Goal: Book appointment/travel/reservation

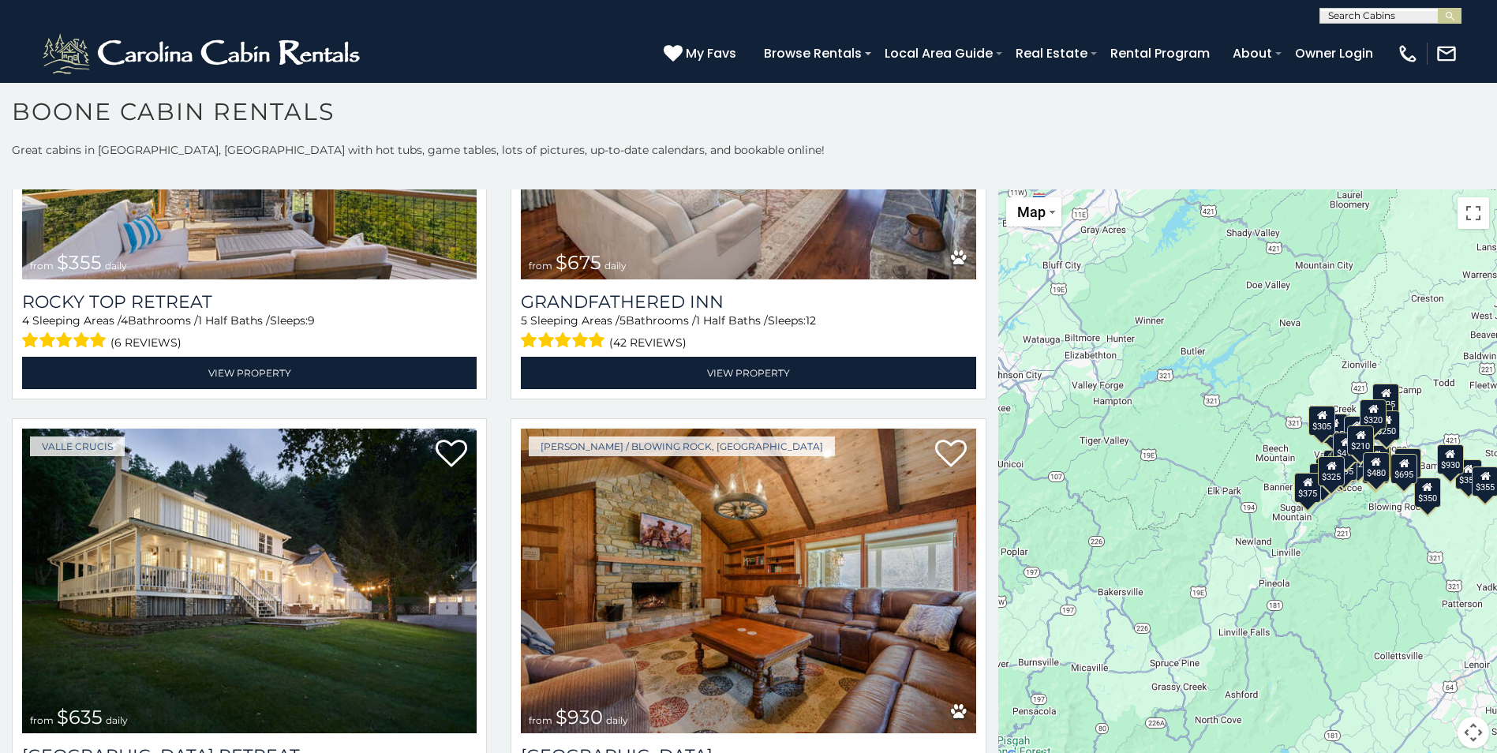
scroll to position [1217, 0]
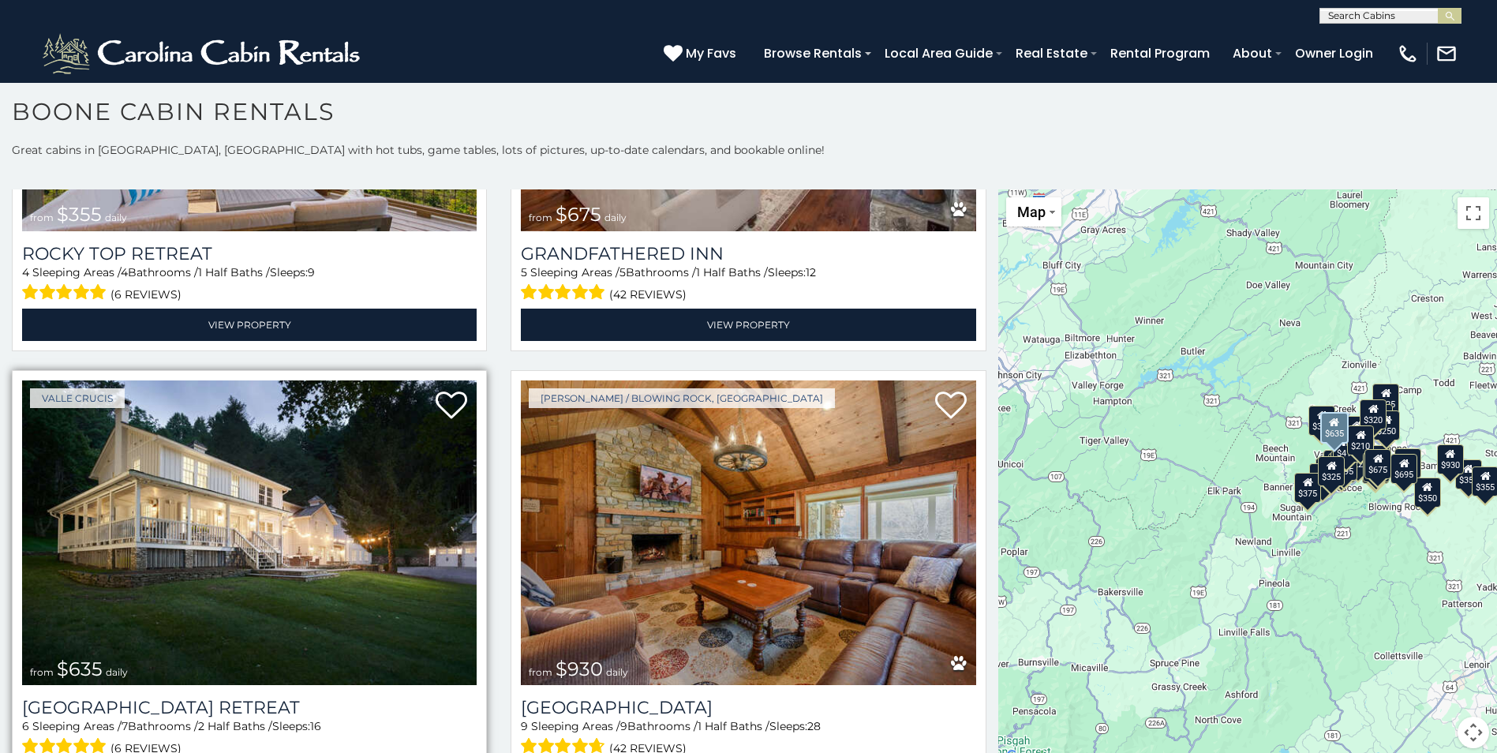
click at [189, 531] on img at bounding box center [249, 532] width 455 height 305
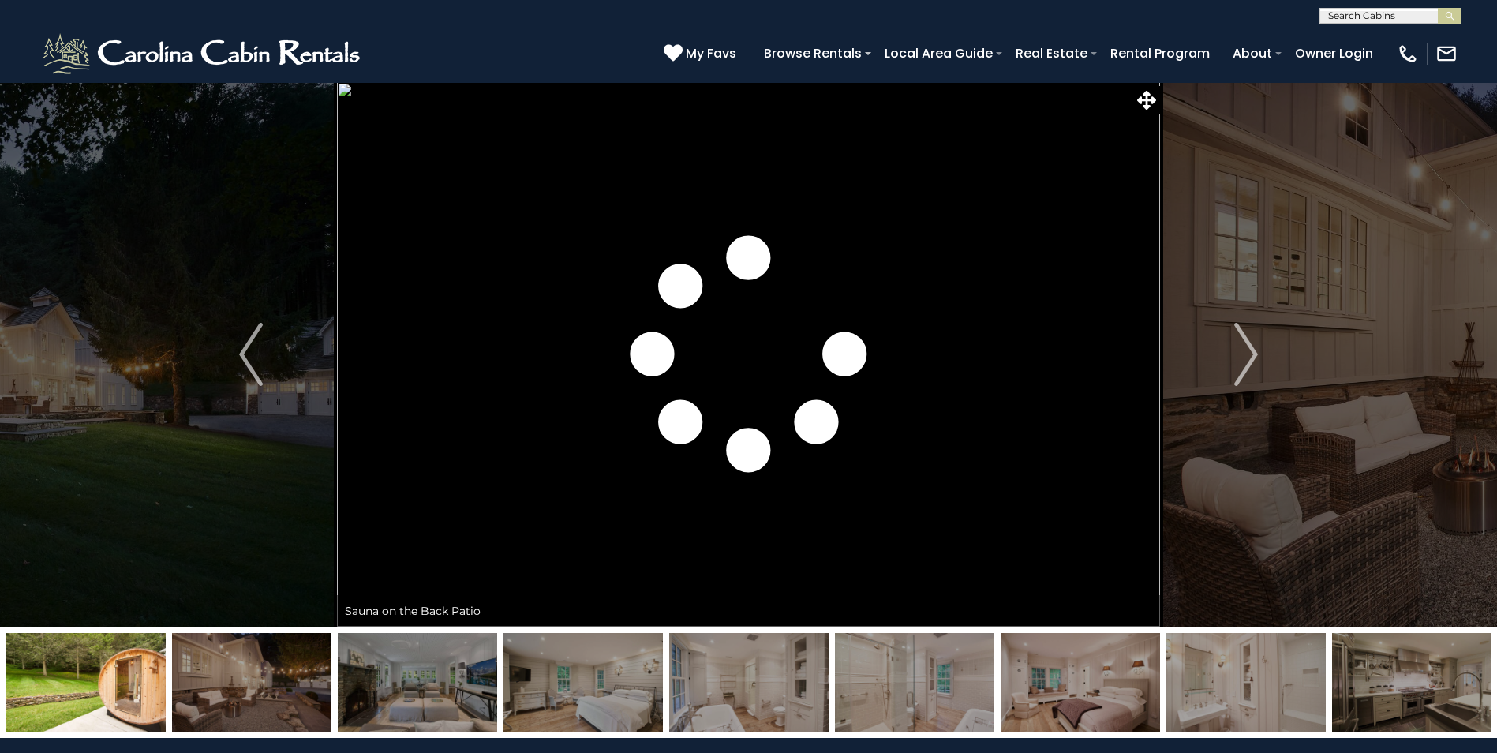
click at [1232, 351] on button "Next" at bounding box center [1246, 354] width 172 height 545
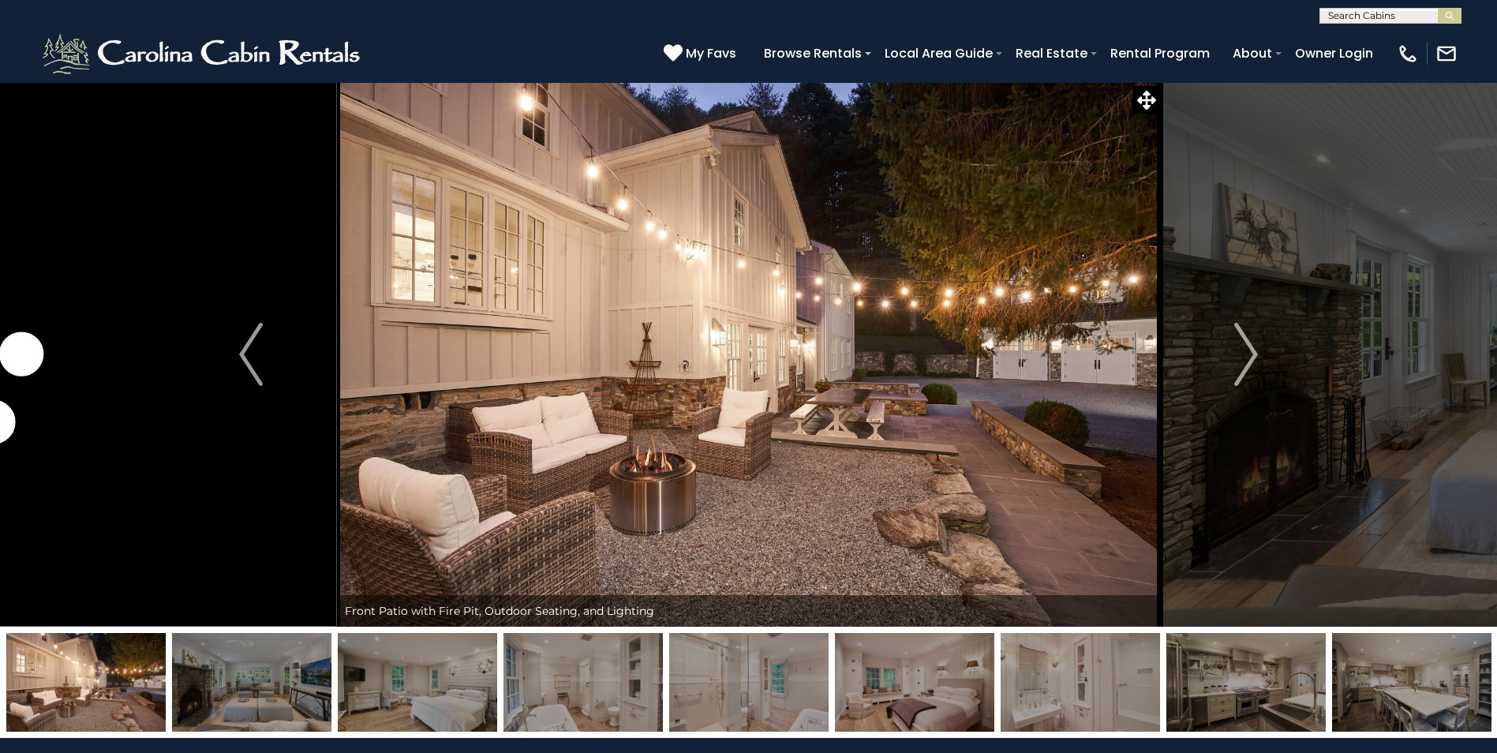
click at [1232, 351] on button "Next" at bounding box center [1246, 354] width 172 height 545
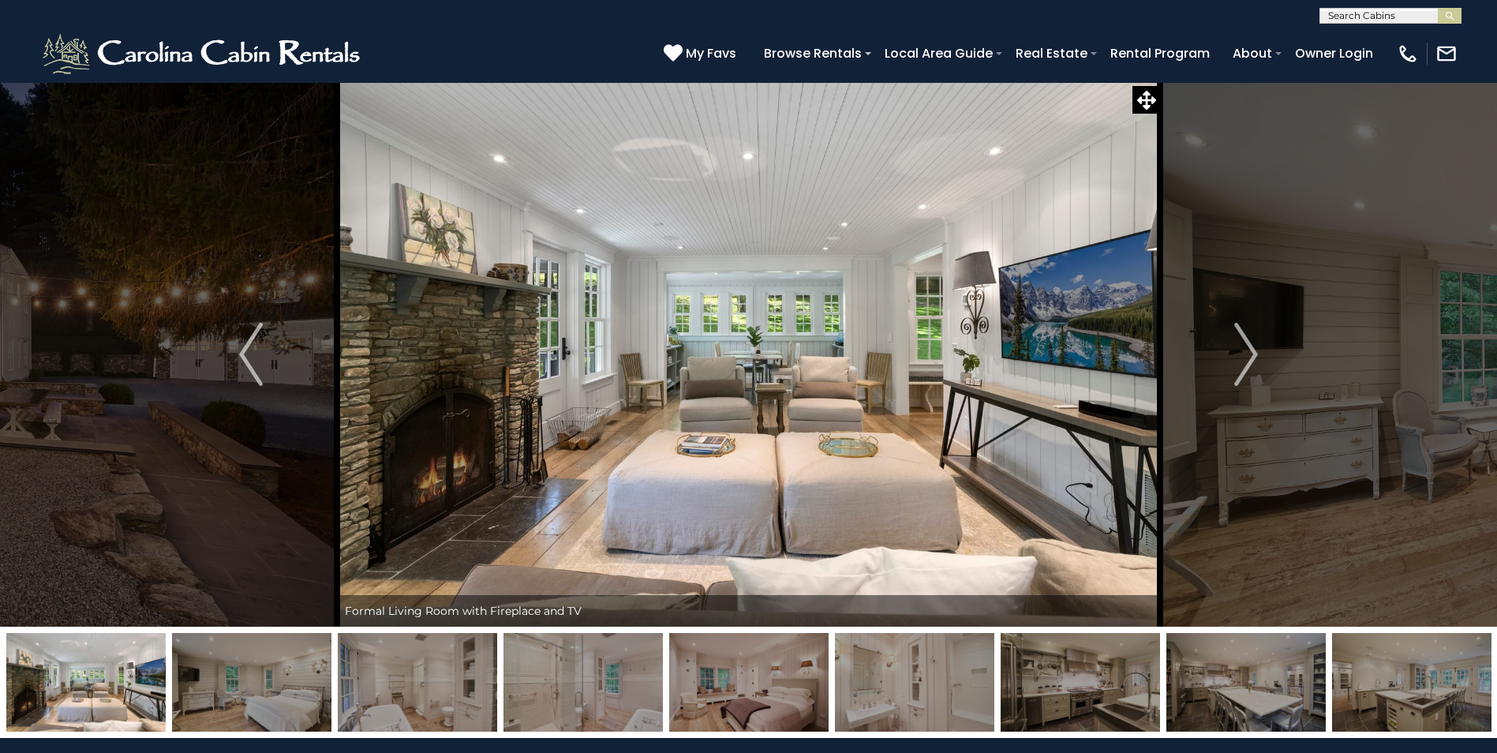
click at [1232, 351] on button "Next" at bounding box center [1246, 354] width 172 height 545
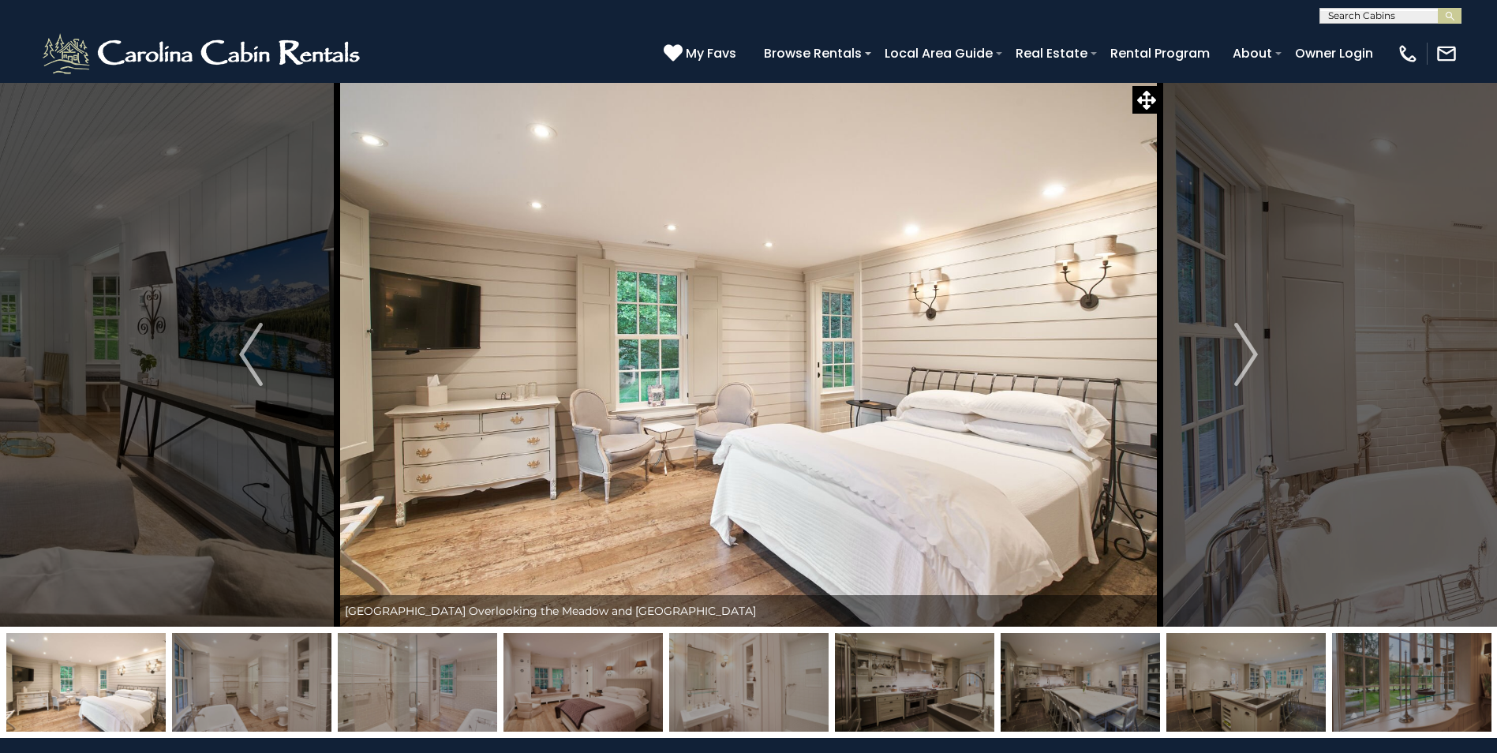
click at [1232, 351] on button "Next" at bounding box center [1246, 354] width 172 height 545
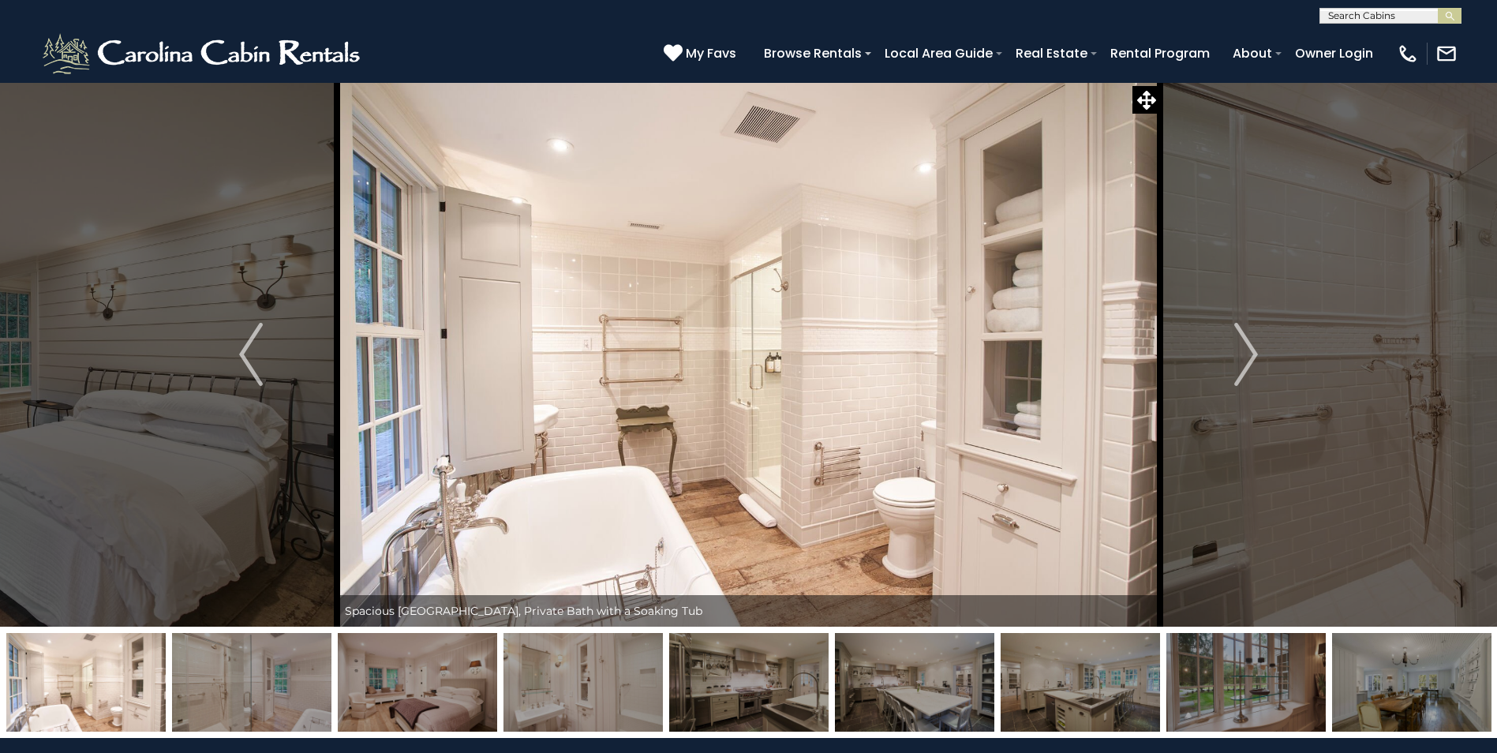
click at [1232, 351] on button "Next" at bounding box center [1246, 354] width 172 height 545
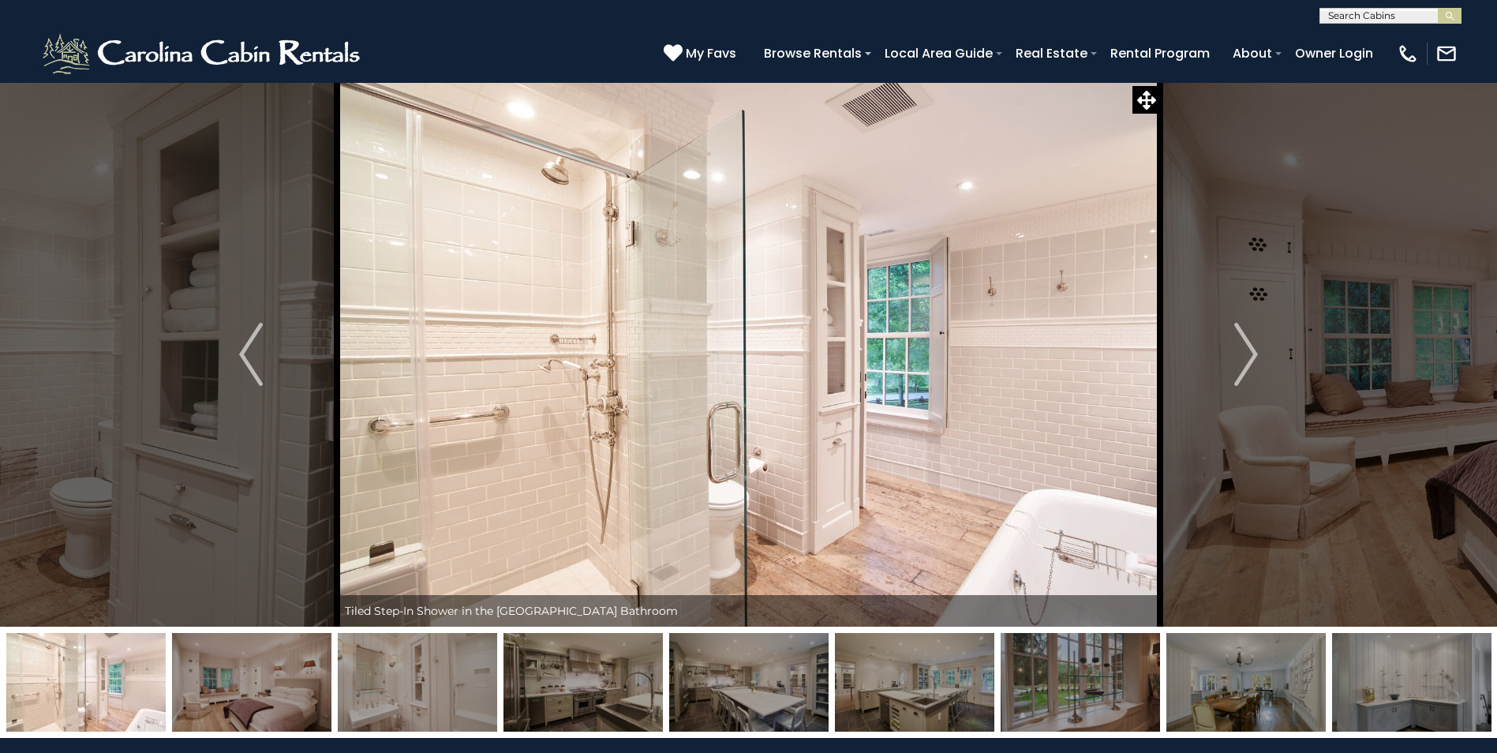
click at [1232, 351] on button "Next" at bounding box center [1246, 354] width 172 height 545
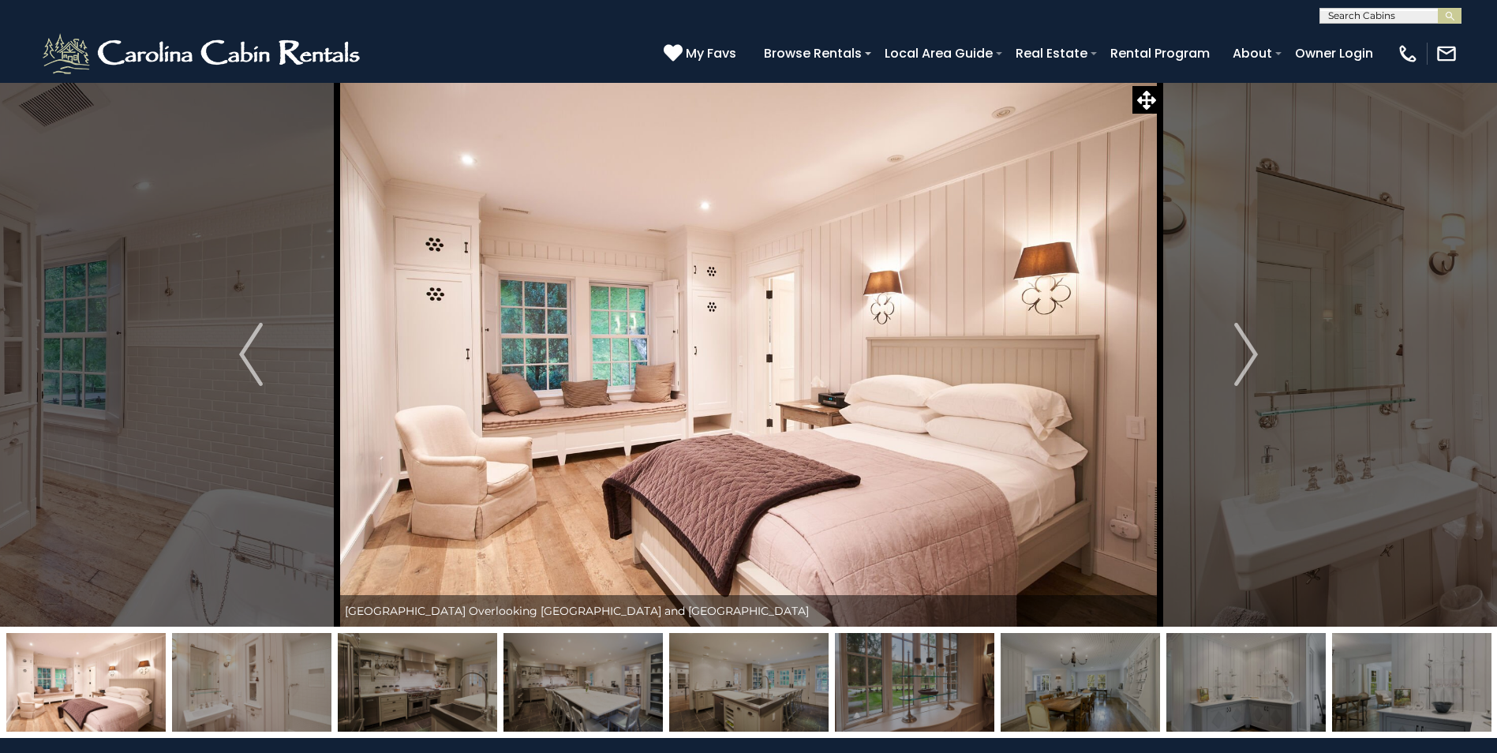
click at [1232, 351] on button "Next" at bounding box center [1246, 354] width 172 height 545
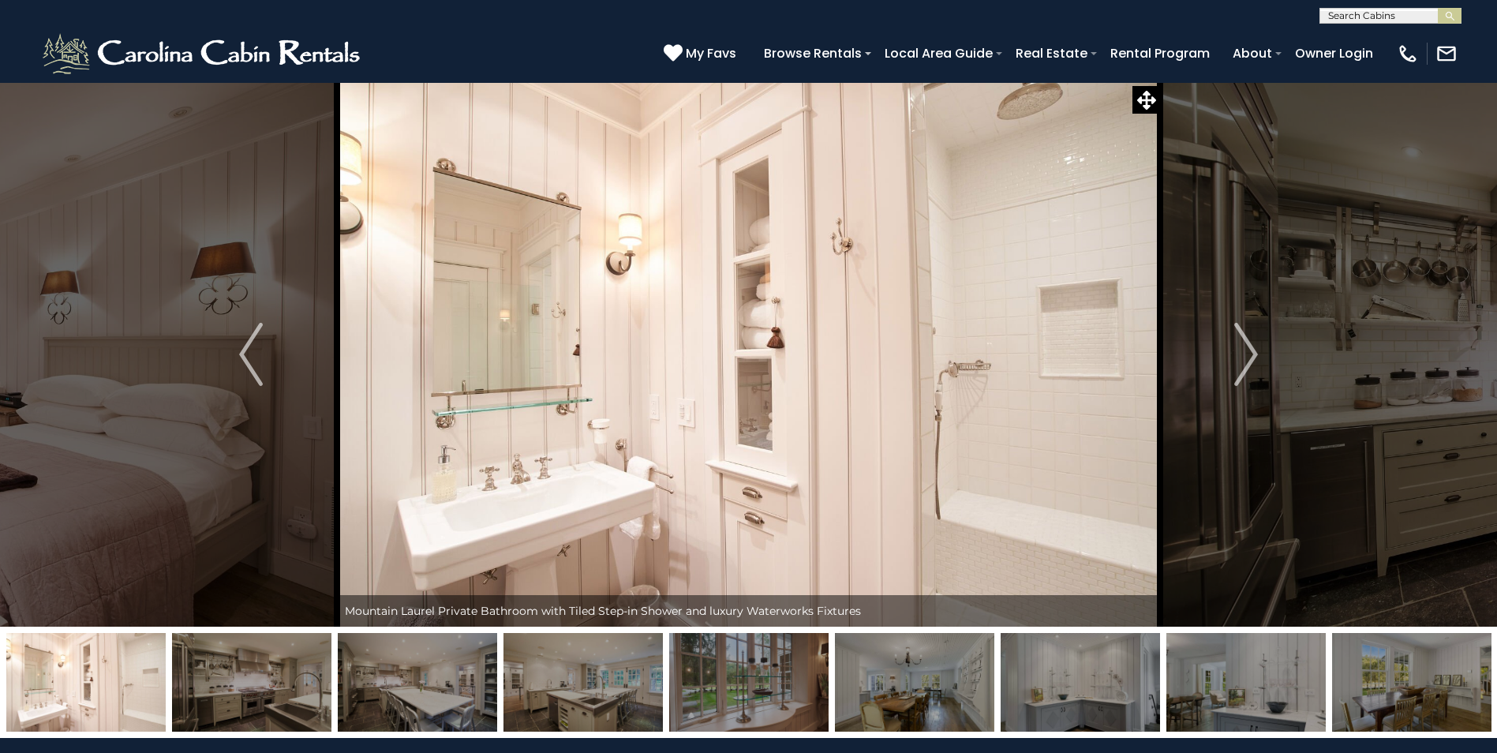
click at [1232, 351] on button "Next" at bounding box center [1246, 354] width 172 height 545
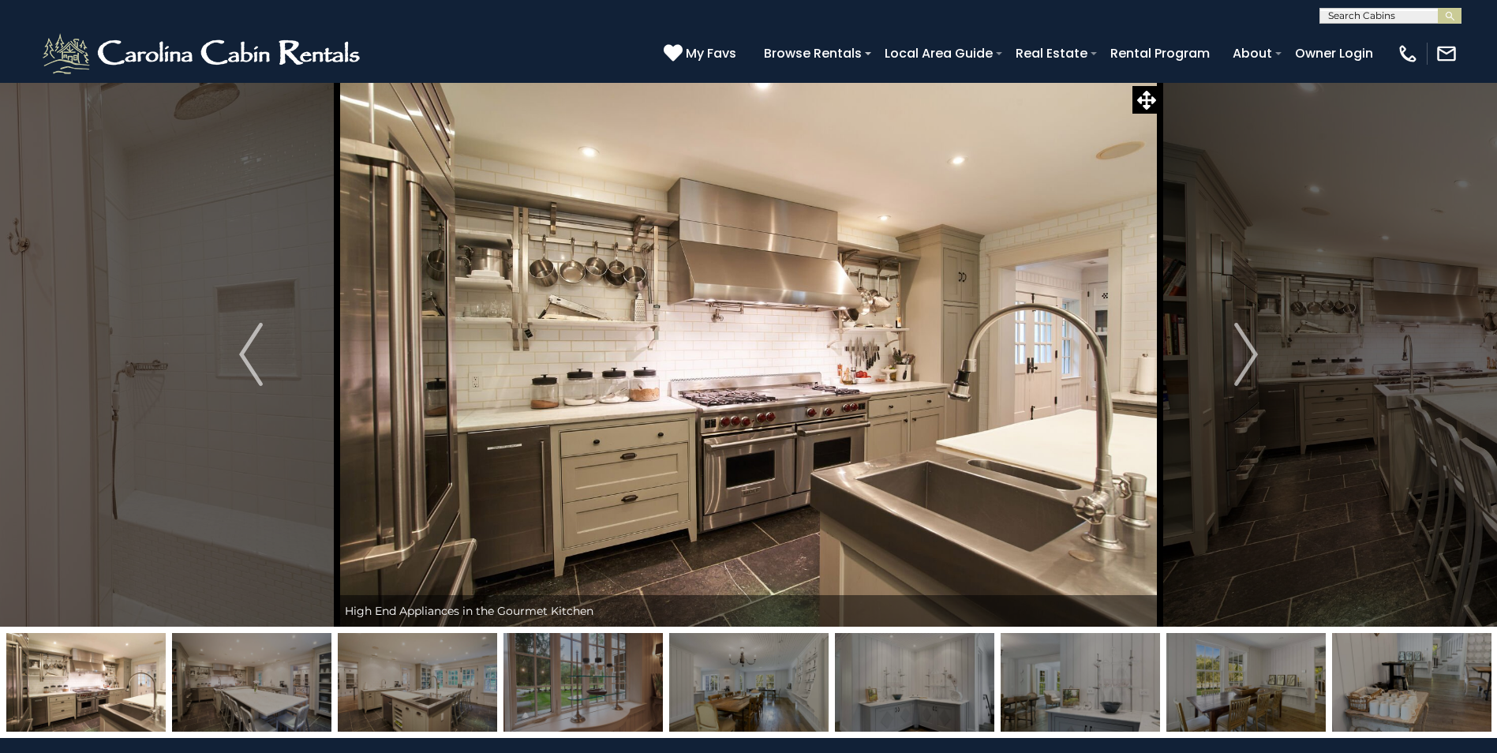
click at [1232, 351] on button "Next" at bounding box center [1246, 354] width 172 height 545
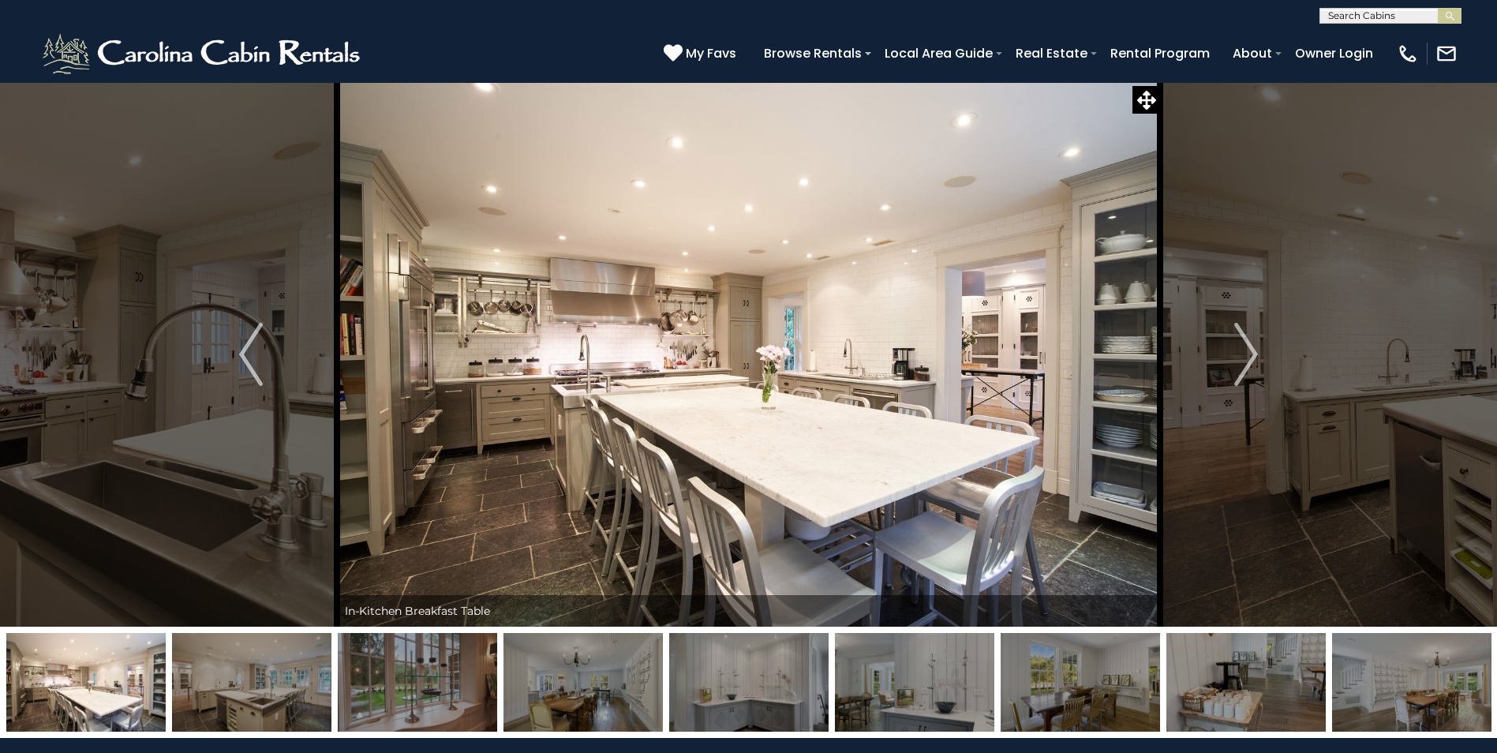
click at [1232, 351] on button "Next" at bounding box center [1246, 354] width 172 height 545
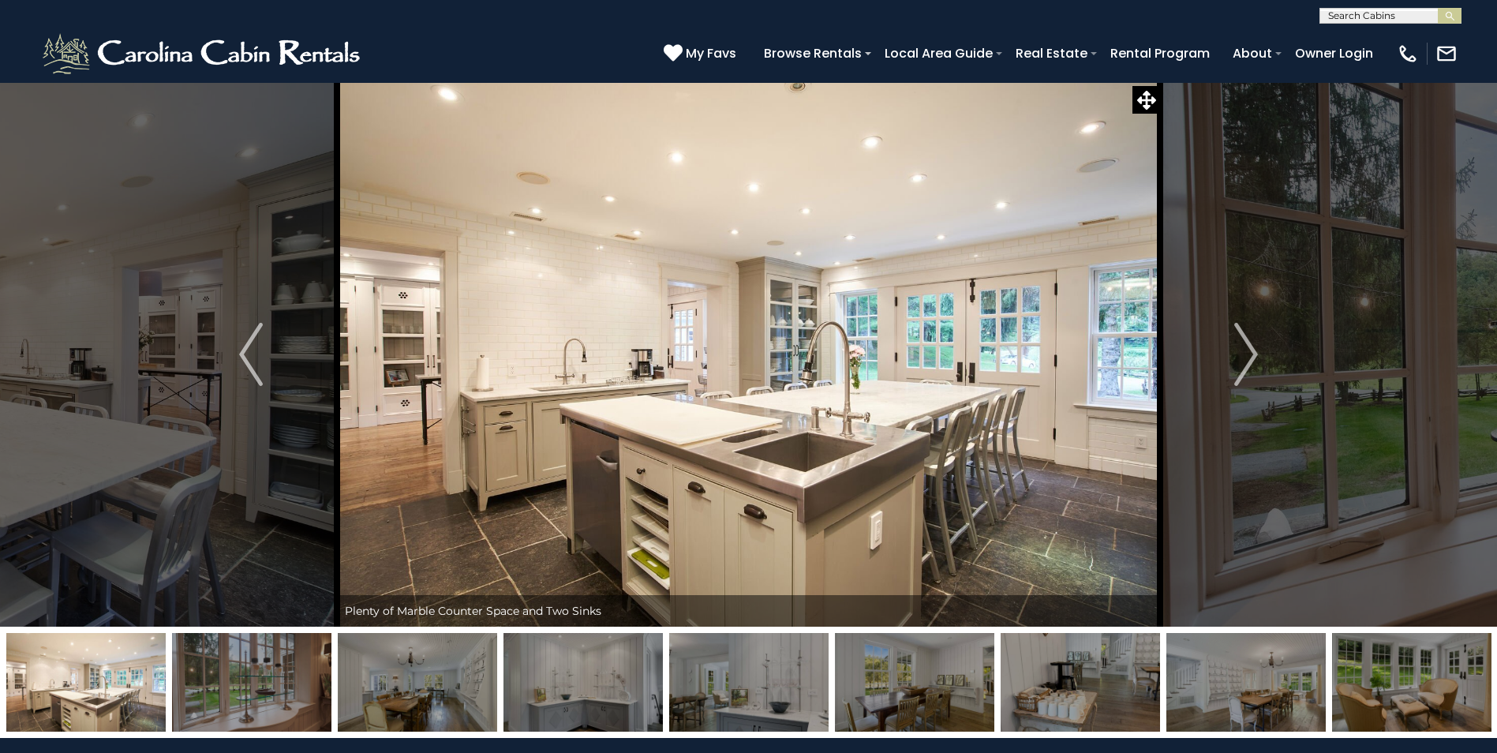
click at [1232, 351] on button "Next" at bounding box center [1246, 354] width 172 height 545
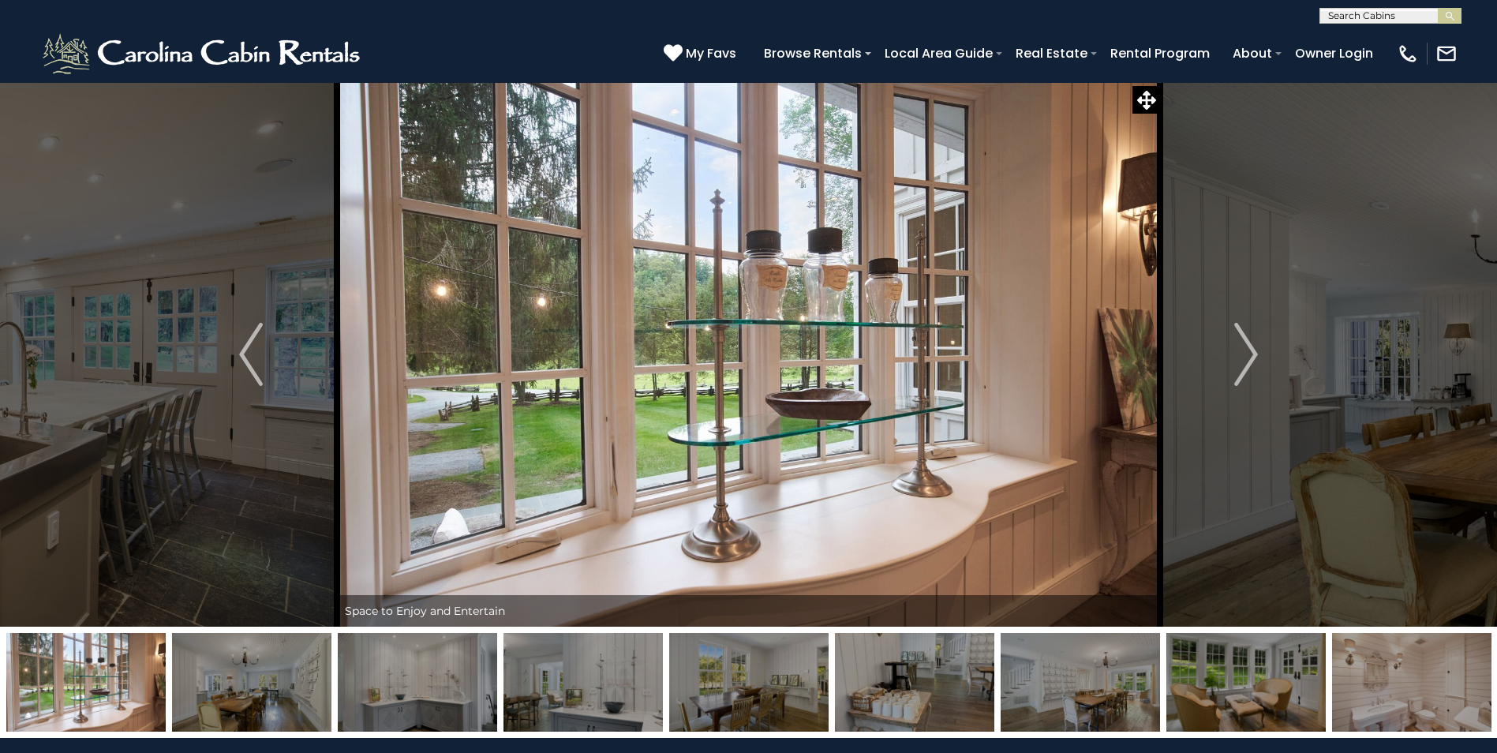
click at [1232, 351] on button "Next" at bounding box center [1246, 354] width 172 height 545
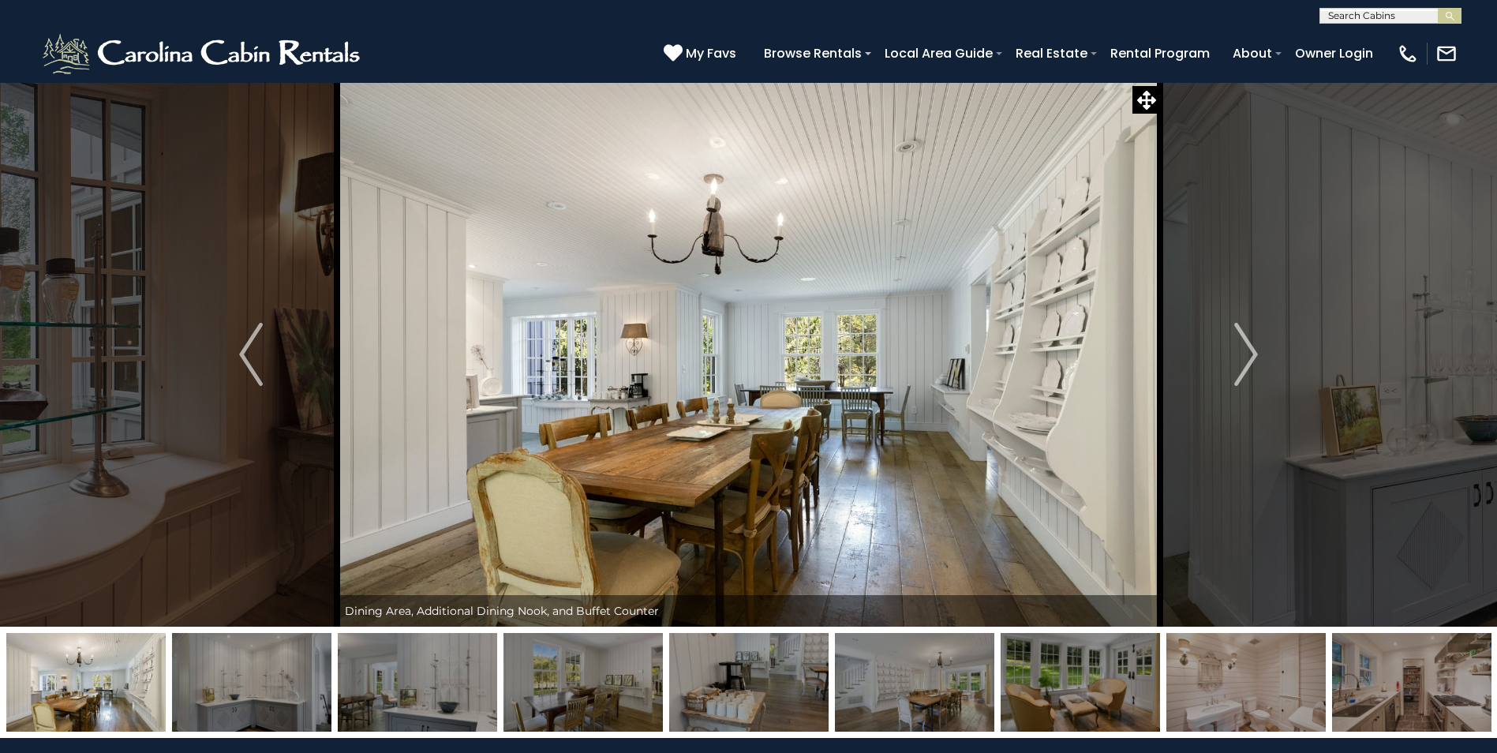
click at [1232, 351] on button "Next" at bounding box center [1246, 354] width 172 height 545
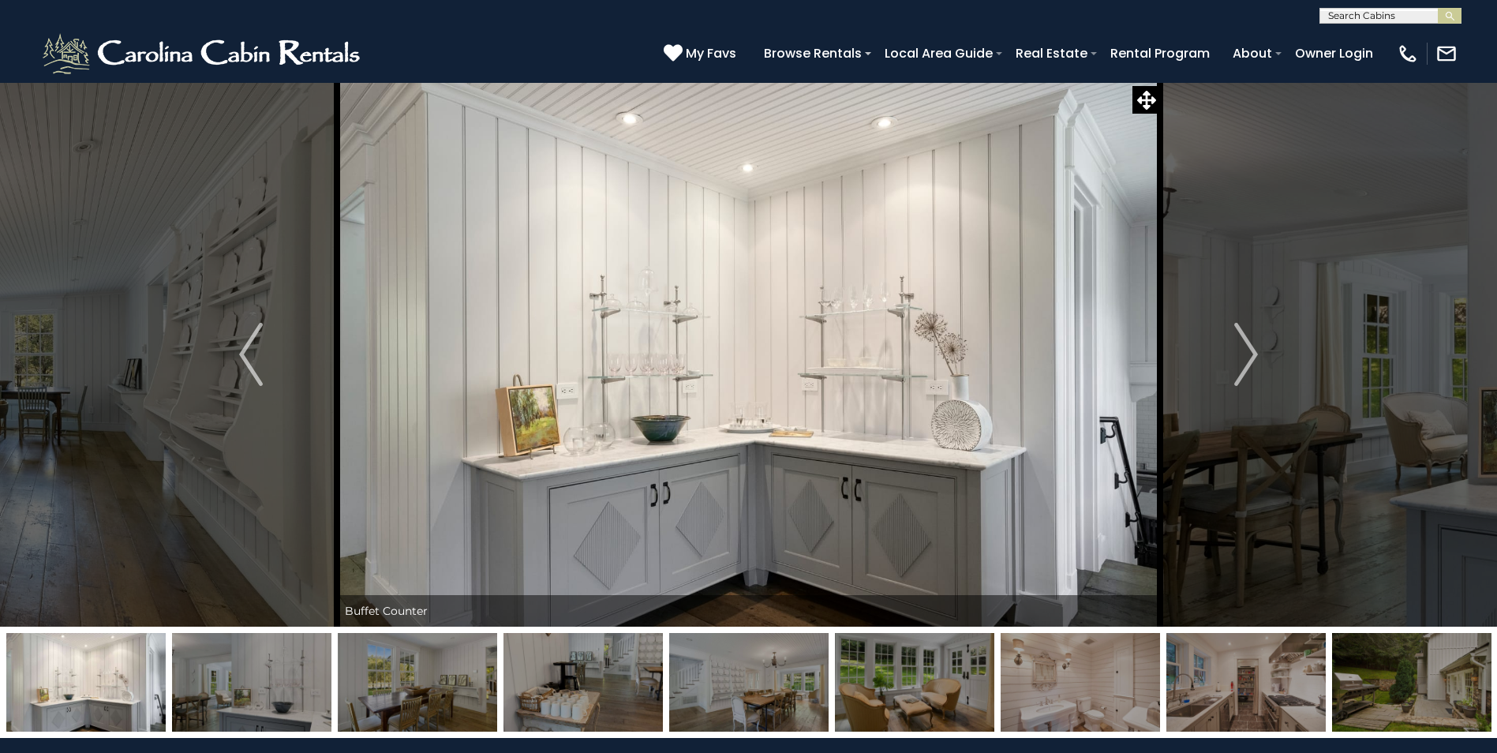
click at [1232, 351] on button "Next" at bounding box center [1246, 354] width 172 height 545
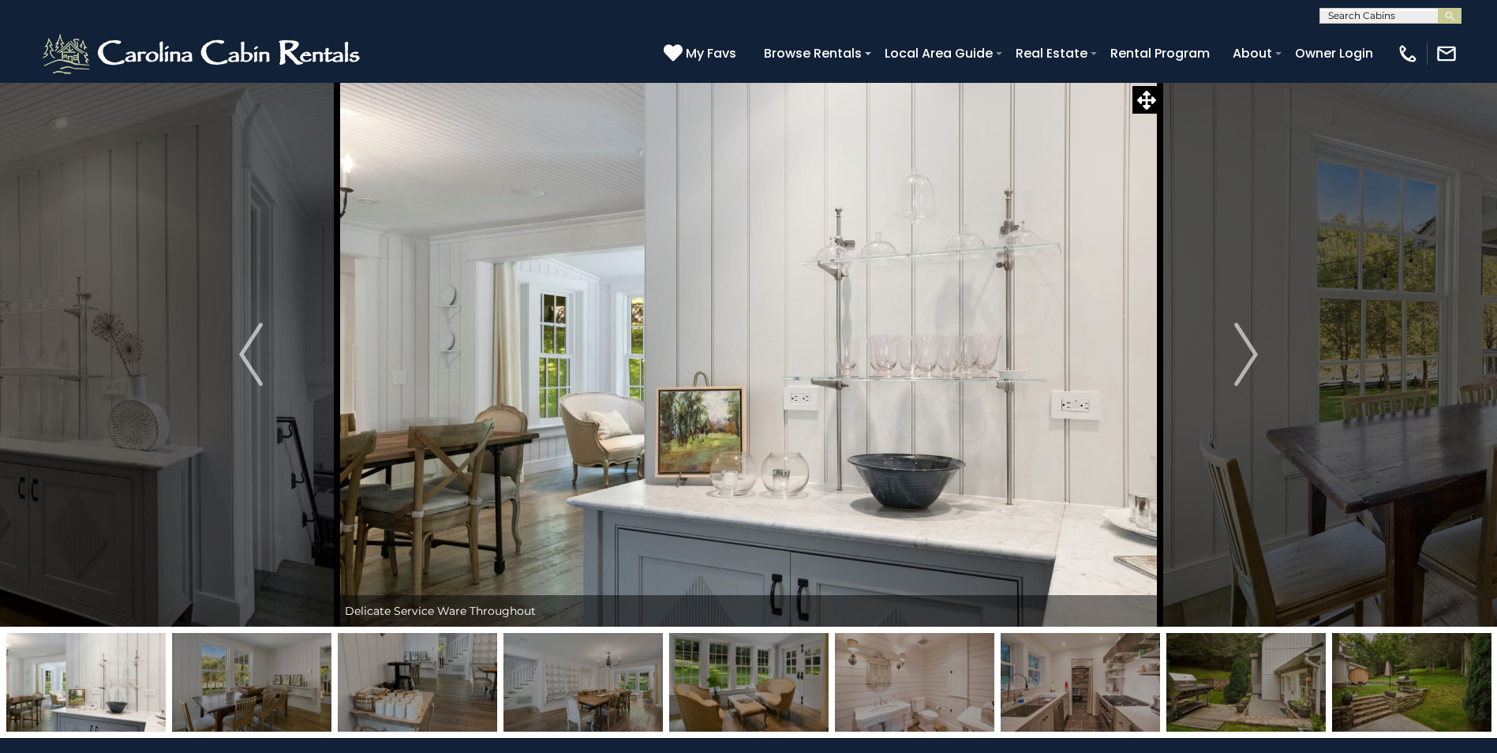
click at [1232, 351] on button "Next" at bounding box center [1246, 354] width 172 height 545
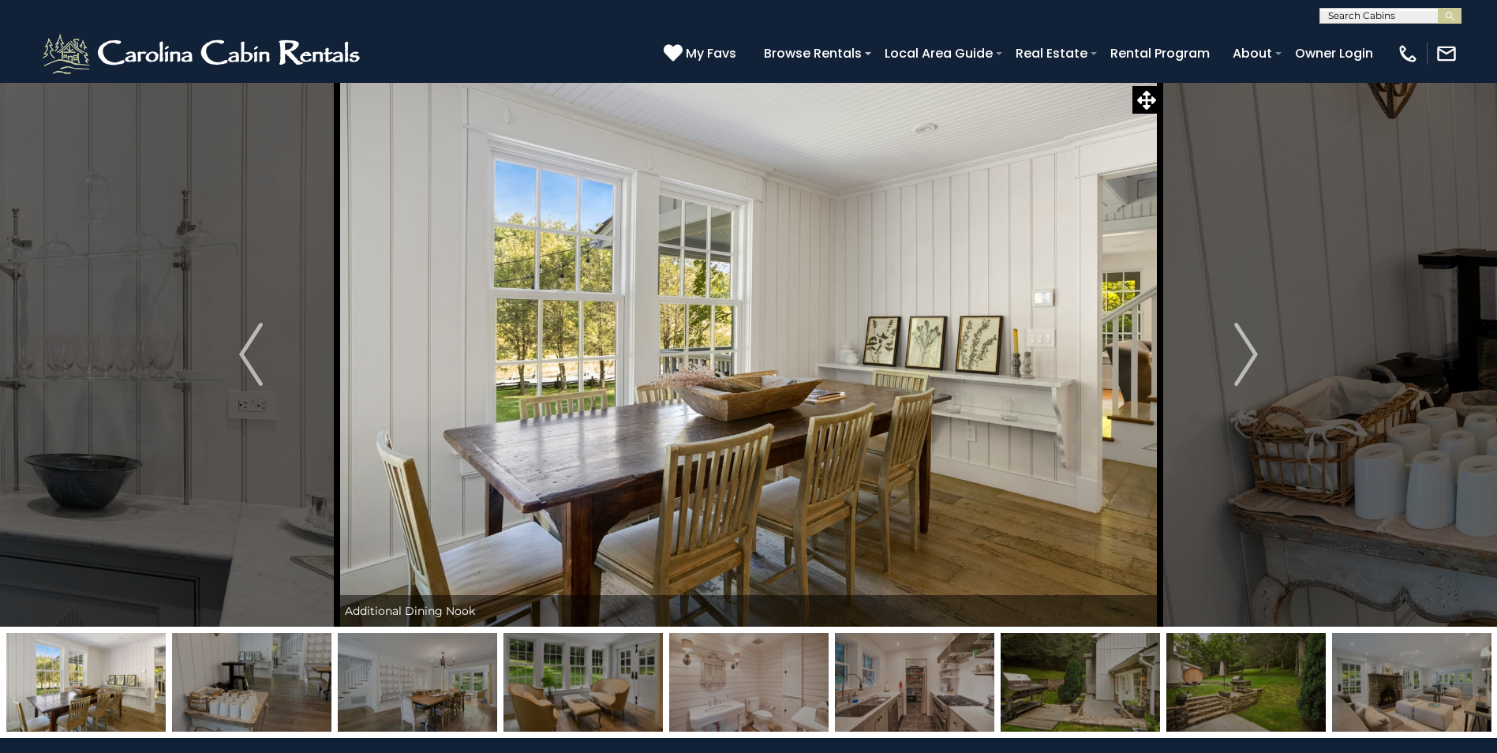
click at [1232, 351] on button "Next" at bounding box center [1246, 354] width 172 height 545
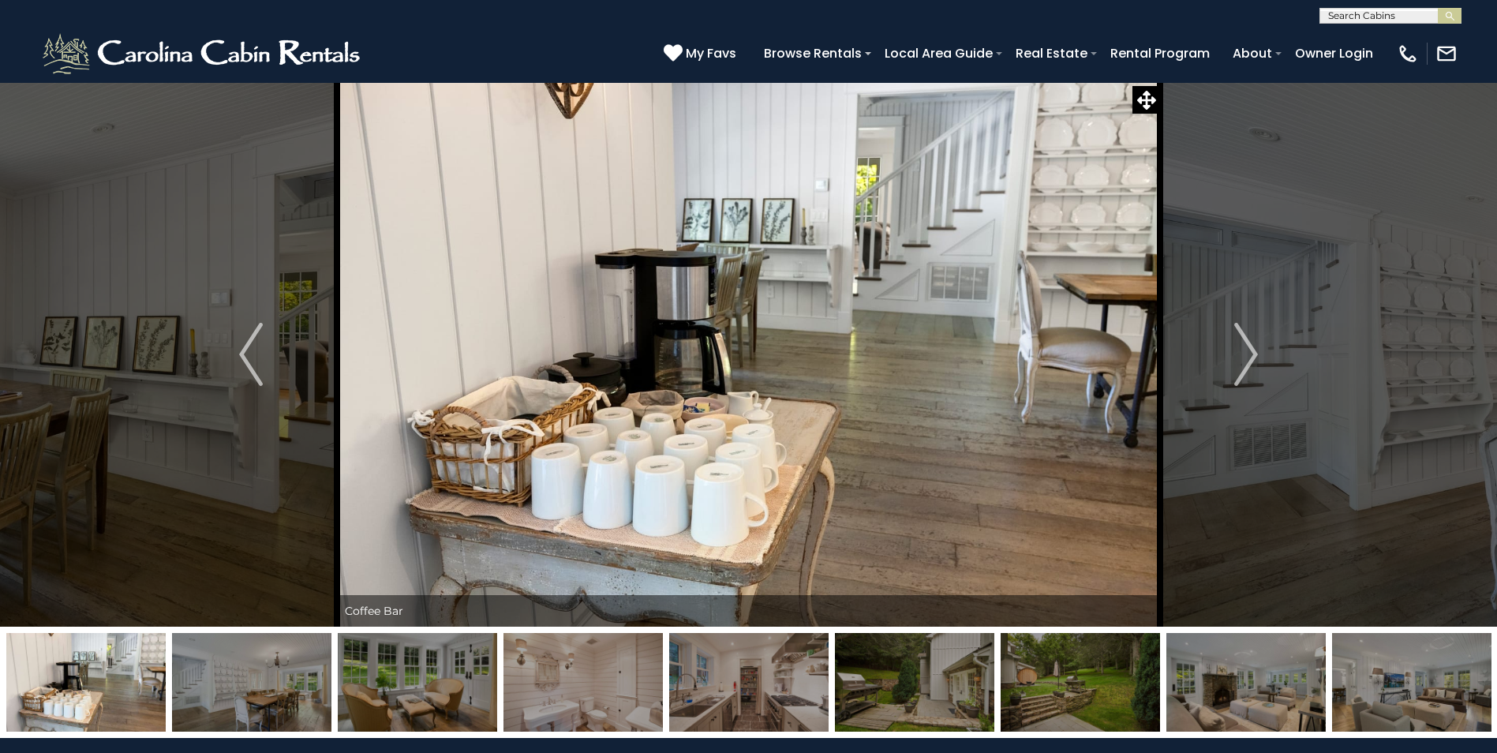
click at [1232, 351] on button "Next" at bounding box center [1246, 354] width 172 height 545
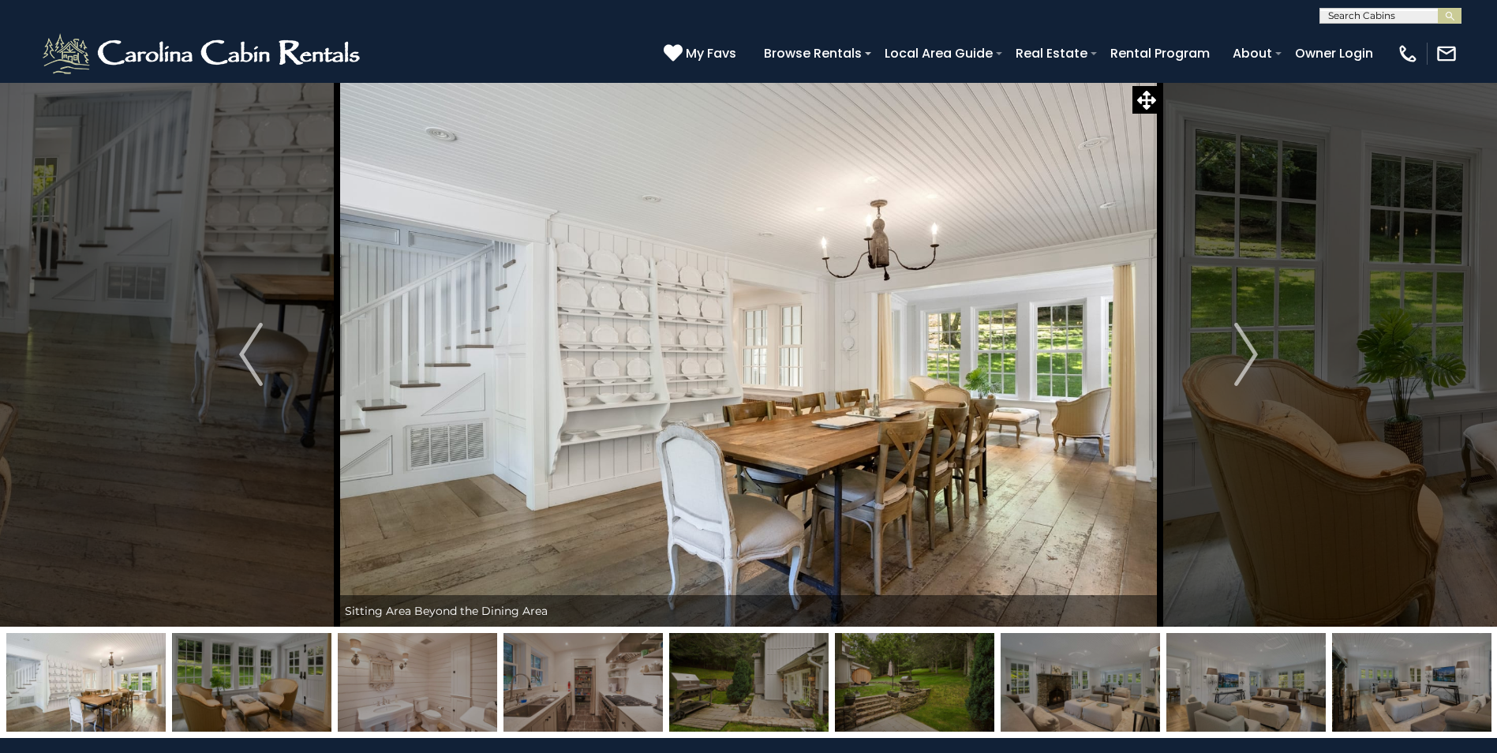
click at [1232, 351] on button "Next" at bounding box center [1246, 354] width 172 height 545
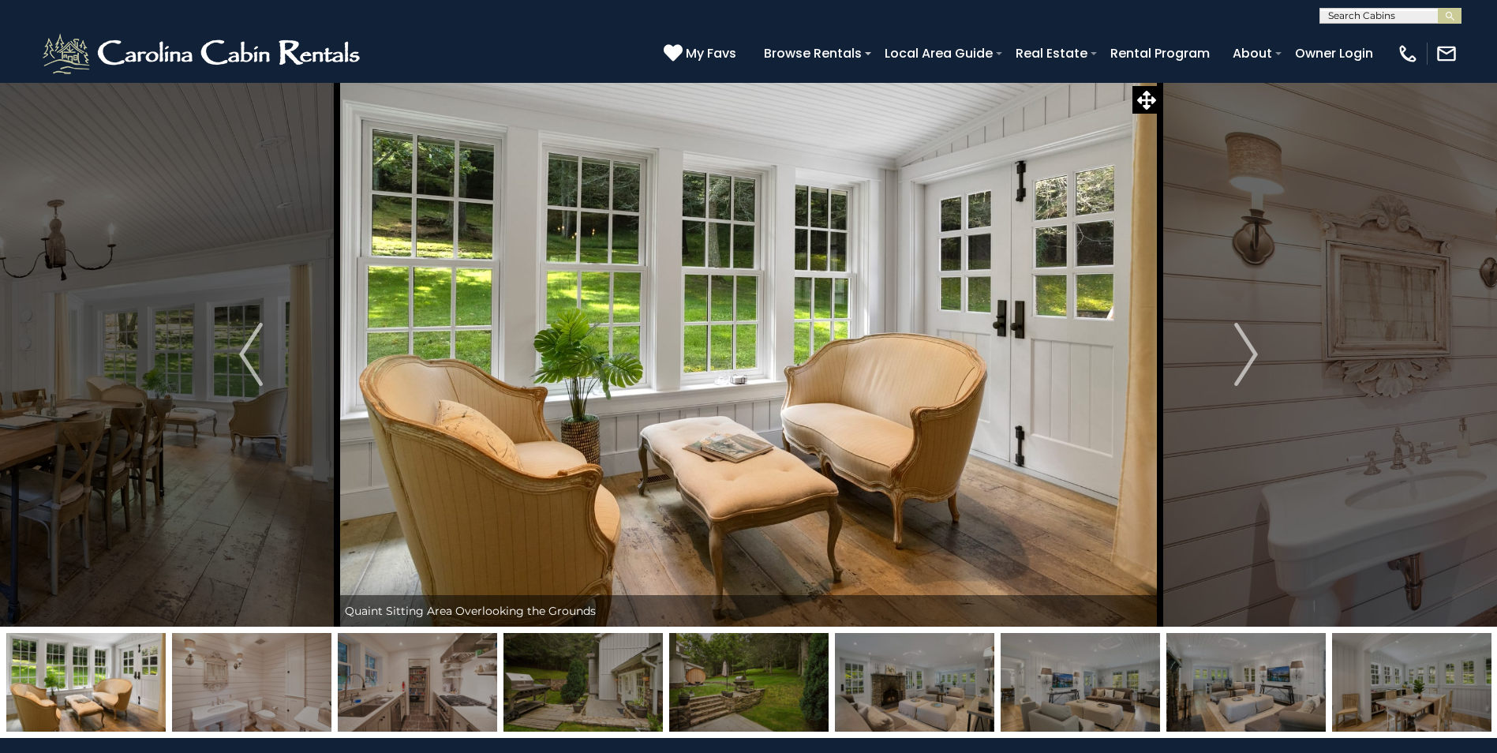
click at [1232, 351] on button "Next" at bounding box center [1246, 354] width 172 height 545
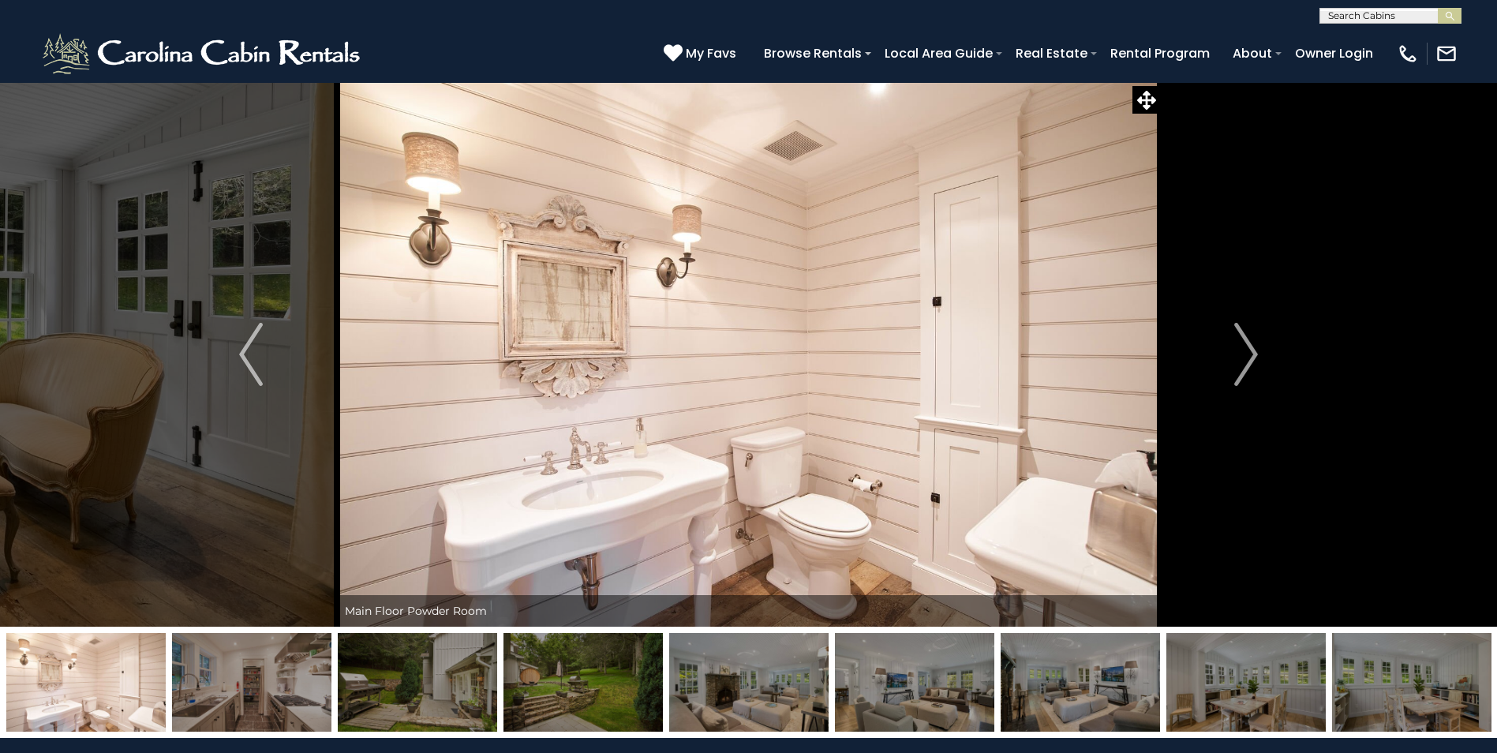
click at [1232, 351] on button "Next" at bounding box center [1246, 354] width 172 height 545
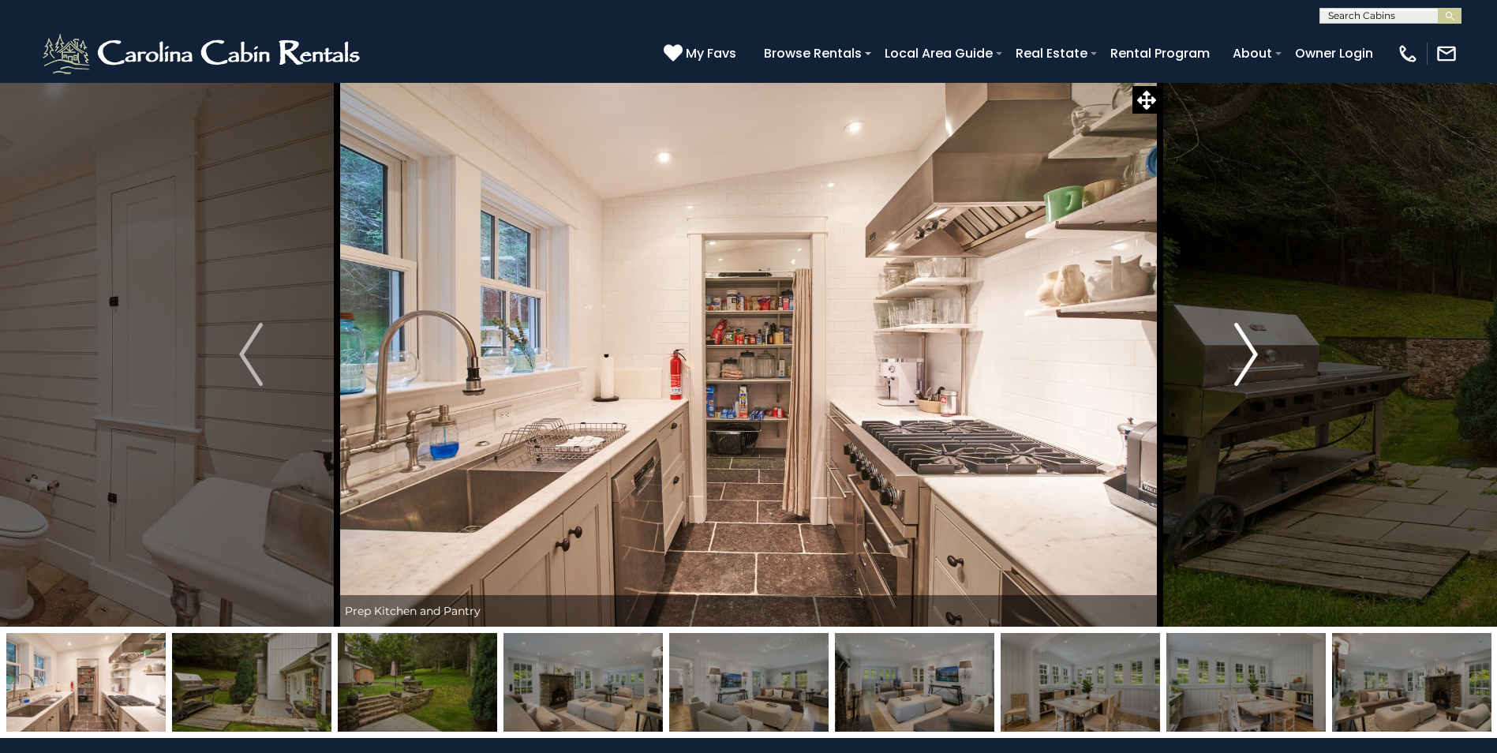
click at [1252, 346] on img "Next" at bounding box center [1246, 354] width 24 height 63
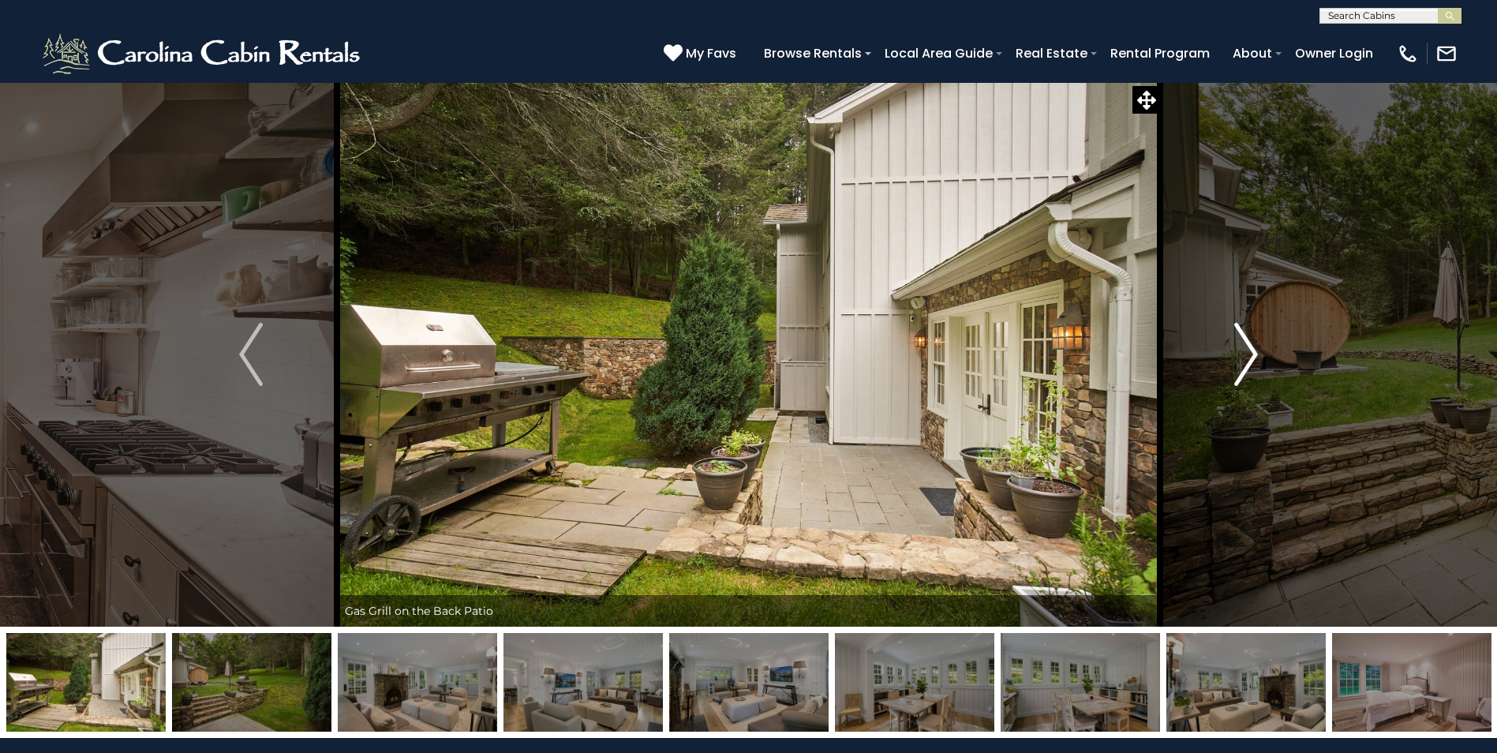
click at [1252, 346] on img "Next" at bounding box center [1246, 354] width 24 height 63
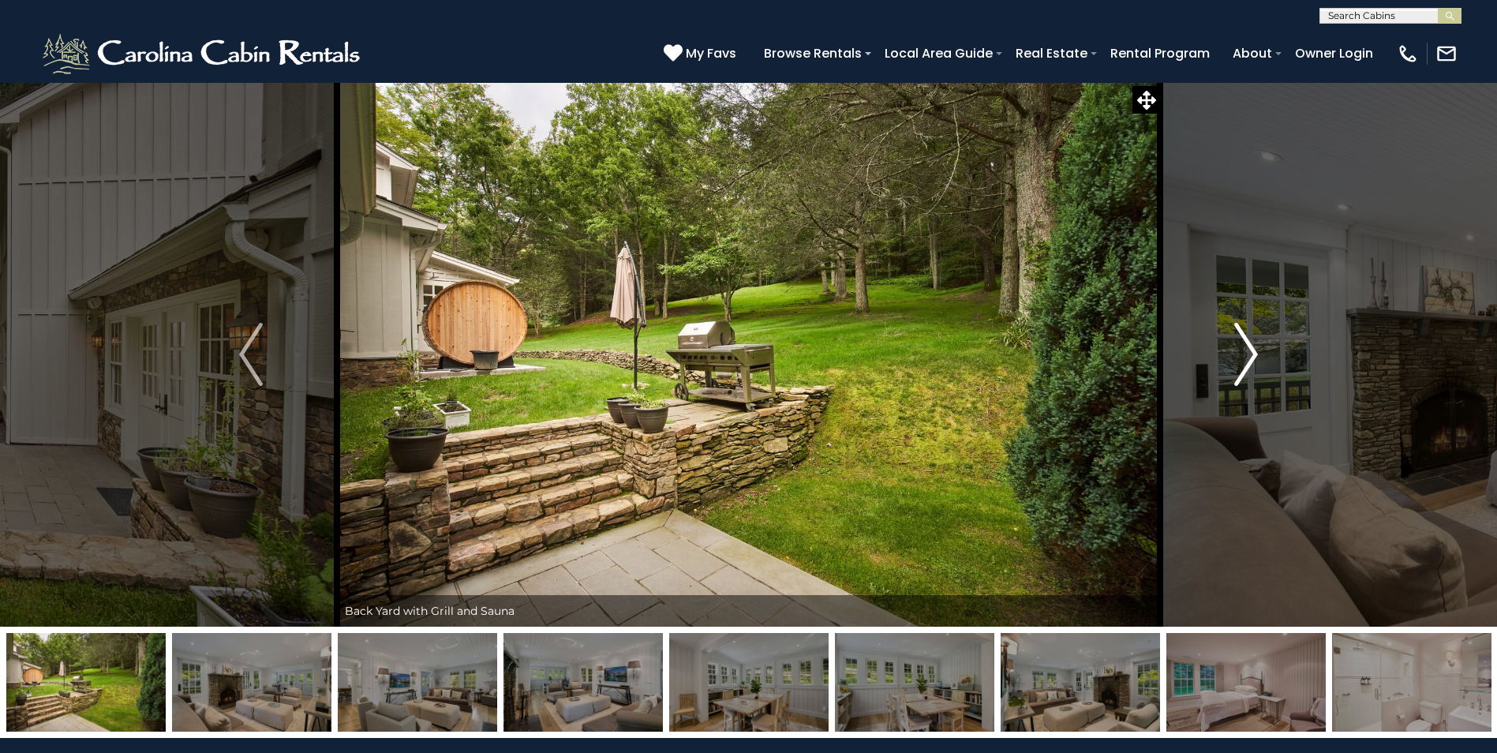
click at [1252, 346] on img "Next" at bounding box center [1246, 354] width 24 height 63
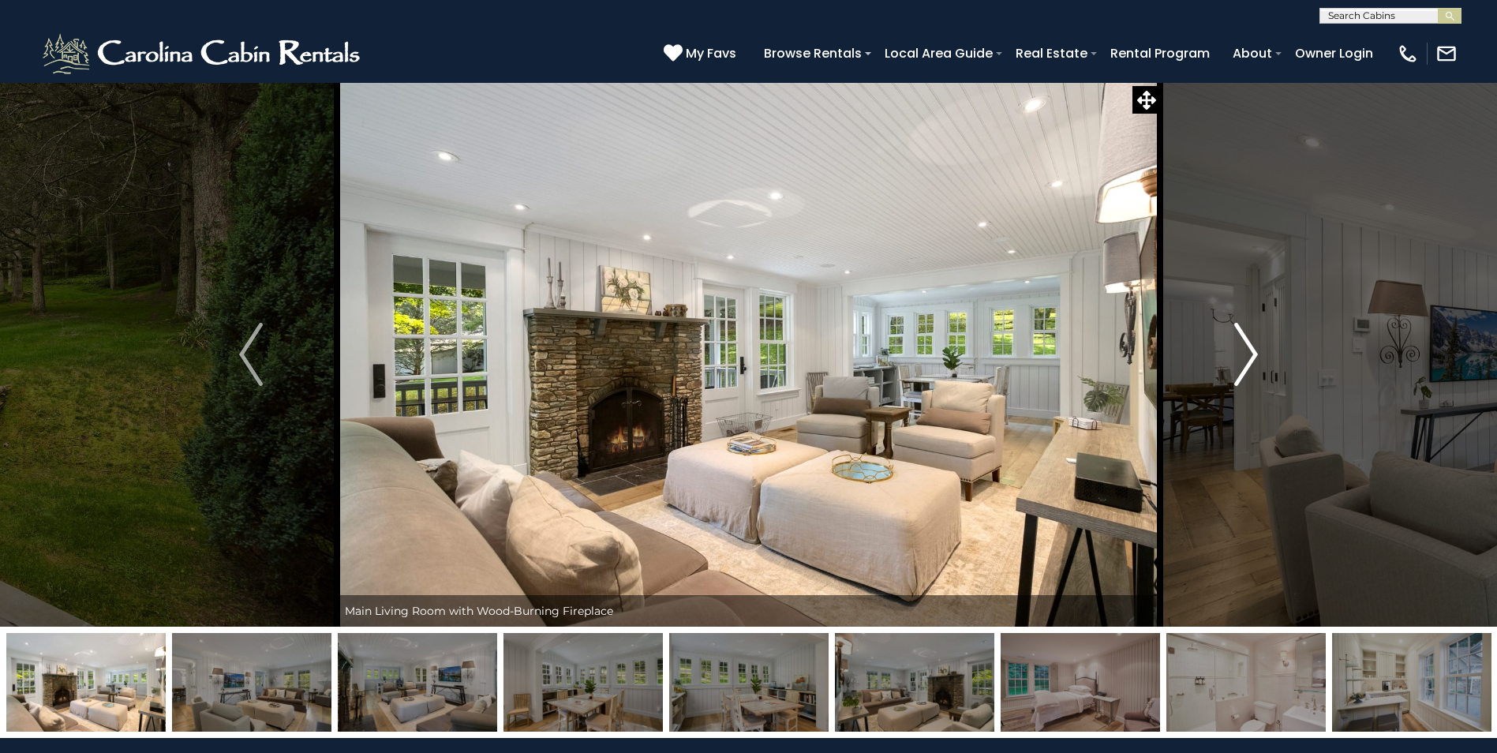
click at [1252, 346] on img "Next" at bounding box center [1246, 354] width 24 height 63
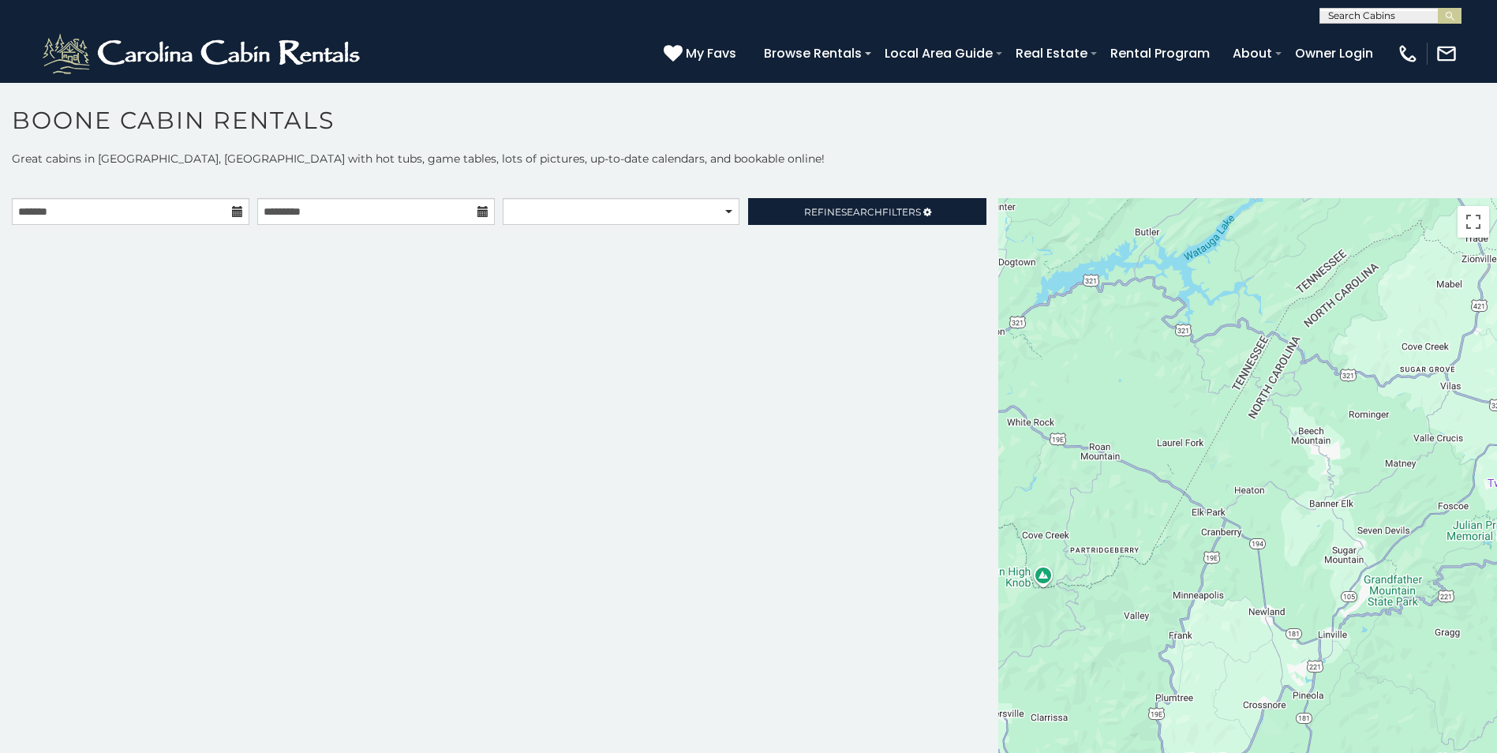
scroll to position [9, 0]
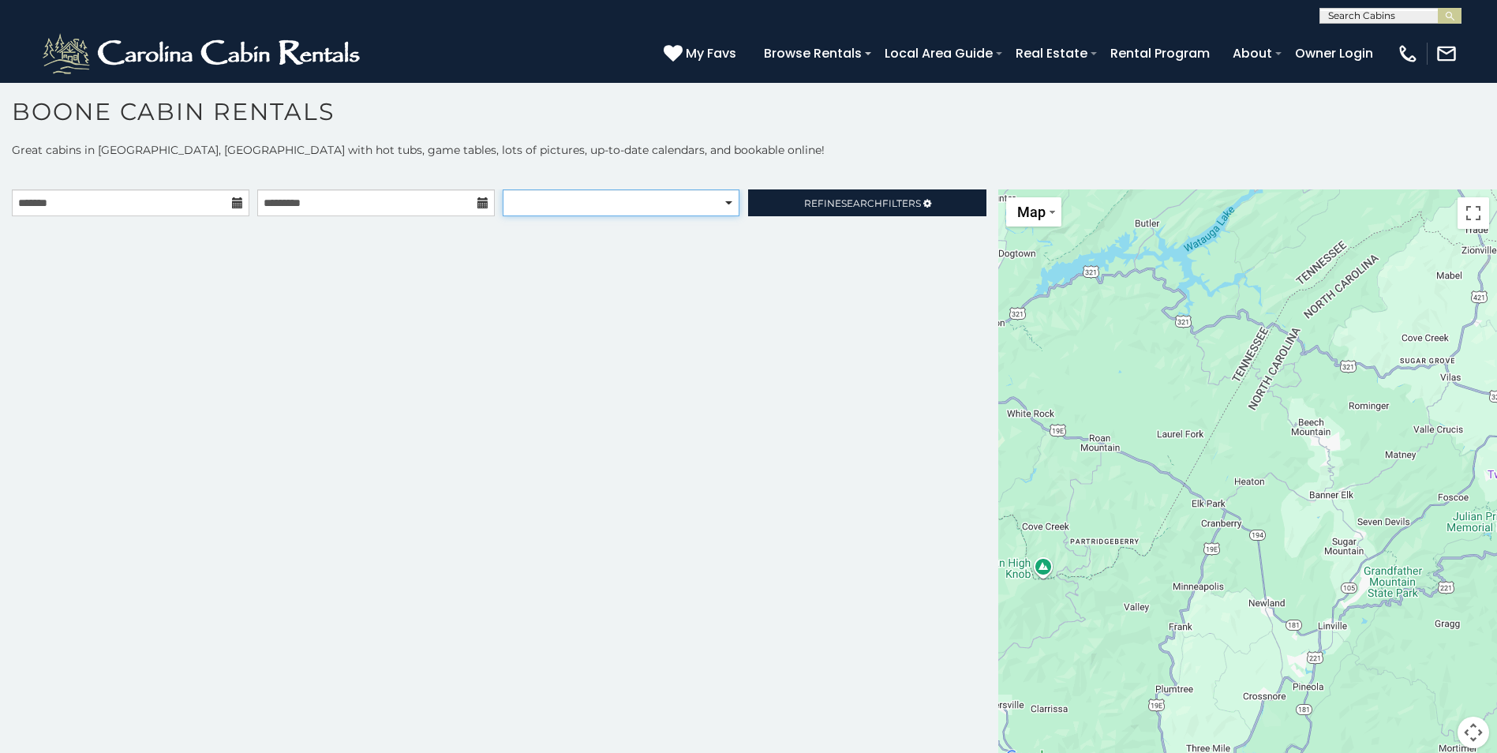
click at [673, 209] on select "**********" at bounding box center [621, 202] width 236 height 27
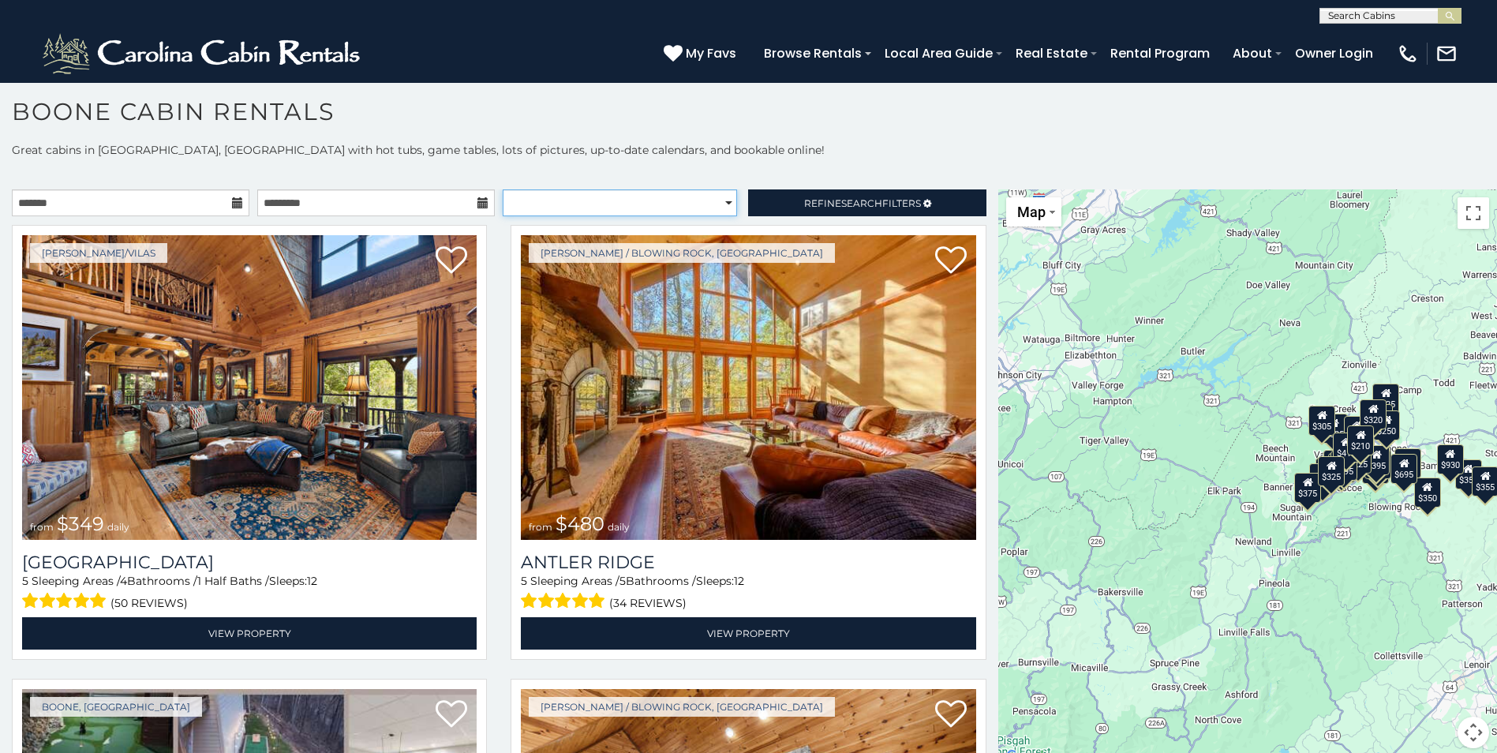
click at [673, 209] on select "**********" at bounding box center [620, 202] width 234 height 27
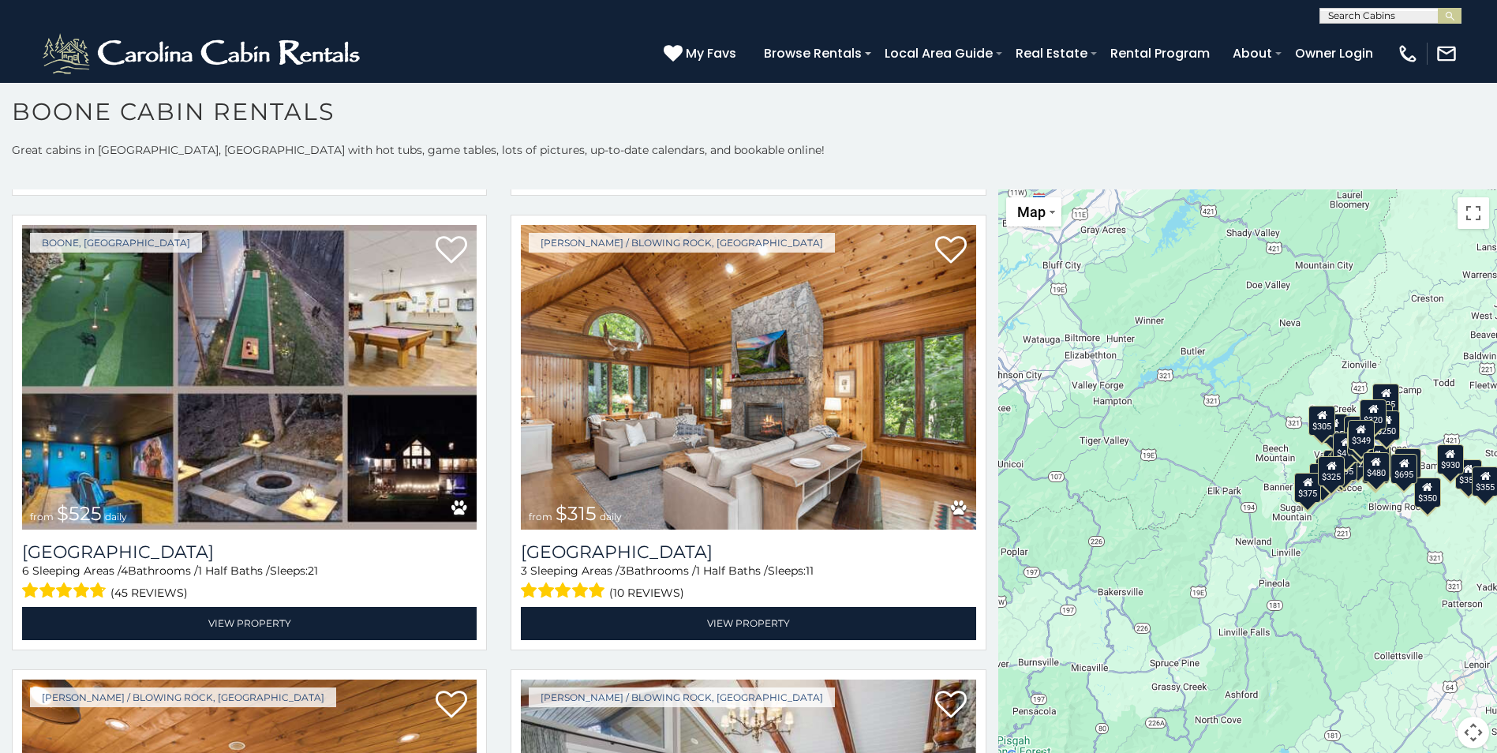
scroll to position [473, 0]
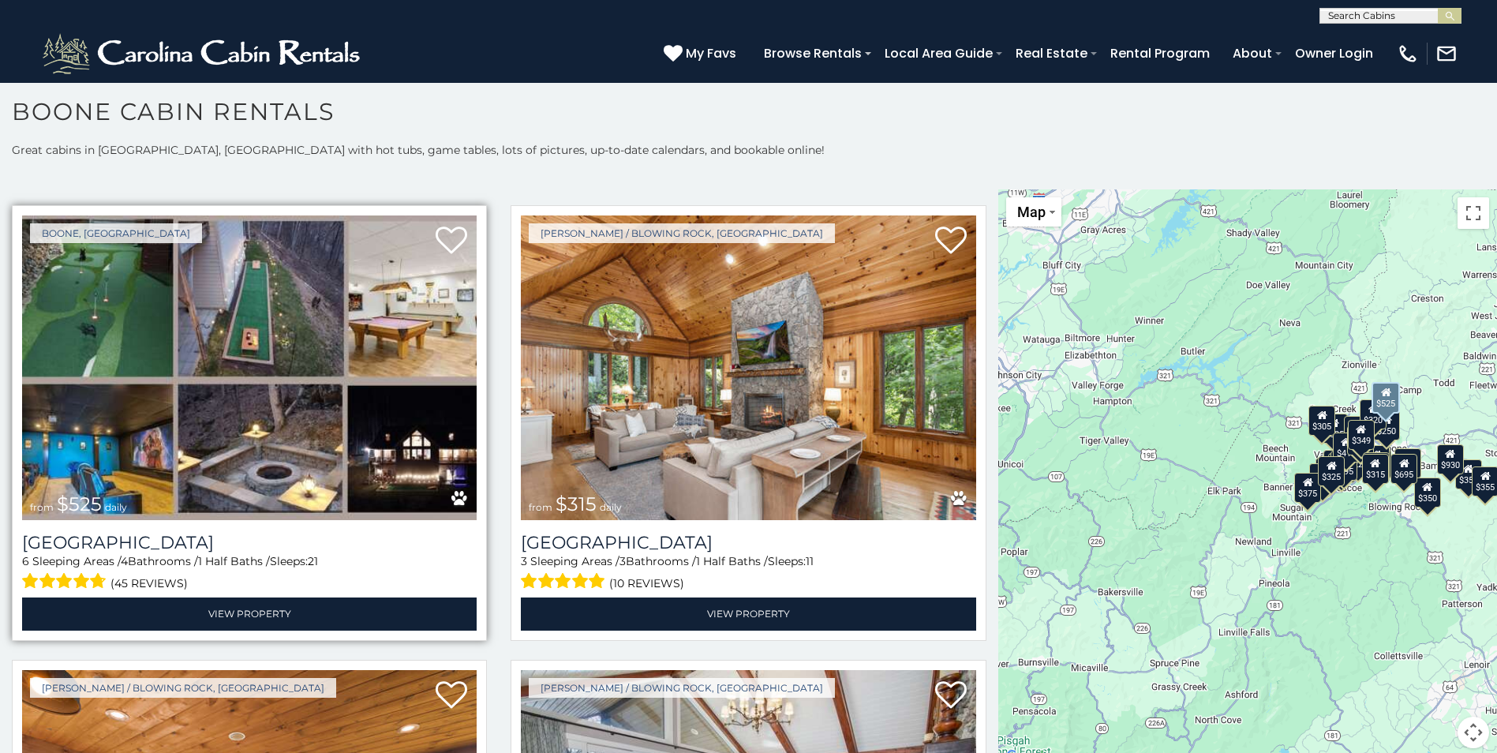
click at [69, 278] on img at bounding box center [249, 367] width 455 height 305
click at [129, 275] on img at bounding box center [249, 367] width 455 height 305
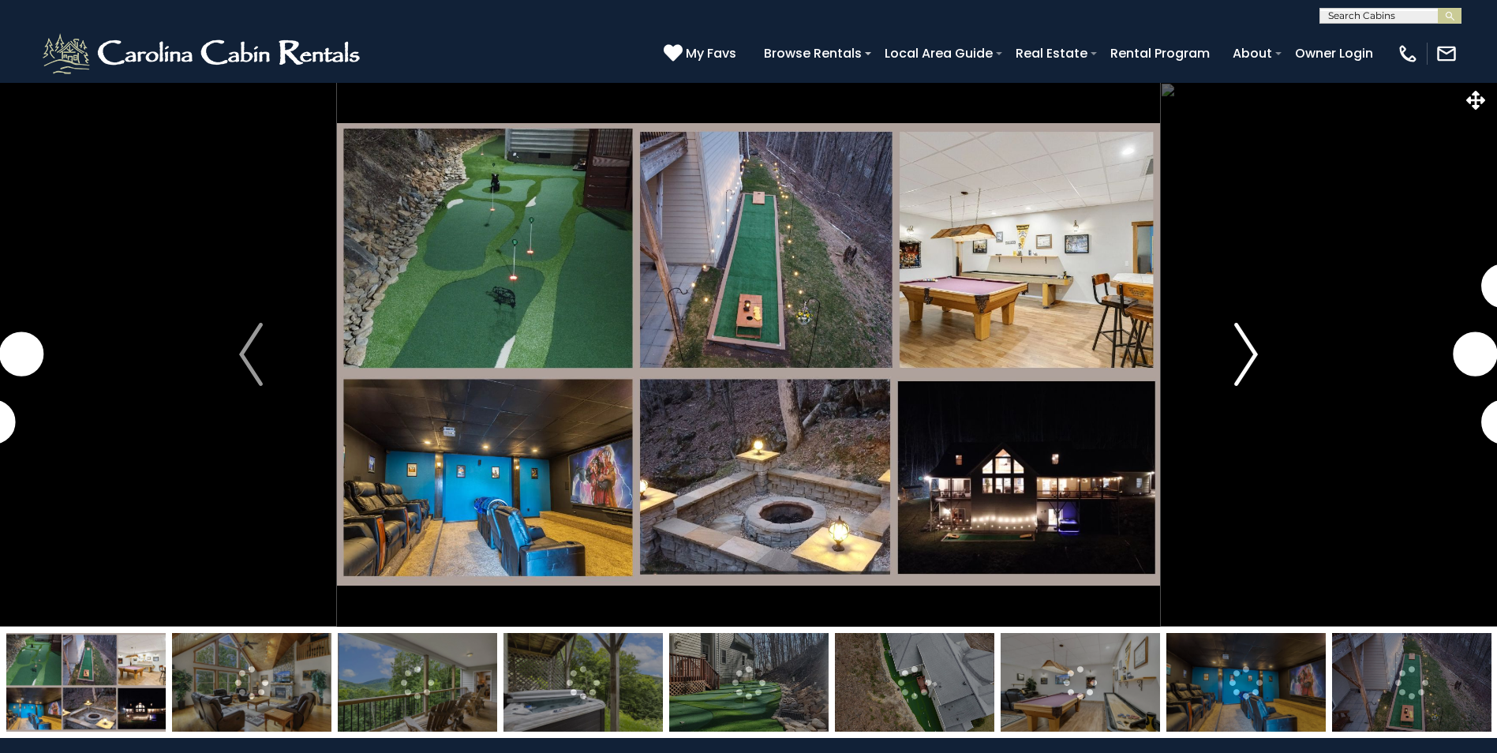
click at [1254, 351] on img "Next" at bounding box center [1246, 354] width 24 height 63
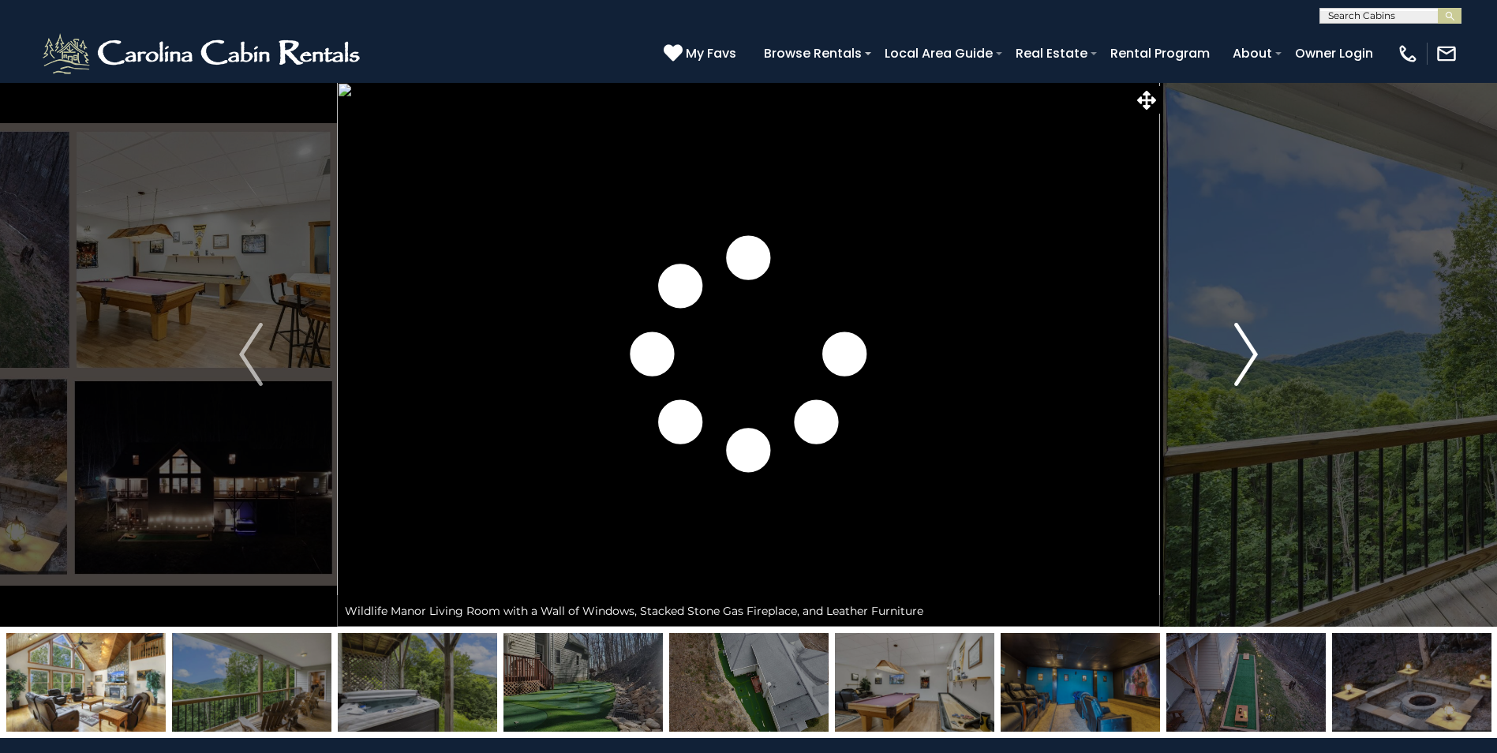
click at [1254, 351] on img "Next" at bounding box center [1246, 354] width 24 height 63
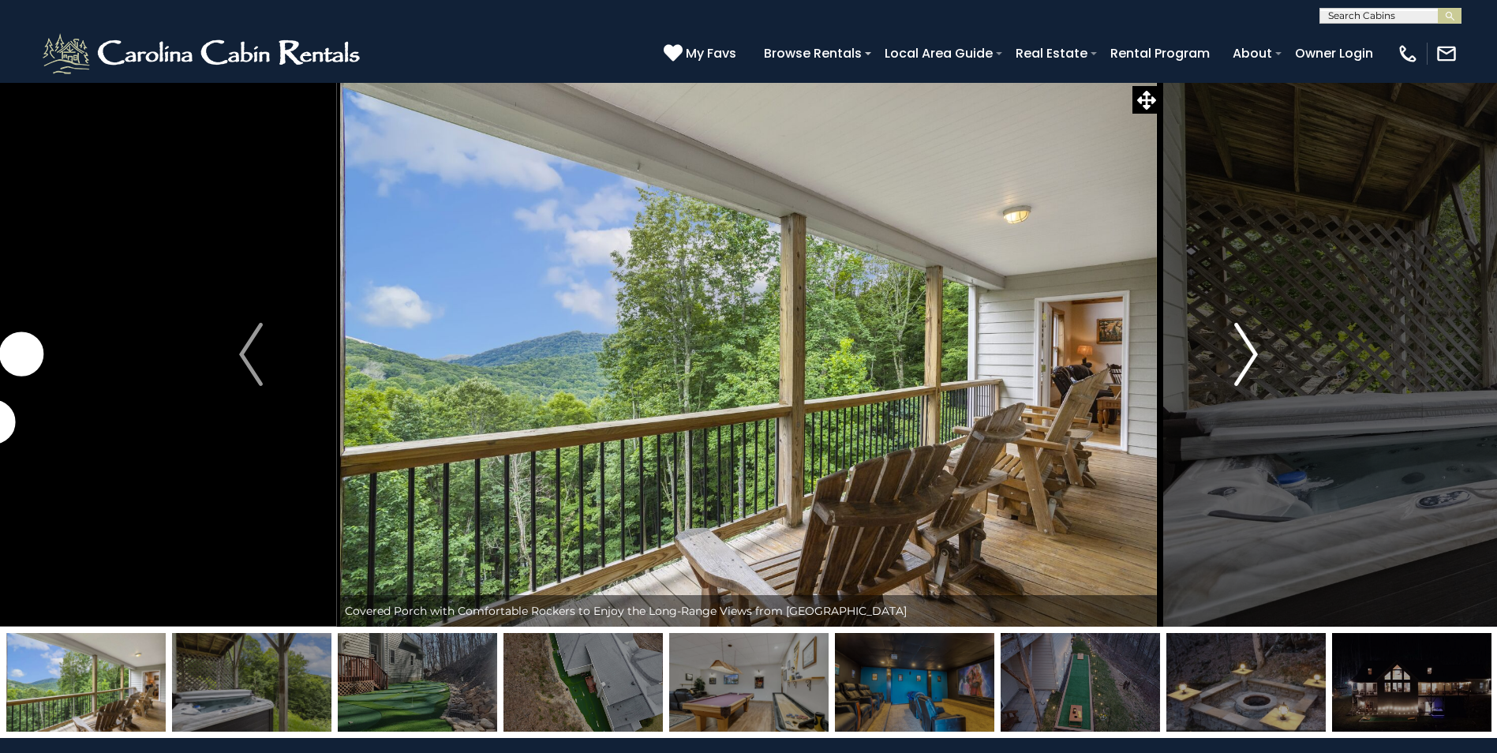
click at [1254, 351] on img "Next" at bounding box center [1246, 354] width 24 height 63
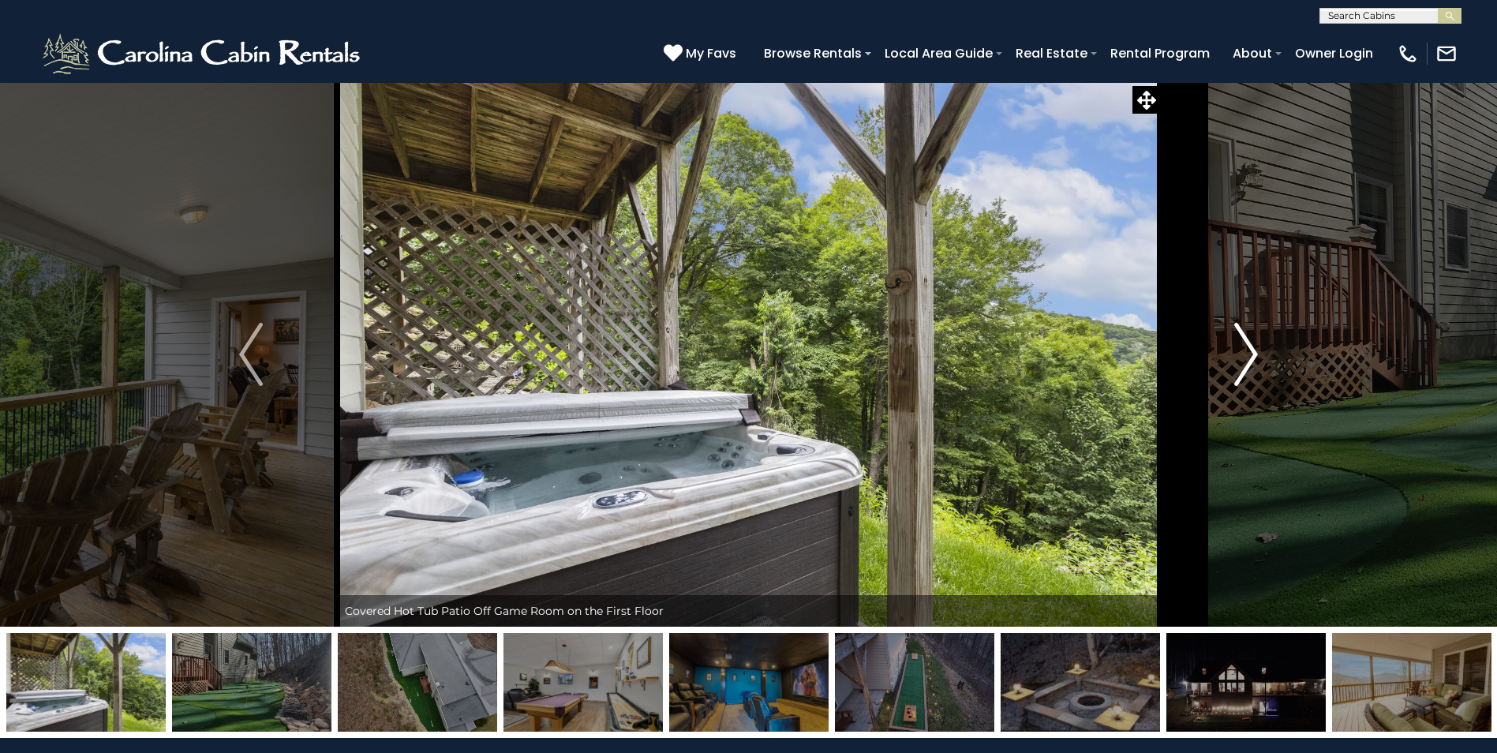
click at [1254, 351] on img "Next" at bounding box center [1246, 354] width 24 height 63
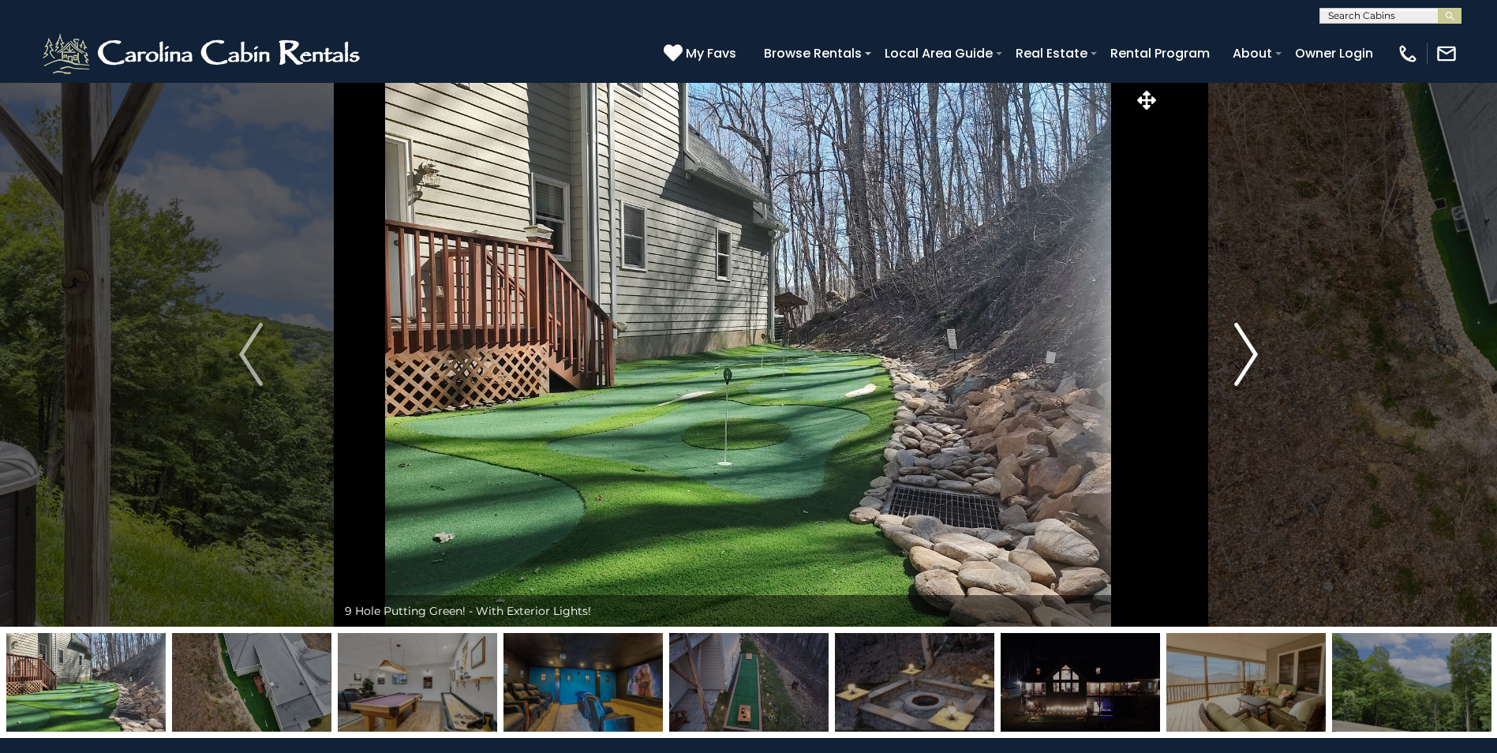
click at [1254, 351] on img "Next" at bounding box center [1246, 354] width 24 height 63
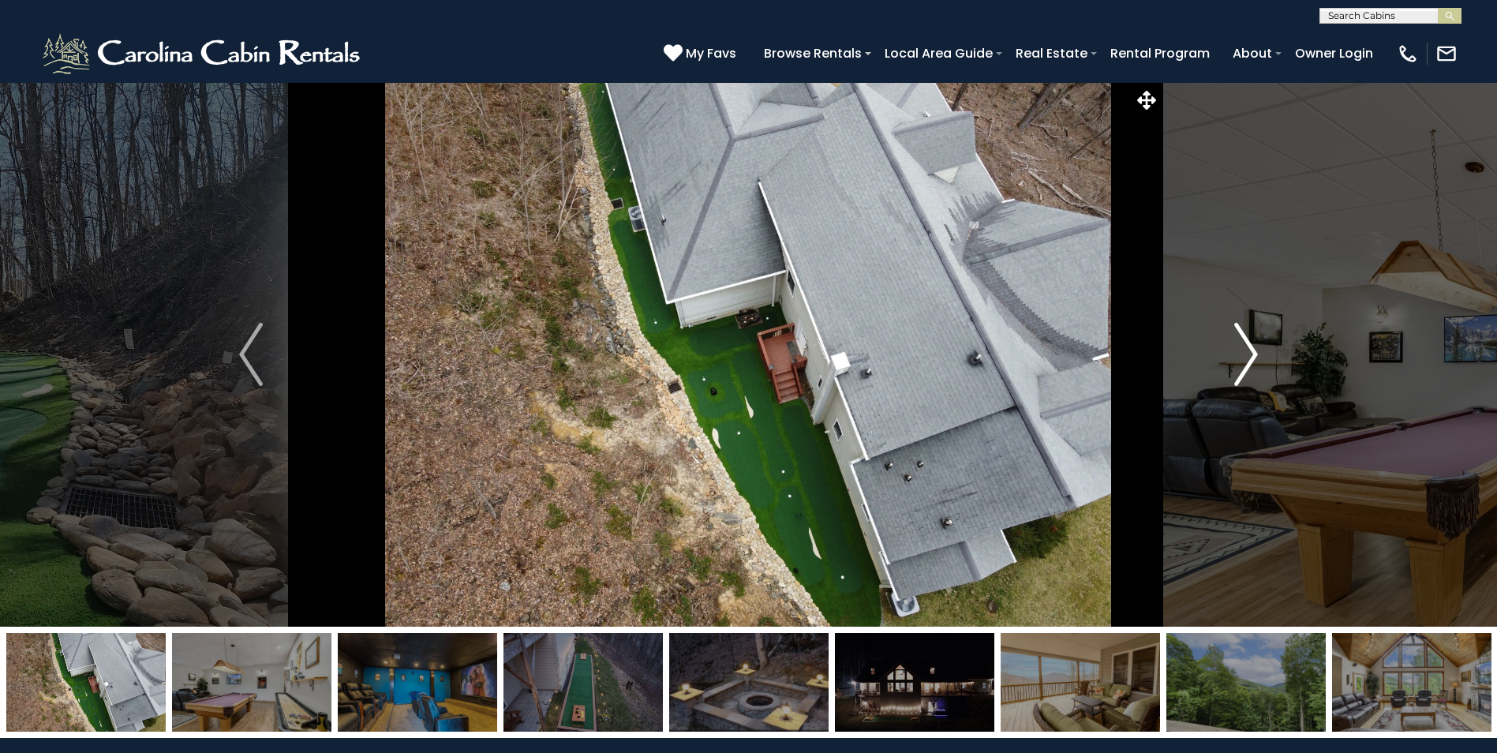
click at [1254, 351] on img "Next" at bounding box center [1246, 354] width 24 height 63
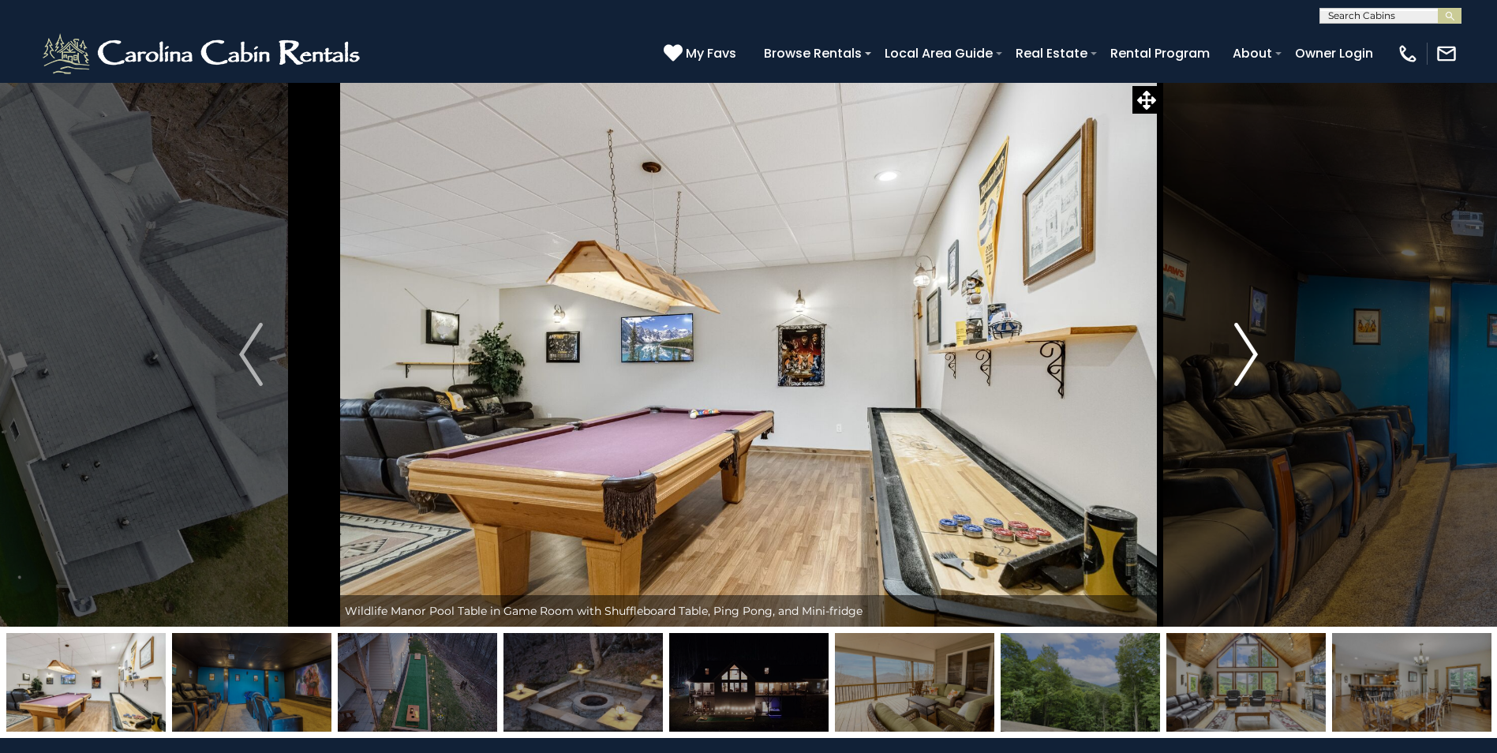
click at [1254, 351] on img "Next" at bounding box center [1246, 354] width 24 height 63
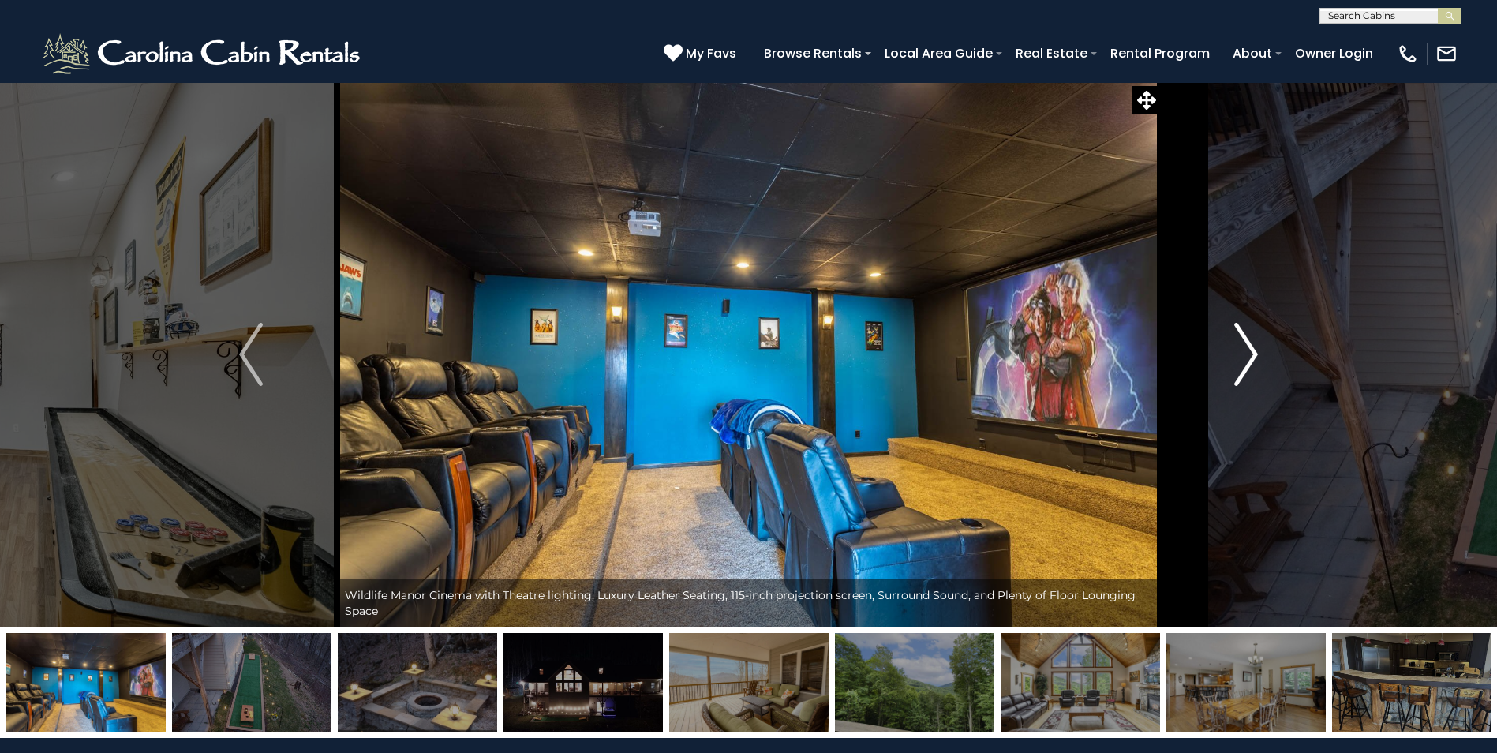
click at [1254, 351] on img "Next" at bounding box center [1246, 354] width 24 height 63
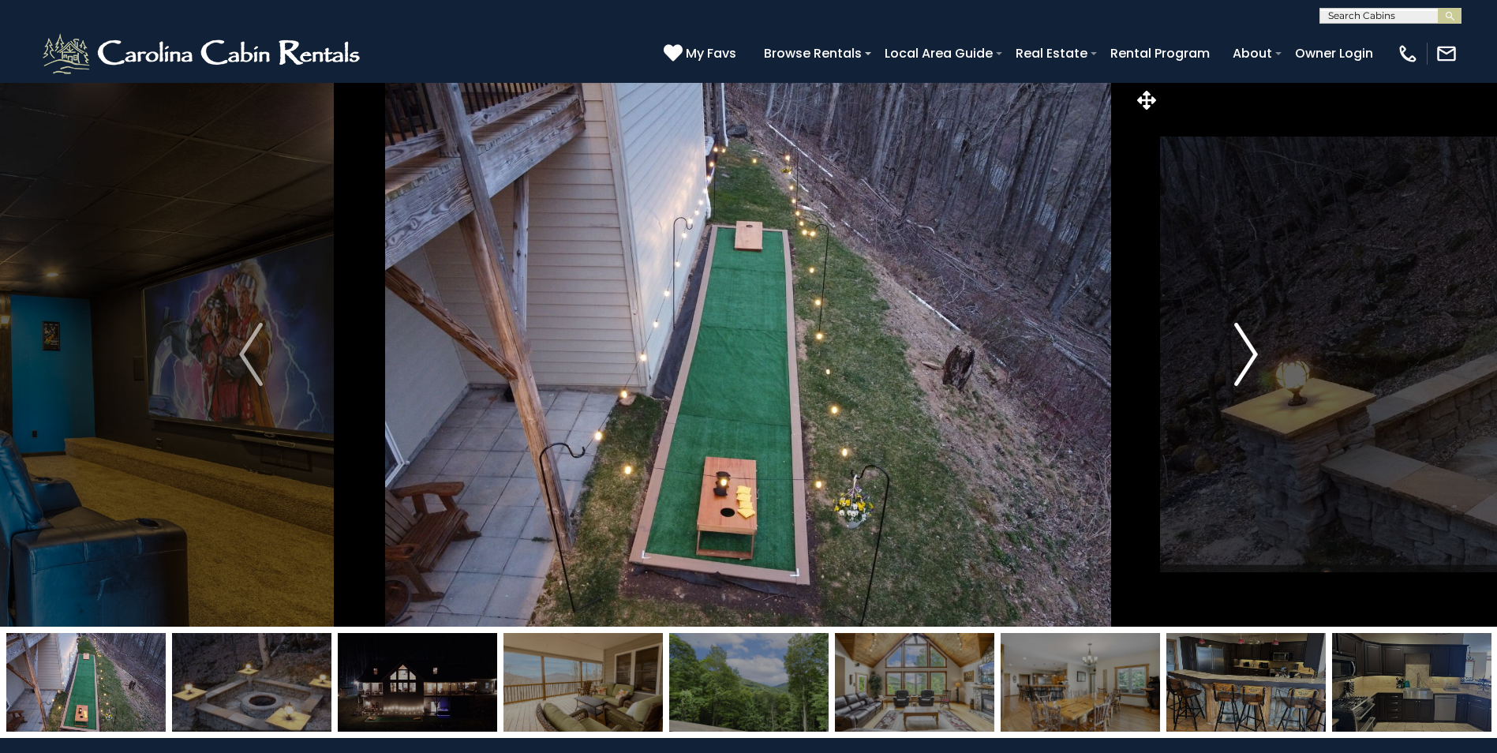
click at [1254, 351] on img "Next" at bounding box center [1246, 354] width 24 height 63
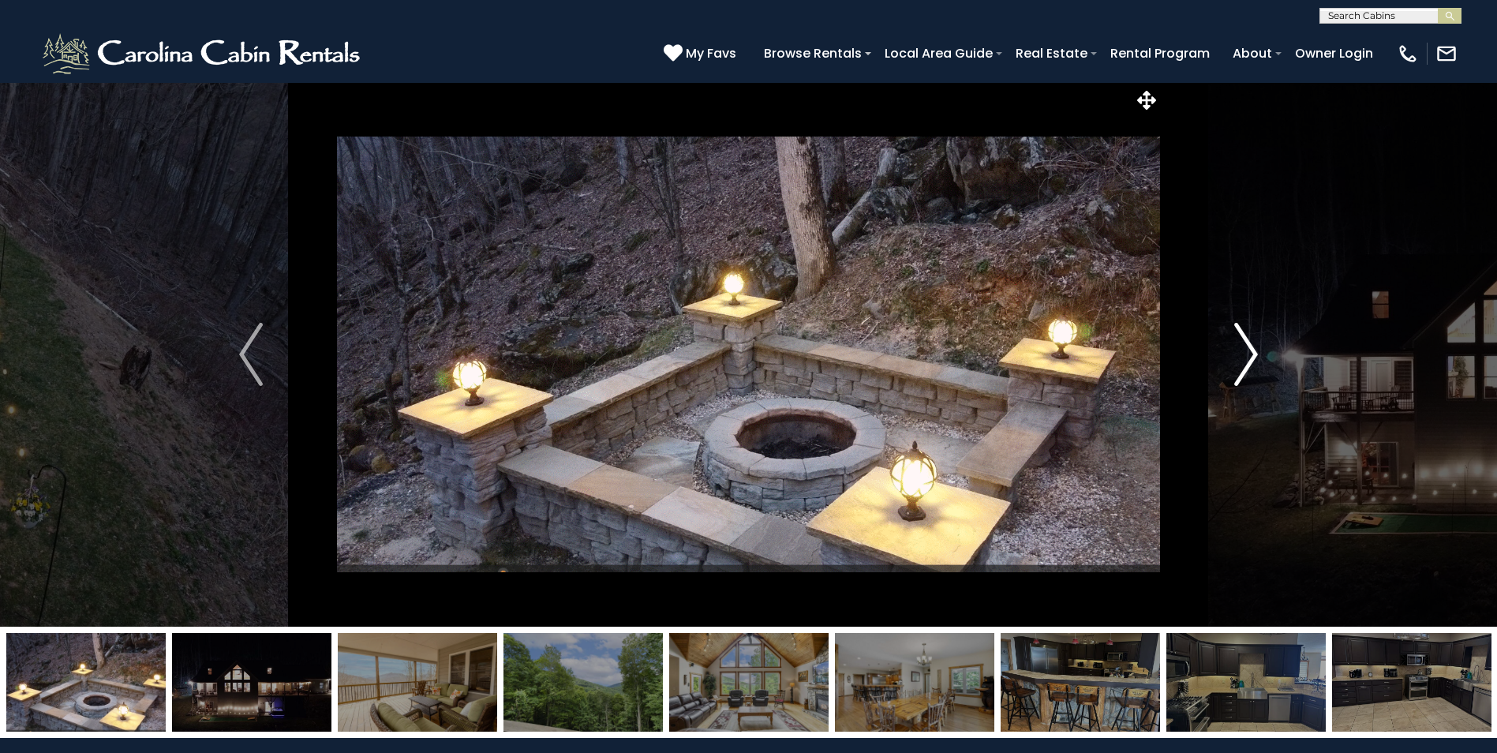
click at [1228, 332] on button "Next" at bounding box center [1246, 354] width 172 height 545
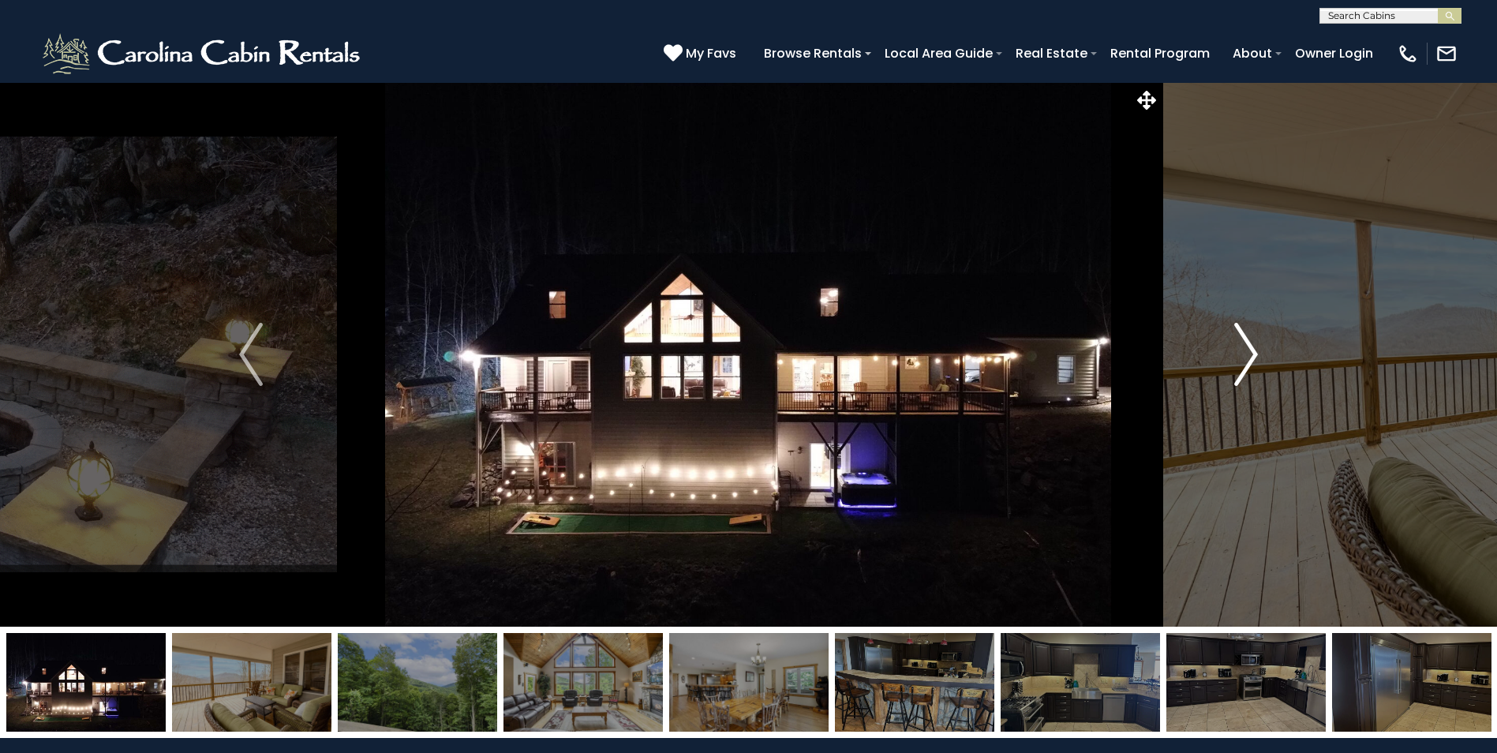
click at [1228, 332] on button "Next" at bounding box center [1246, 354] width 172 height 545
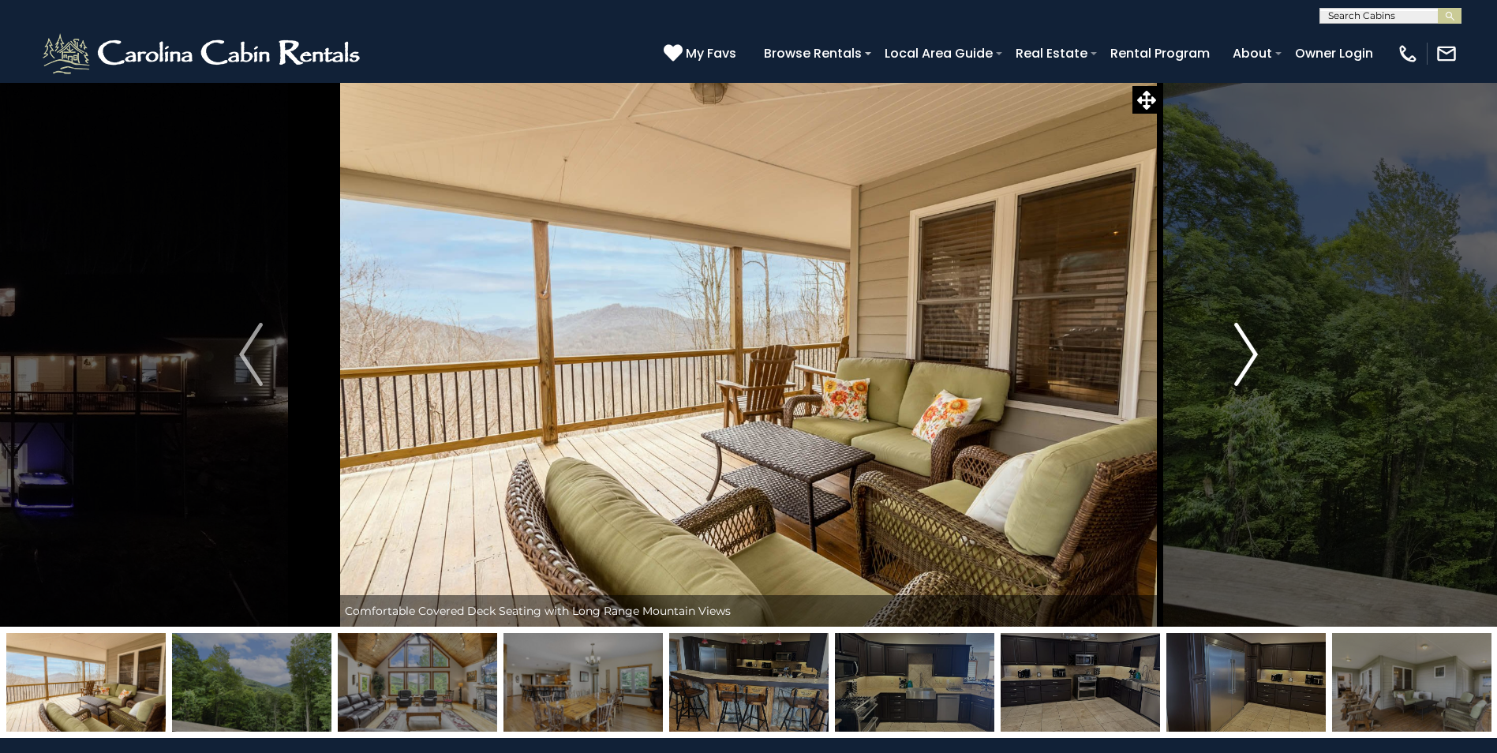
click at [1228, 332] on button "Next" at bounding box center [1246, 354] width 172 height 545
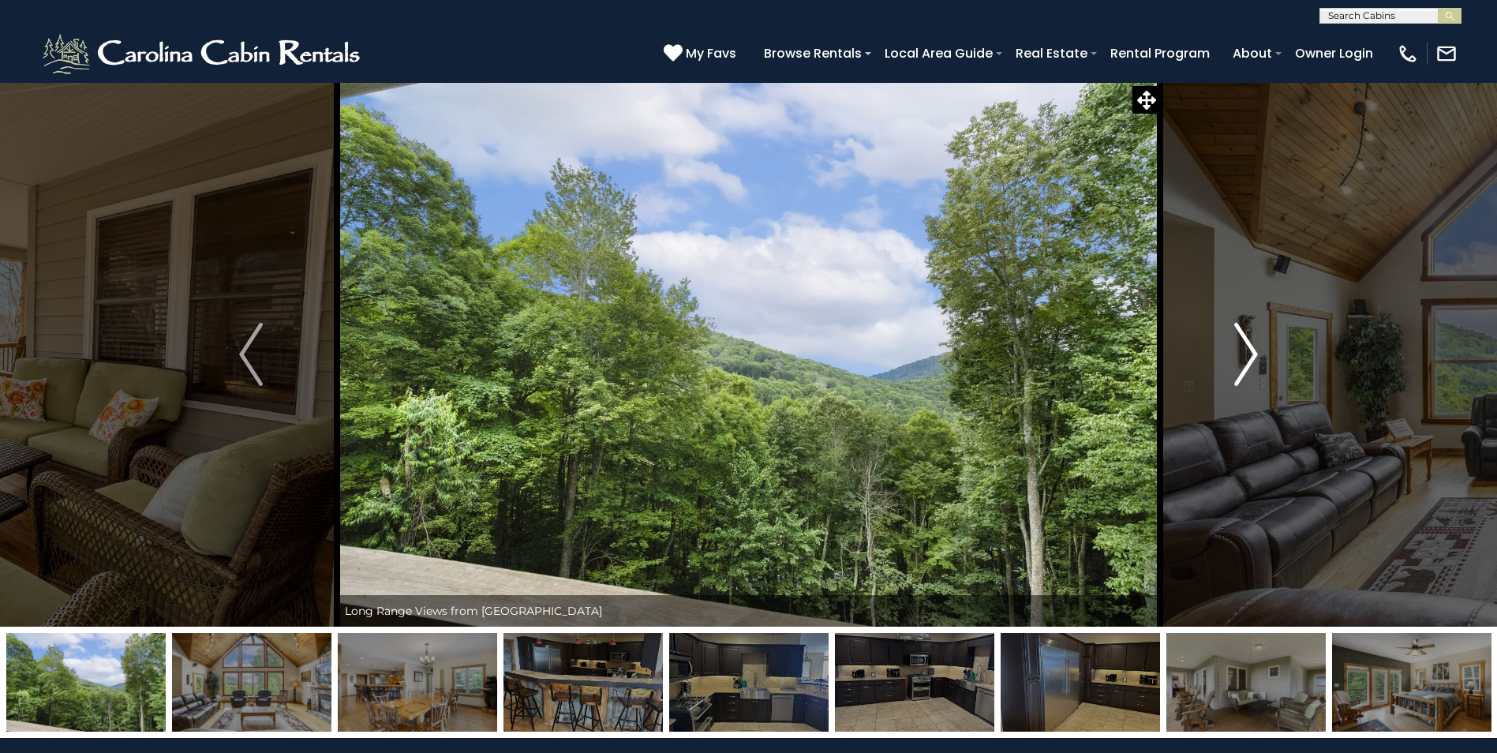
click at [1228, 332] on button "Next" at bounding box center [1246, 354] width 172 height 545
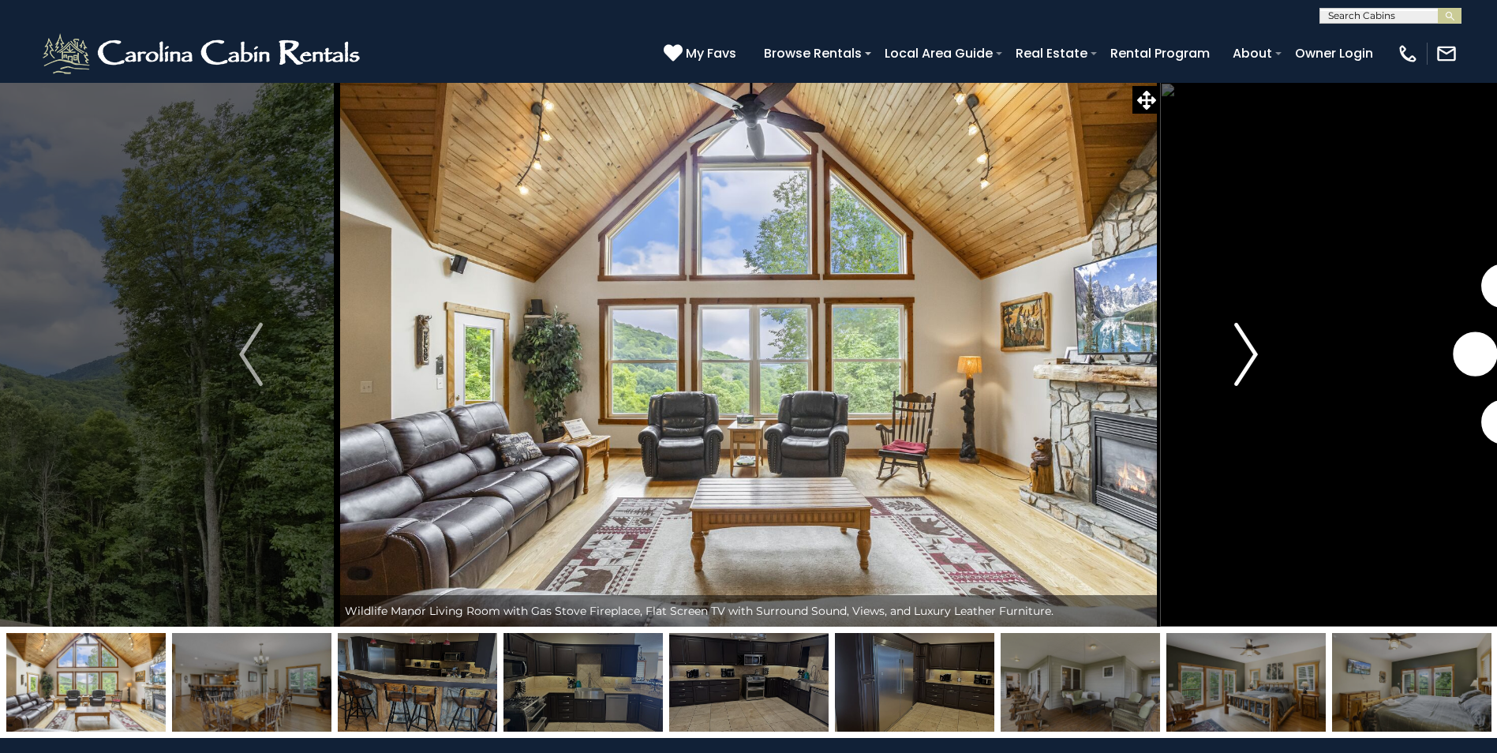
click at [1228, 332] on button "Next" at bounding box center [1246, 354] width 172 height 545
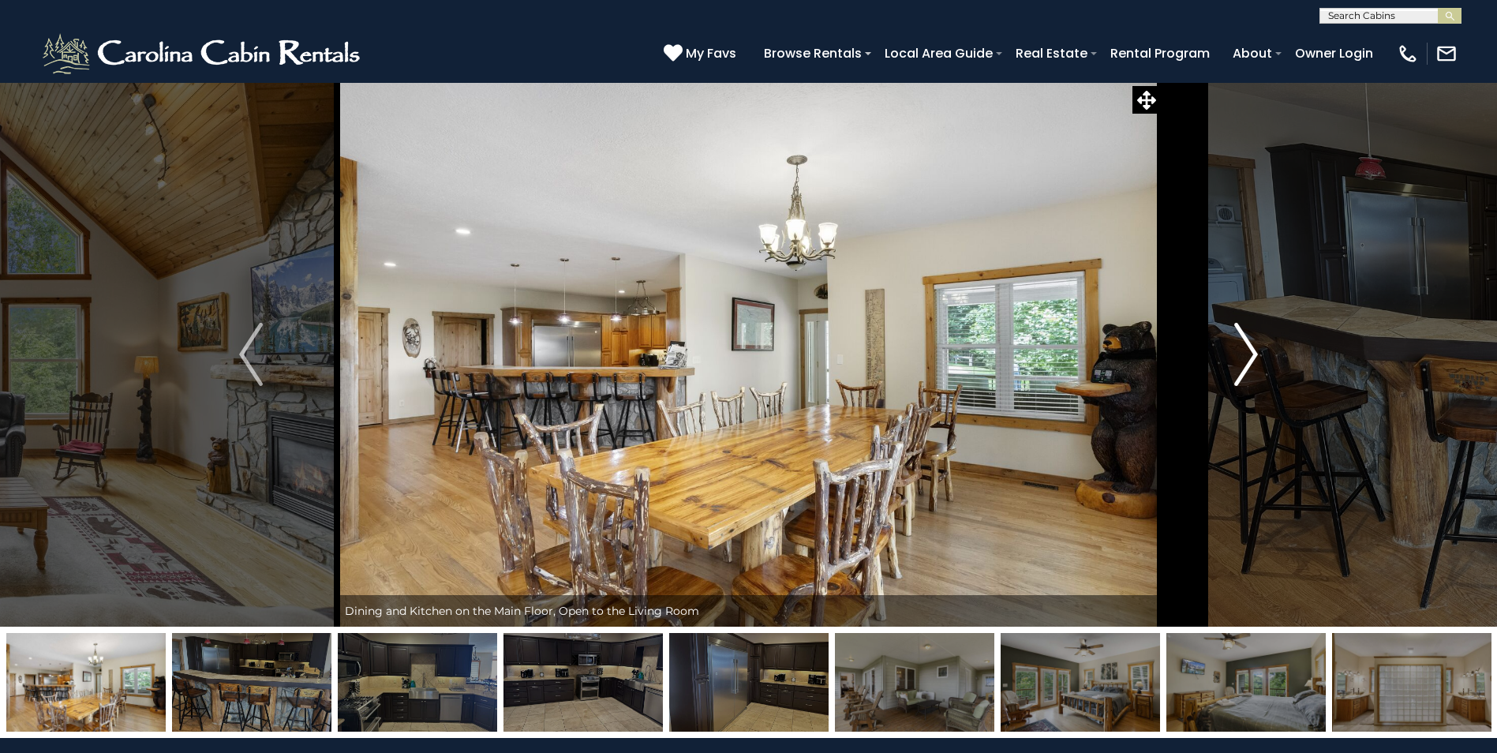
click at [1228, 332] on button "Next" at bounding box center [1246, 354] width 172 height 545
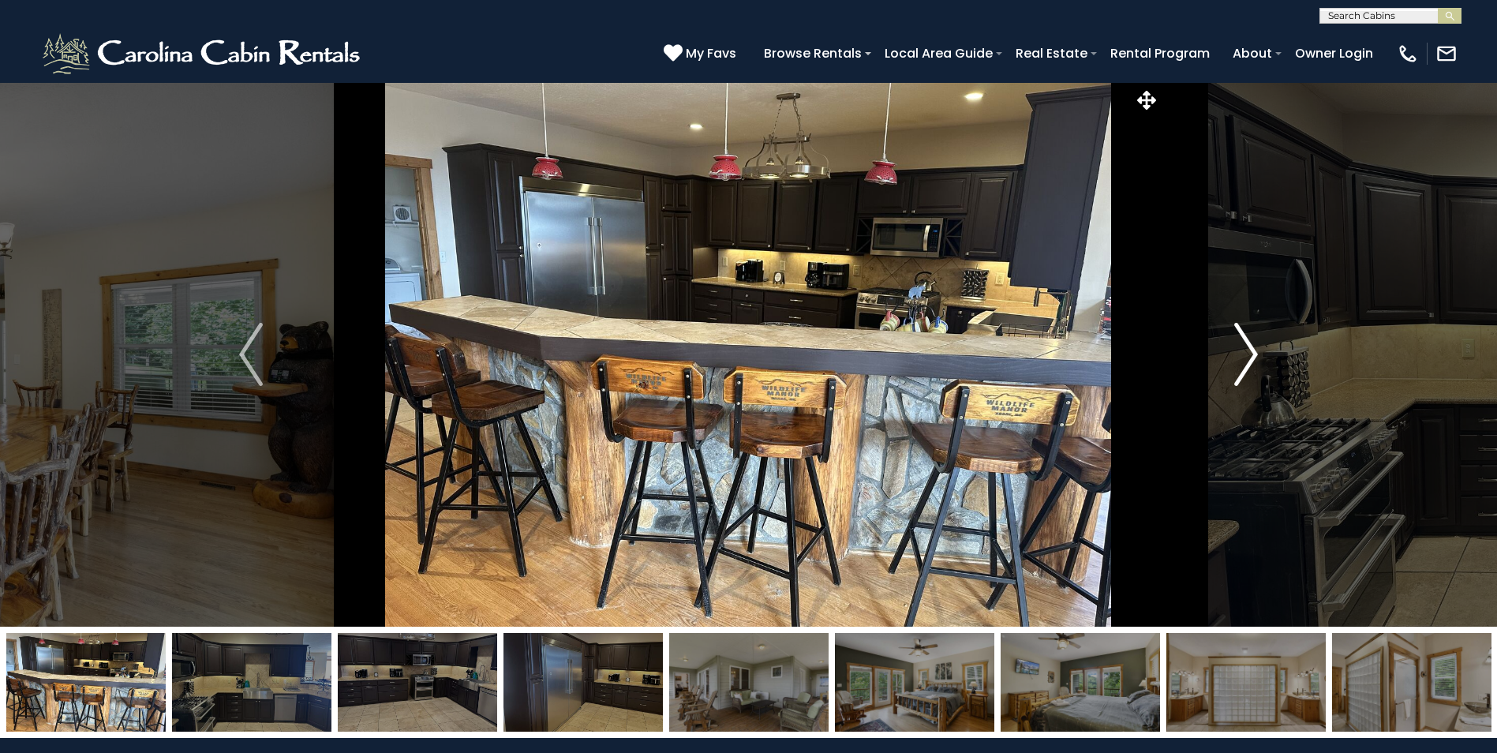
click at [1228, 332] on button "Next" at bounding box center [1246, 354] width 172 height 545
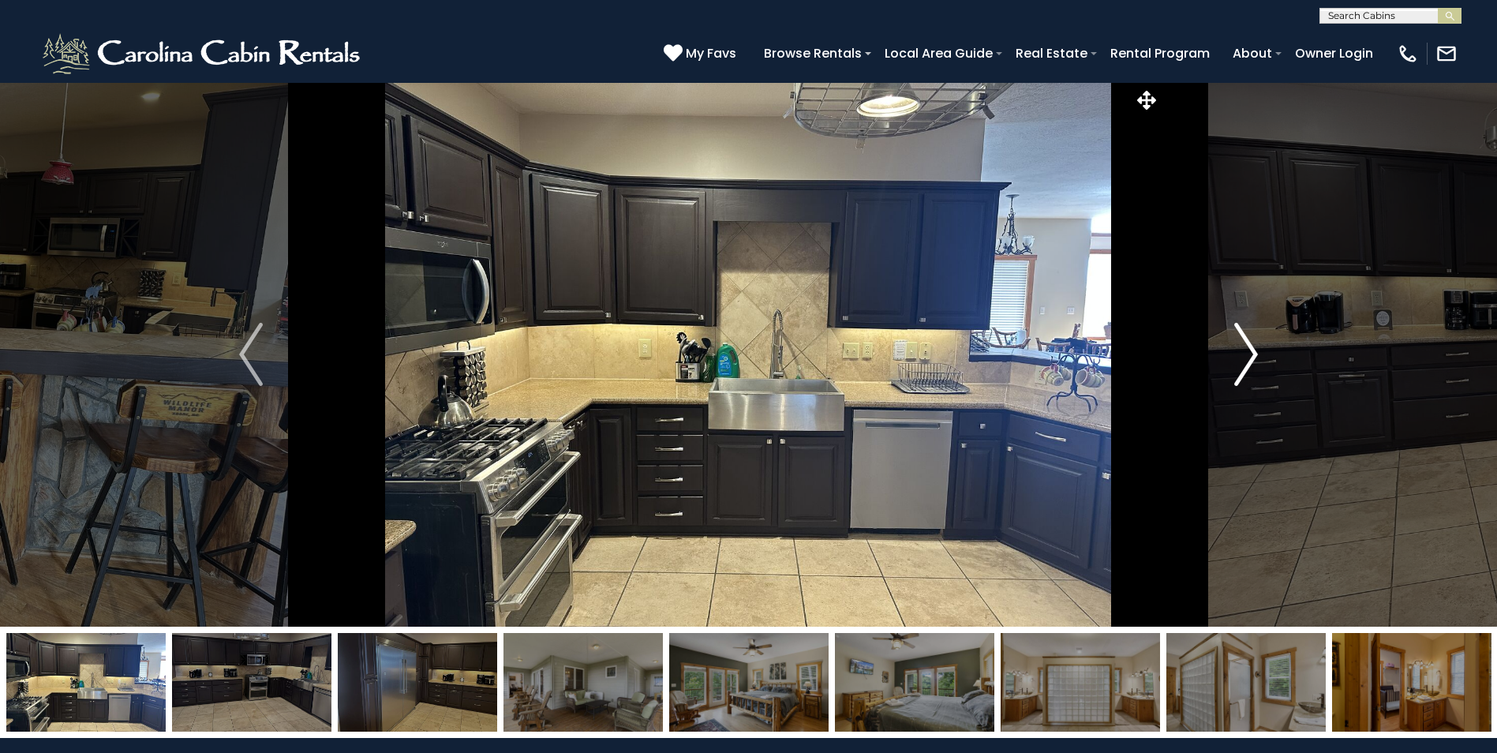
click at [1228, 332] on button "Next" at bounding box center [1246, 354] width 172 height 545
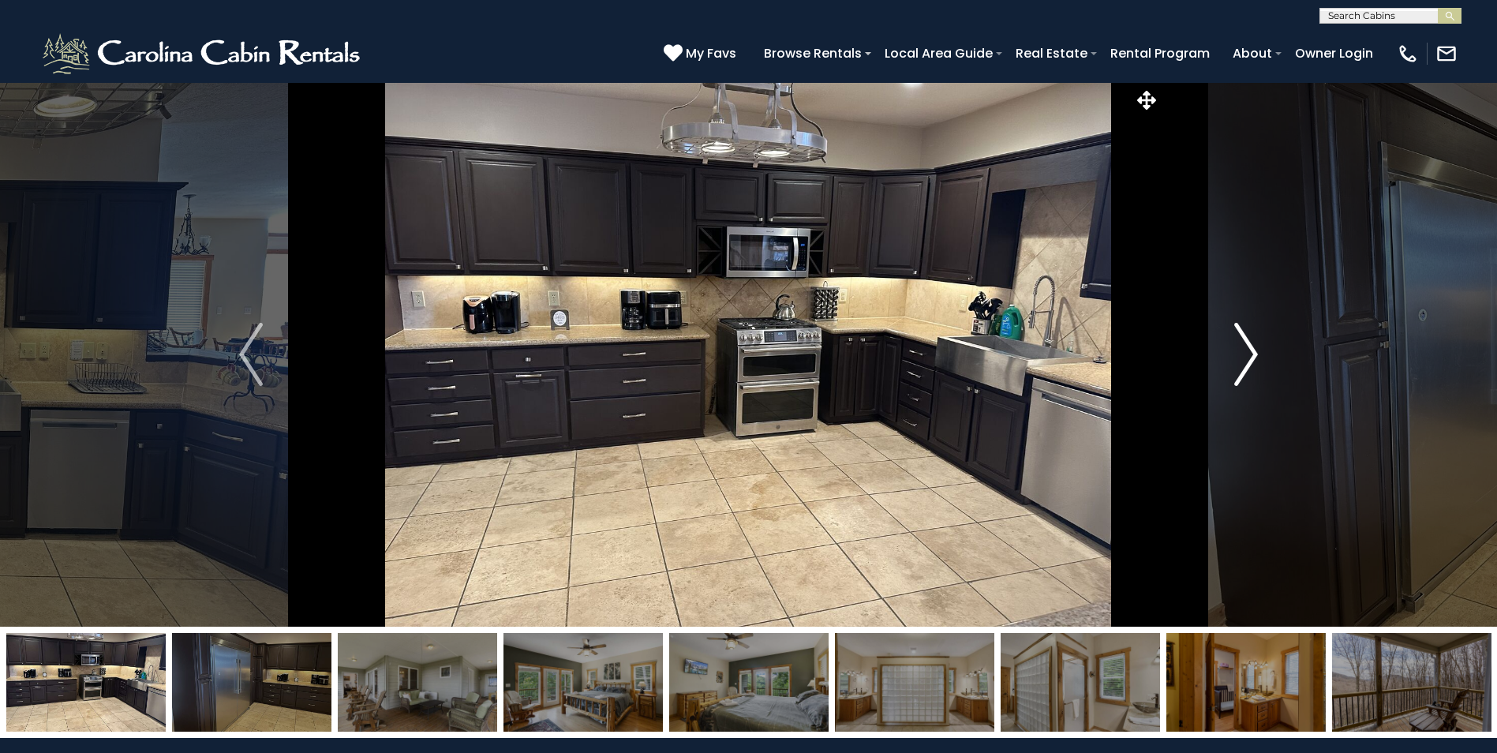
click at [1228, 332] on button "Next" at bounding box center [1246, 354] width 172 height 545
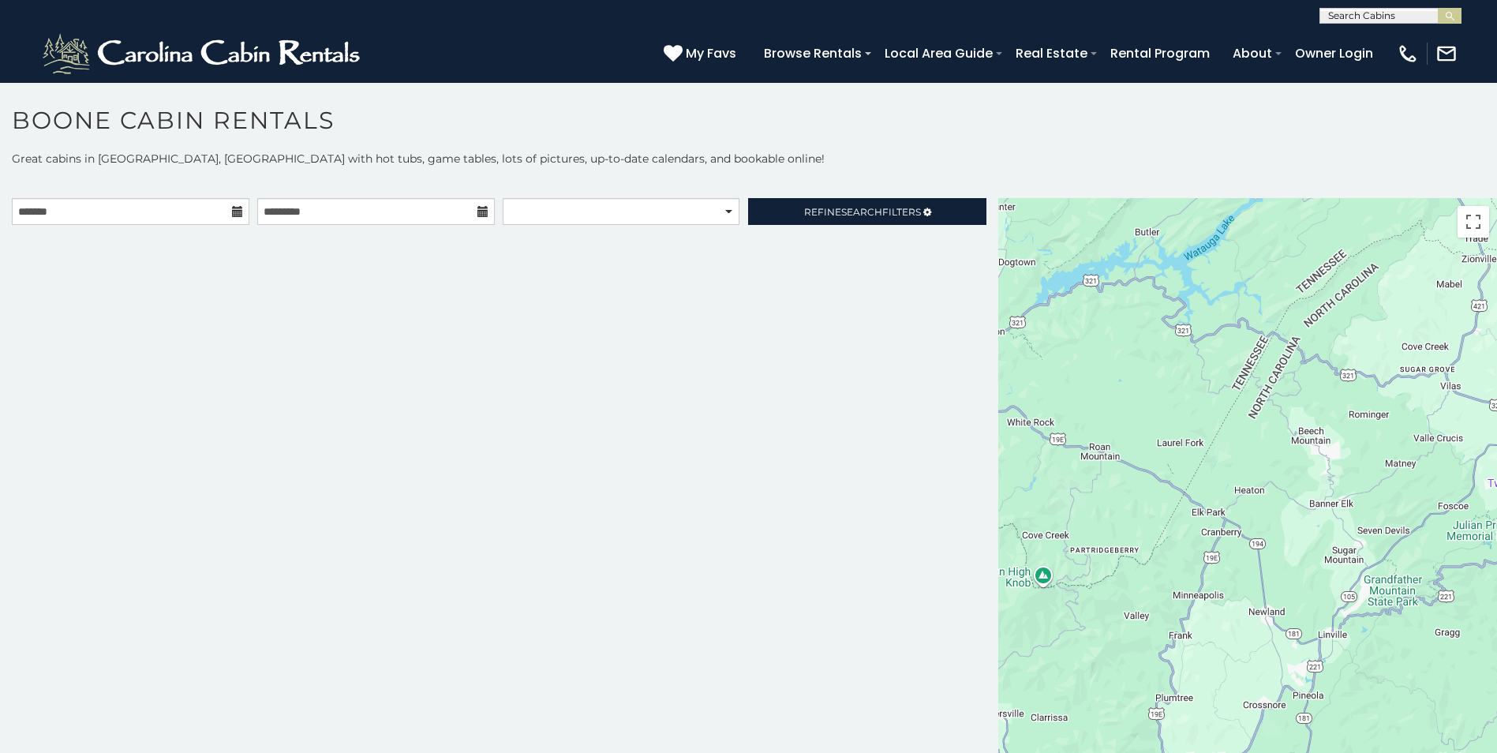
scroll to position [9, 0]
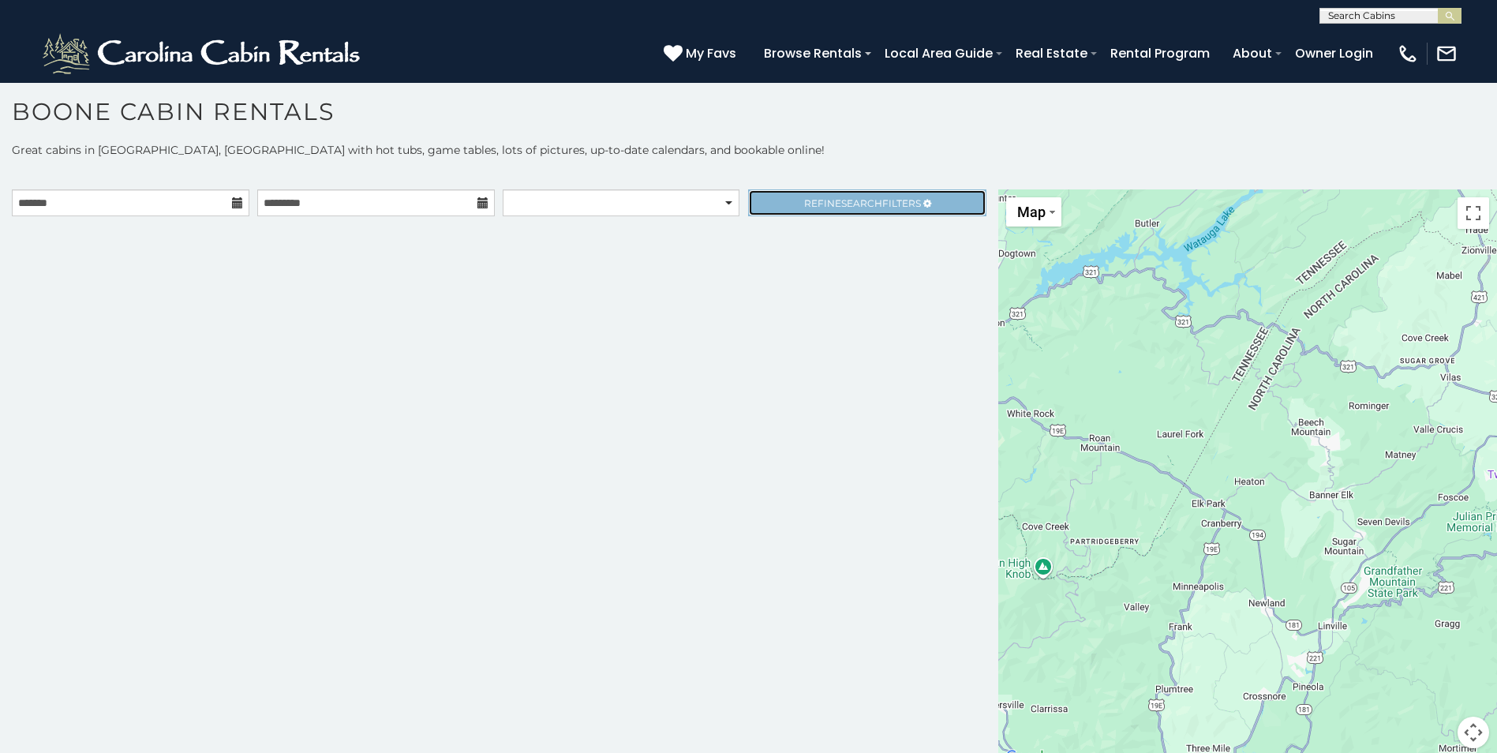
click at [868, 193] on link "Refine Search Filters" at bounding box center [867, 202] width 238 height 27
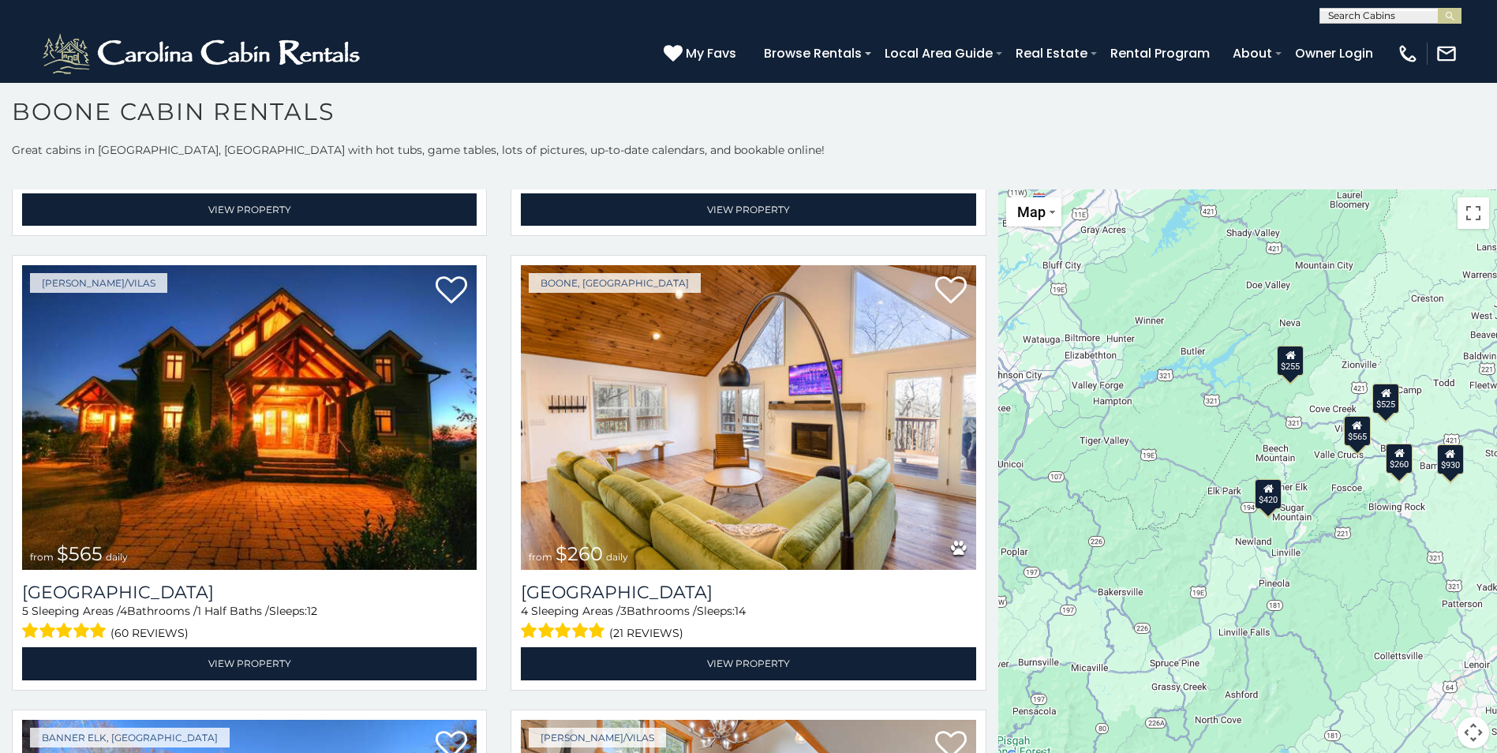
scroll to position [820, 0]
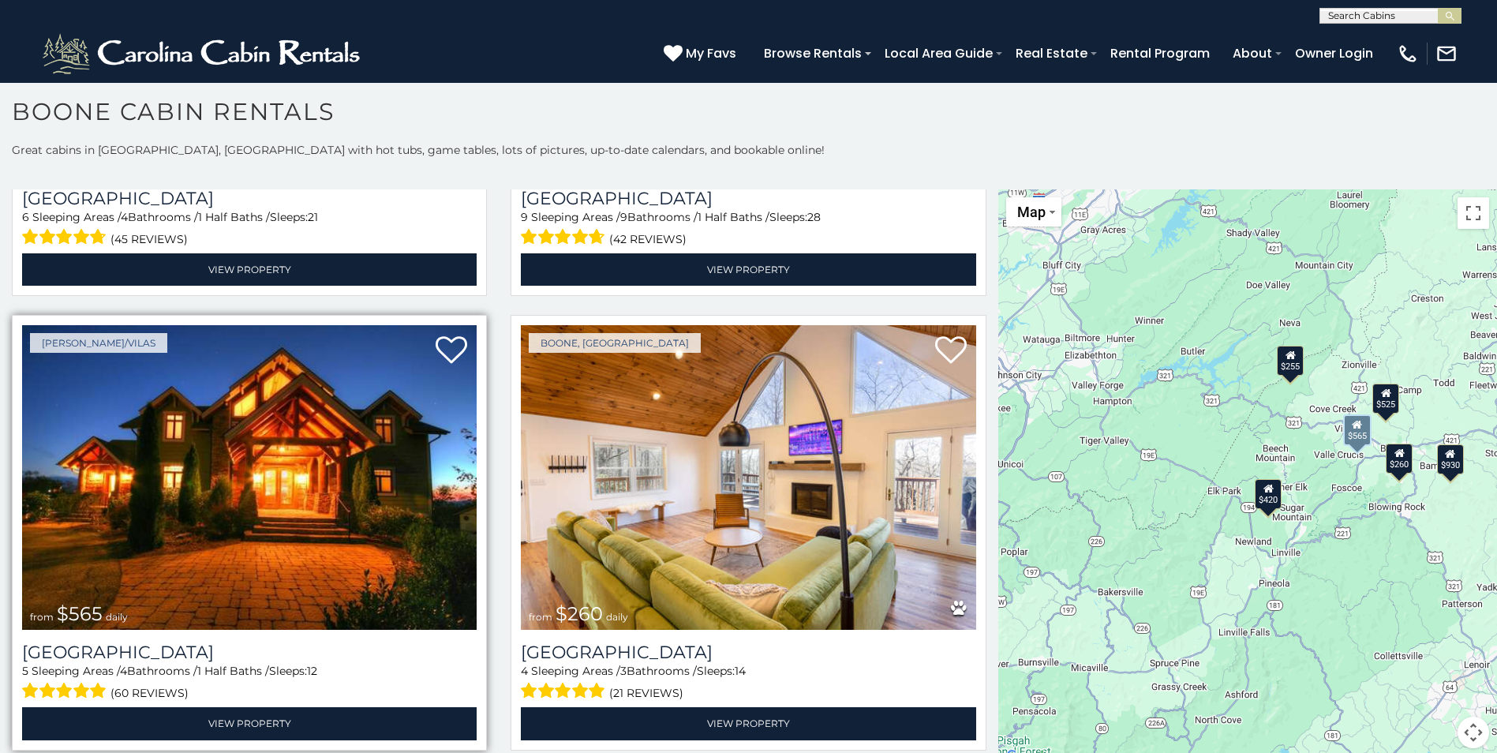
click at [201, 528] on img at bounding box center [249, 477] width 455 height 305
click at [230, 429] on img at bounding box center [249, 477] width 455 height 305
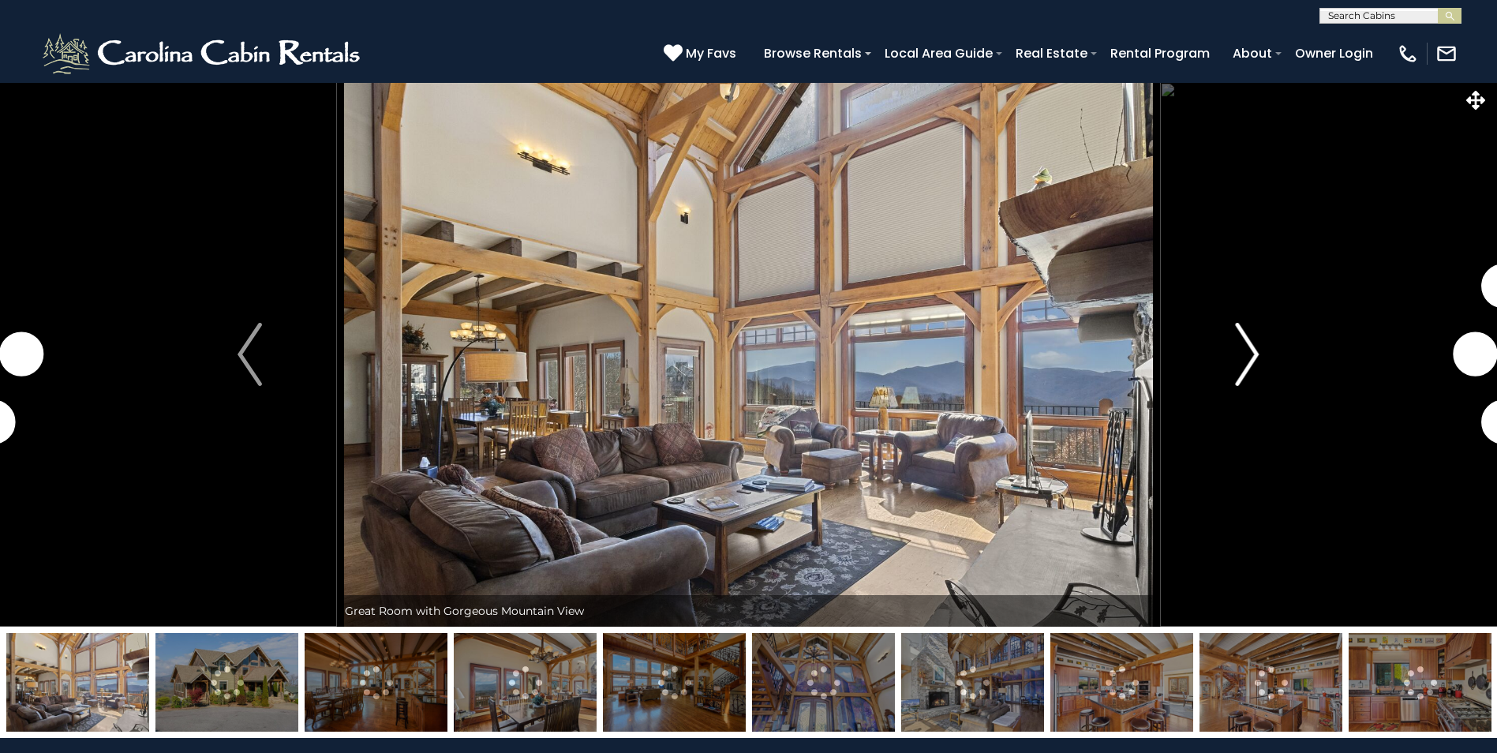
click at [1242, 334] on img "Next" at bounding box center [1247, 354] width 24 height 63
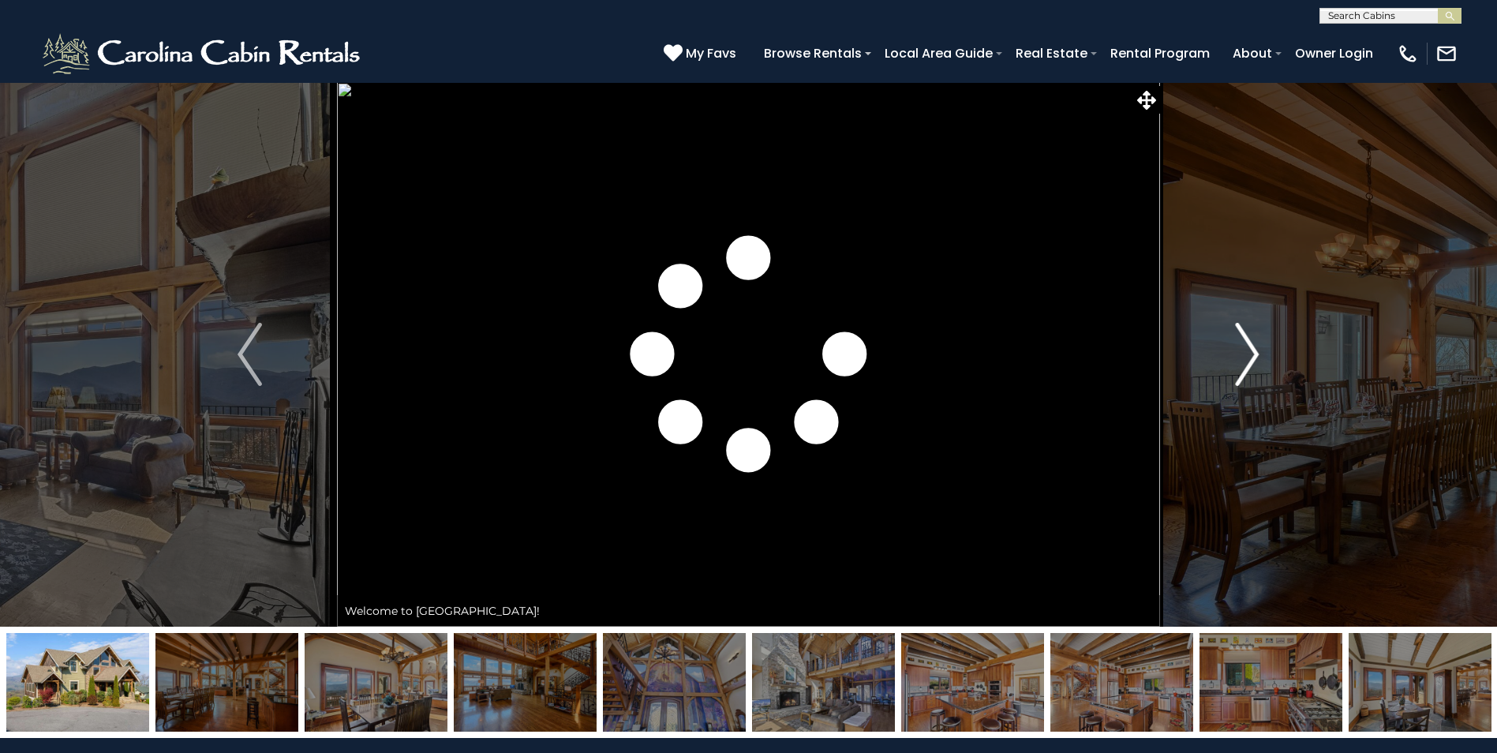
click at [1242, 334] on img "Next" at bounding box center [1247, 354] width 24 height 63
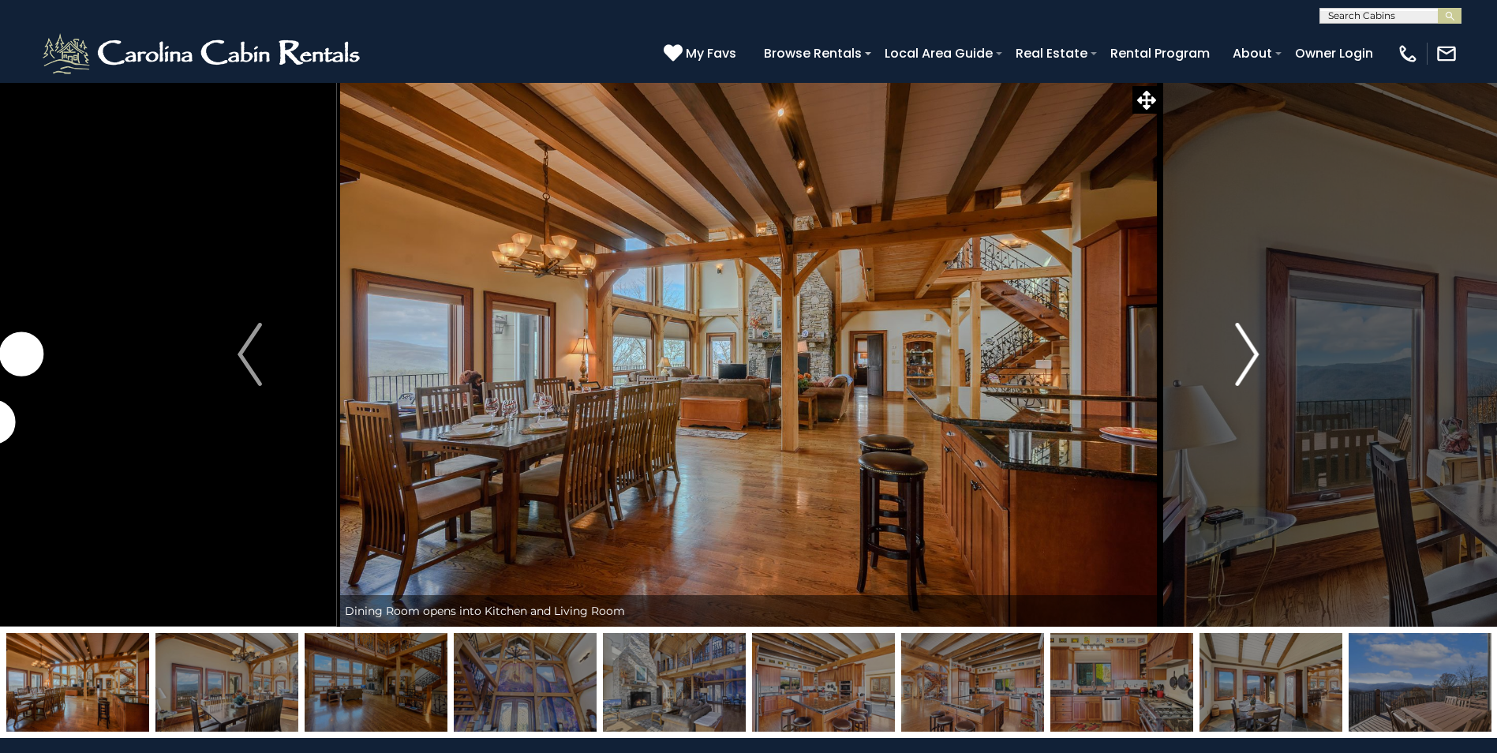
click at [1242, 334] on img "Next" at bounding box center [1247, 354] width 24 height 63
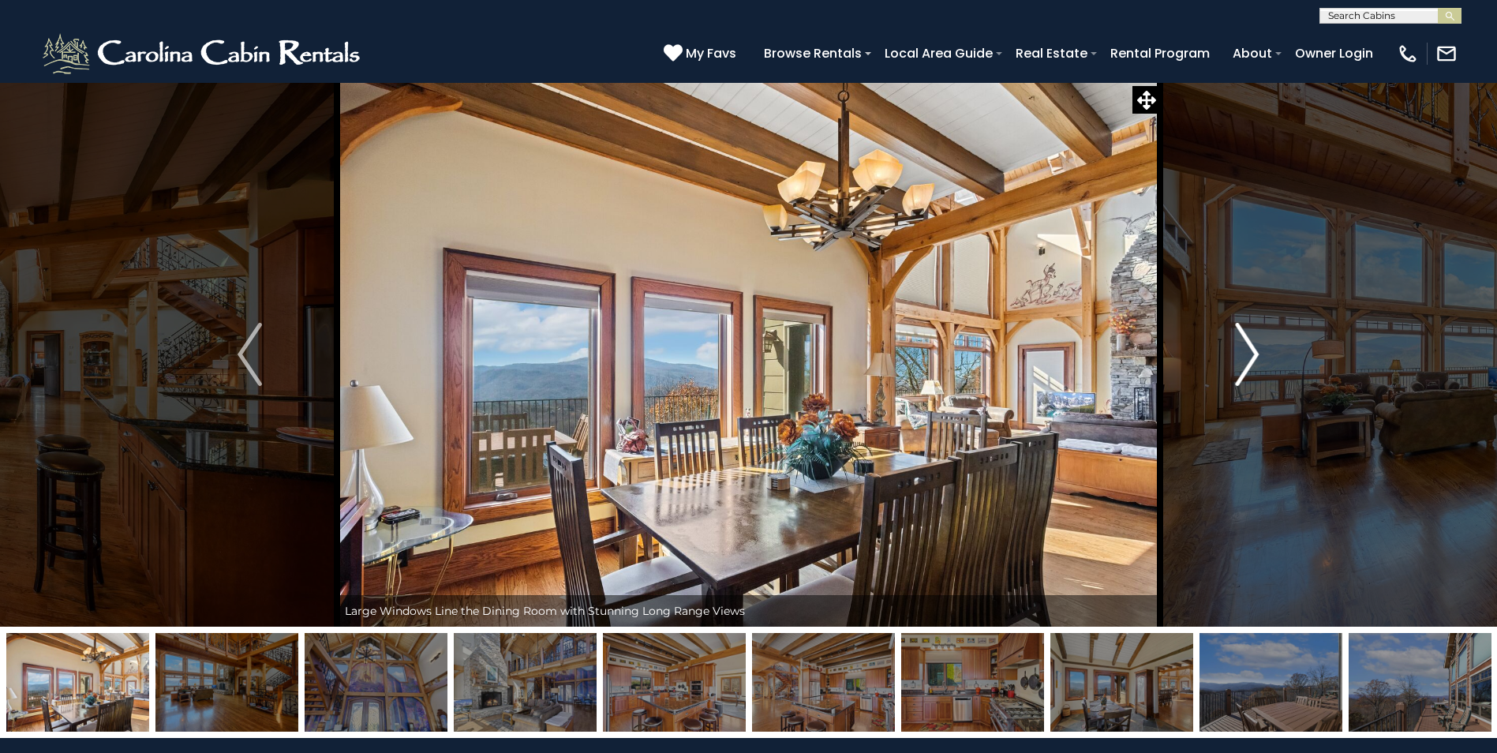
click at [1242, 334] on img "Next" at bounding box center [1247, 354] width 24 height 63
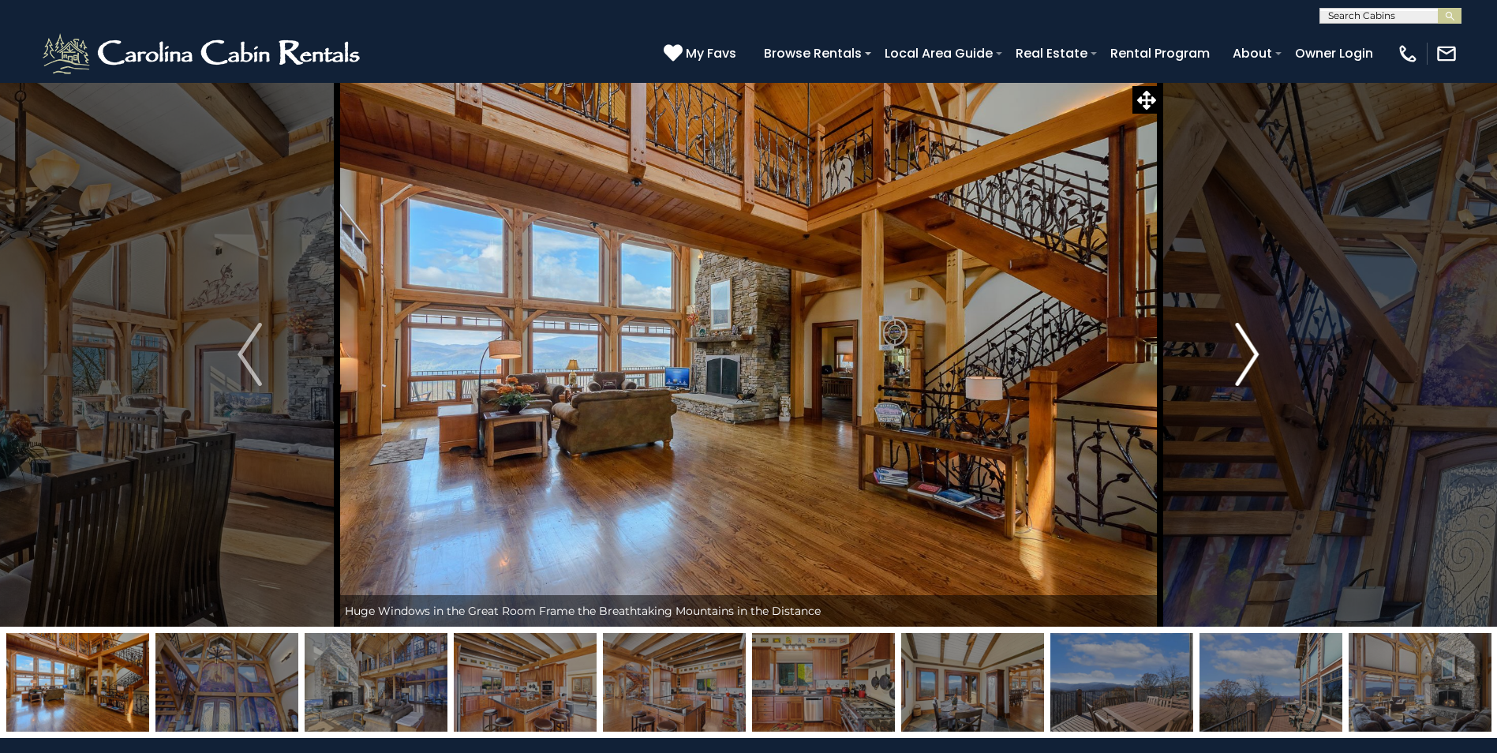
click at [1242, 334] on img "Next" at bounding box center [1247, 354] width 24 height 63
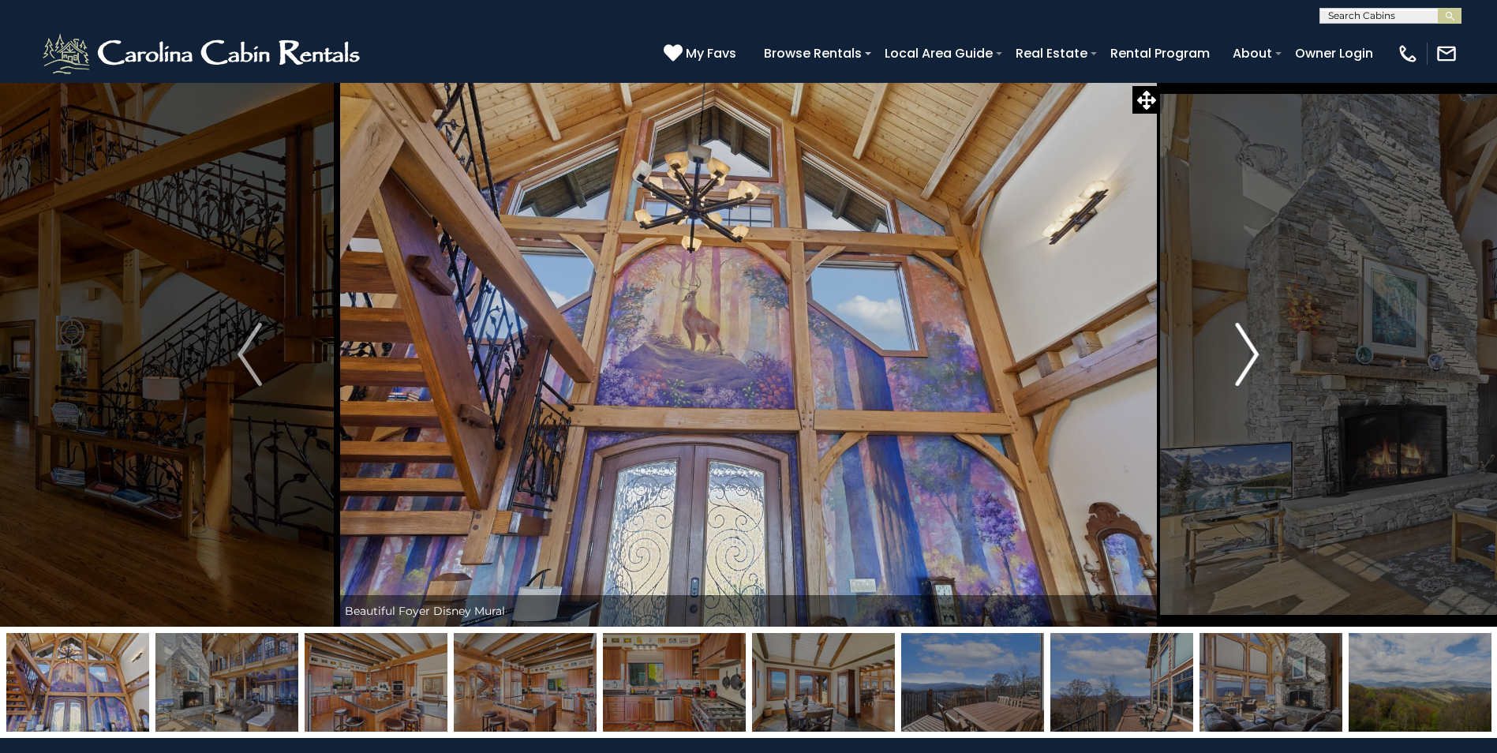
click at [1242, 334] on img "Next" at bounding box center [1247, 354] width 24 height 63
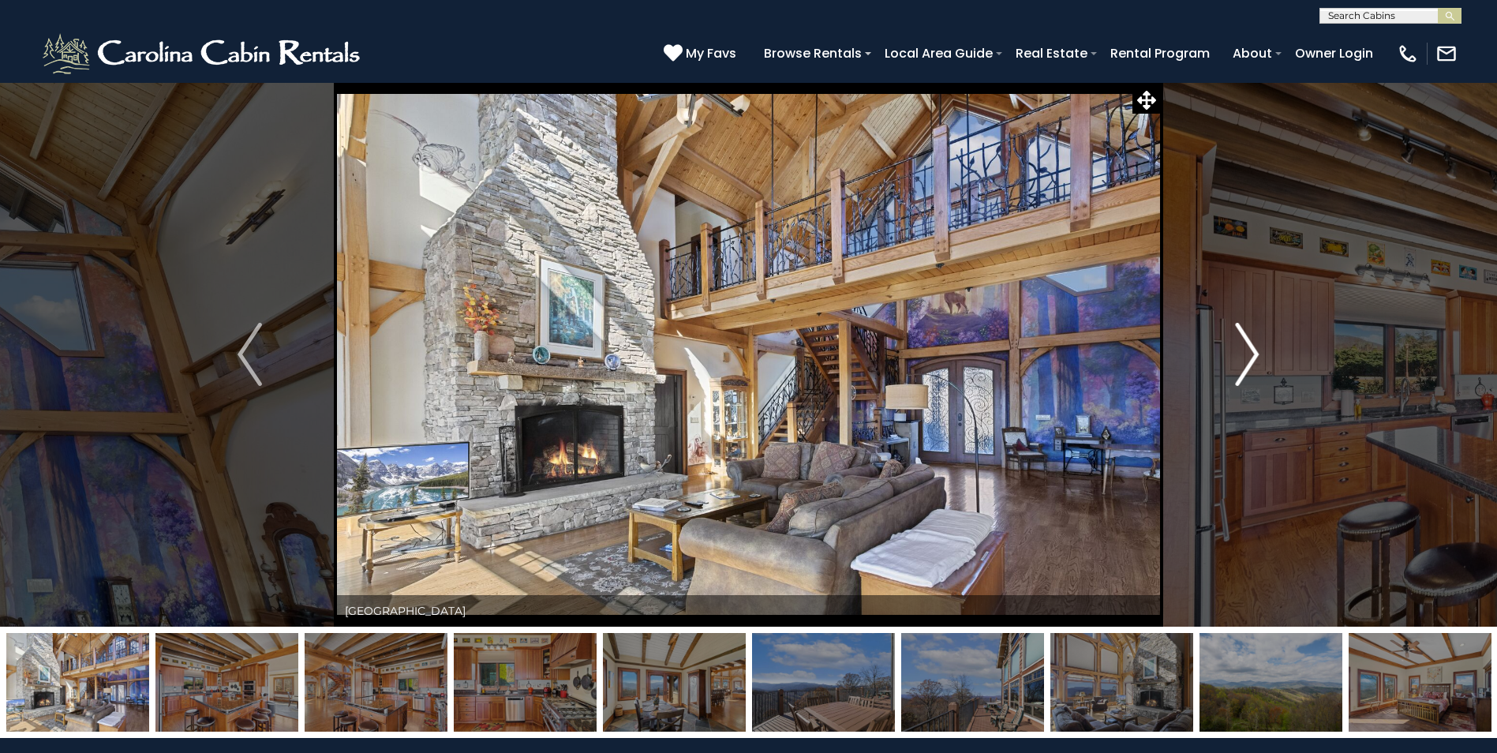
click at [1242, 334] on img "Next" at bounding box center [1247, 354] width 24 height 63
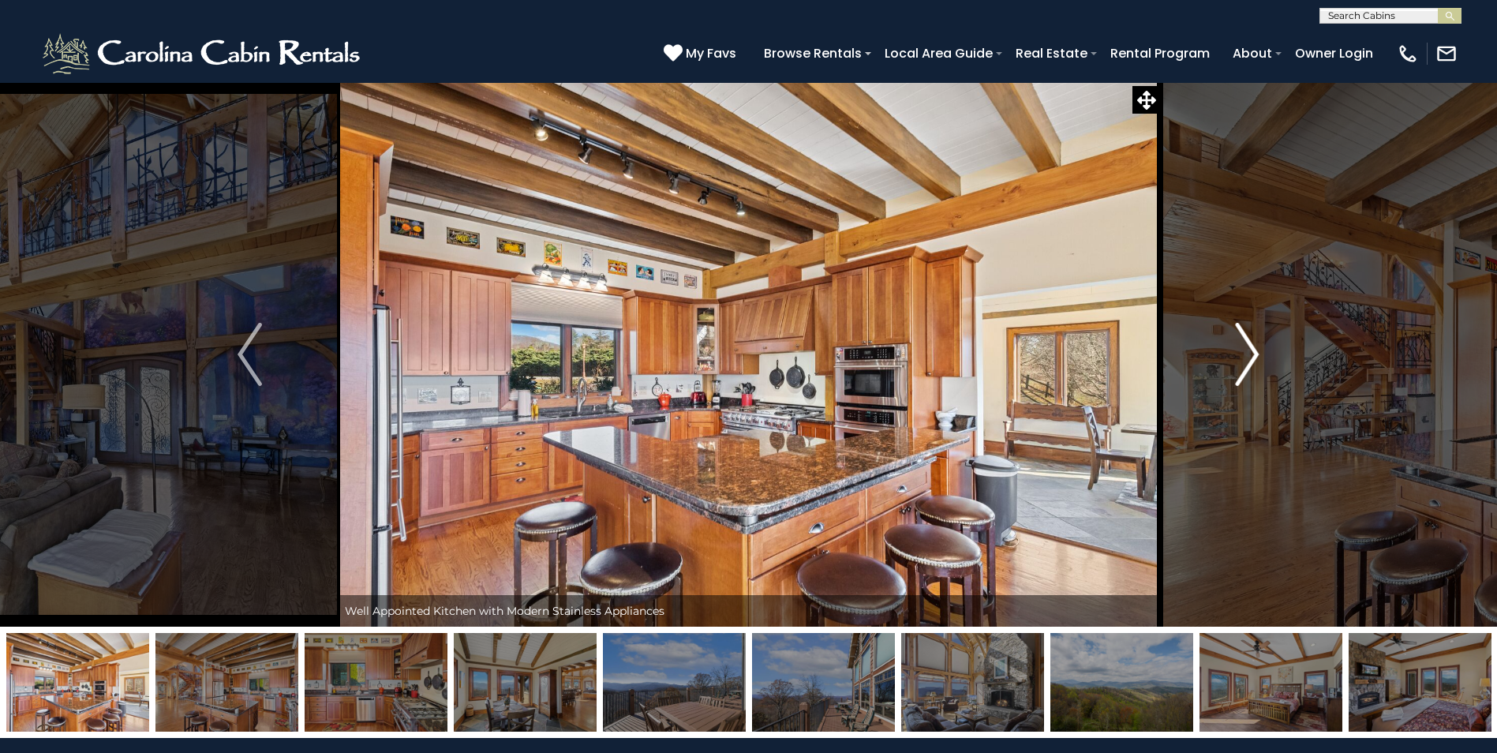
click at [1242, 334] on img "Next" at bounding box center [1247, 354] width 24 height 63
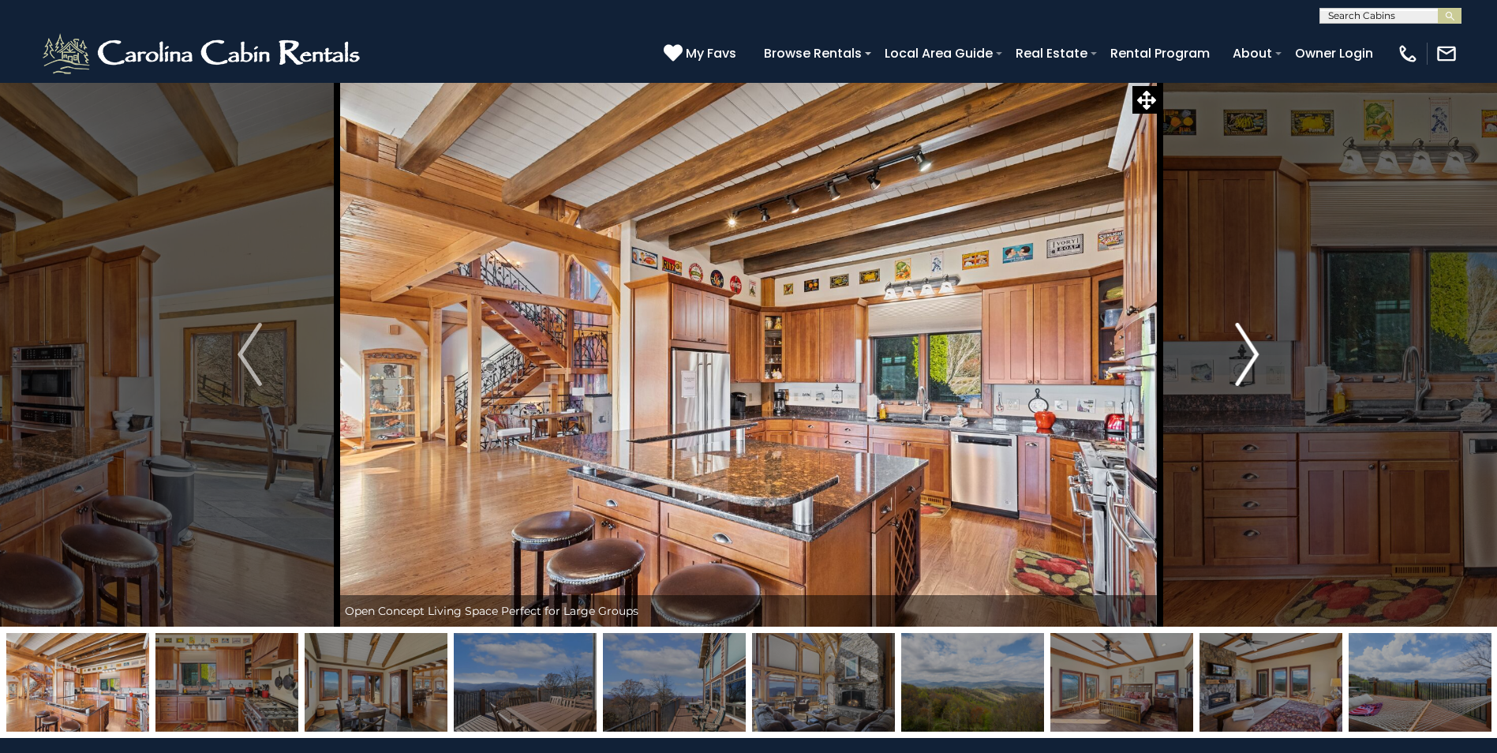
click at [1242, 334] on img "Next" at bounding box center [1247, 354] width 24 height 63
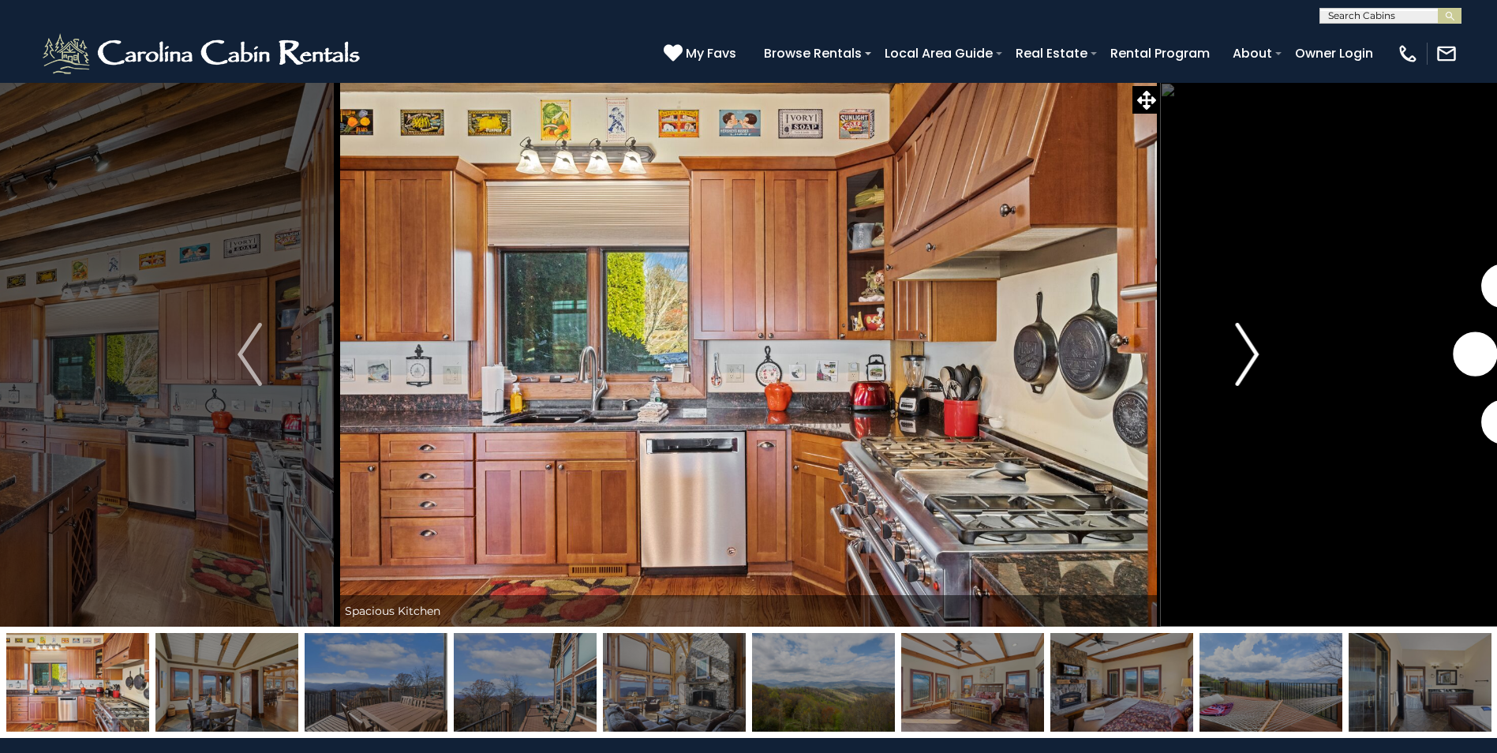
click at [1242, 334] on img "Next" at bounding box center [1247, 354] width 24 height 63
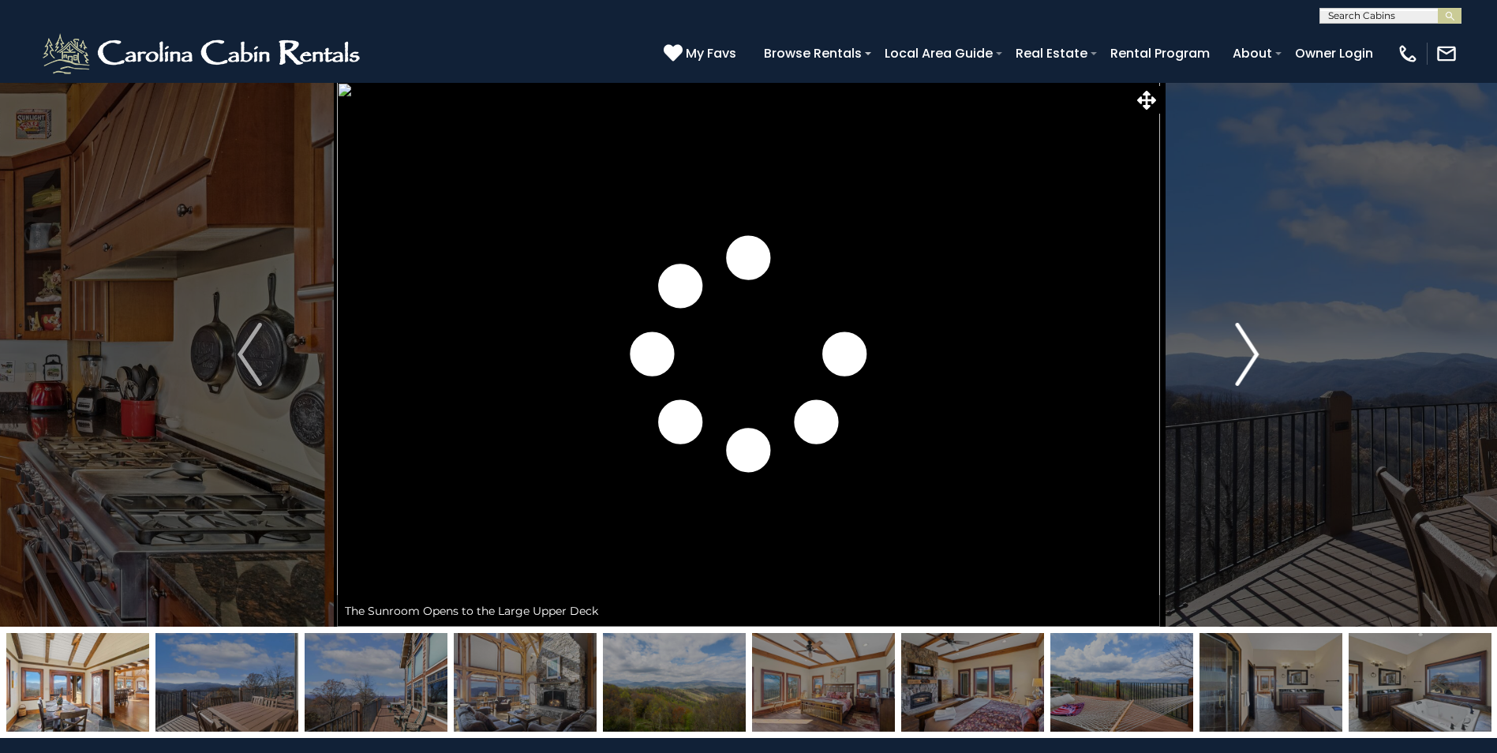
click at [1242, 334] on img "Next" at bounding box center [1247, 354] width 24 height 63
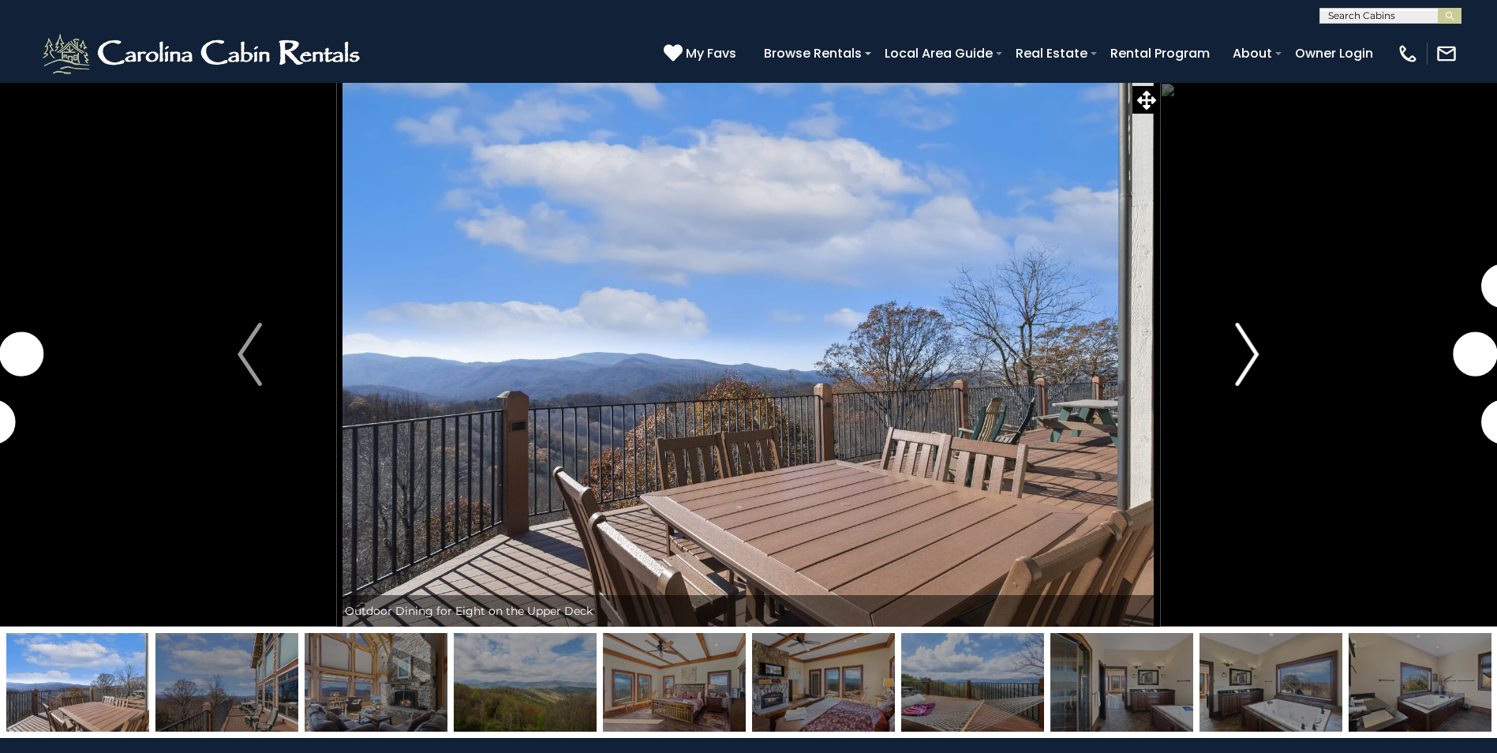
click at [1242, 334] on img "Next" at bounding box center [1247, 354] width 24 height 63
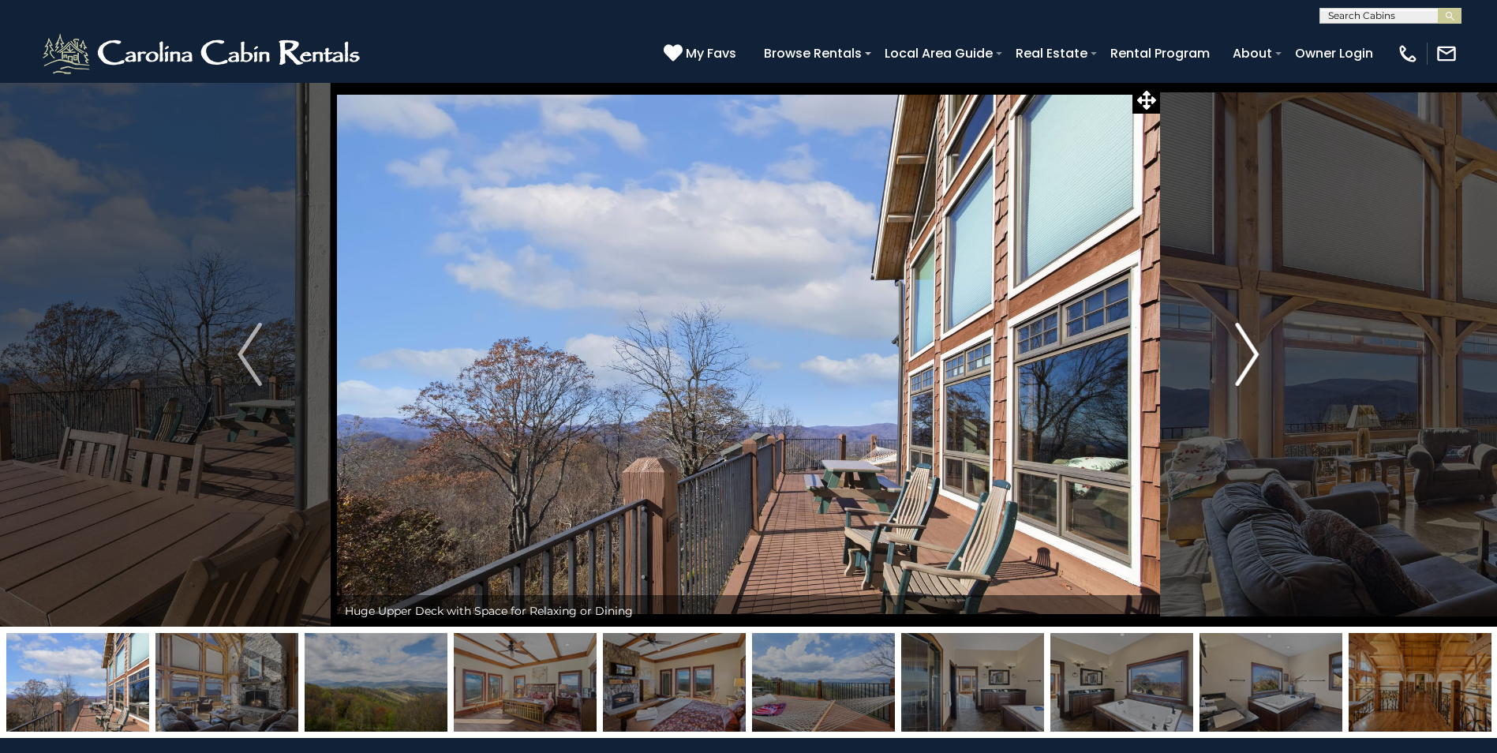
click at [1242, 334] on img "Next" at bounding box center [1247, 354] width 24 height 63
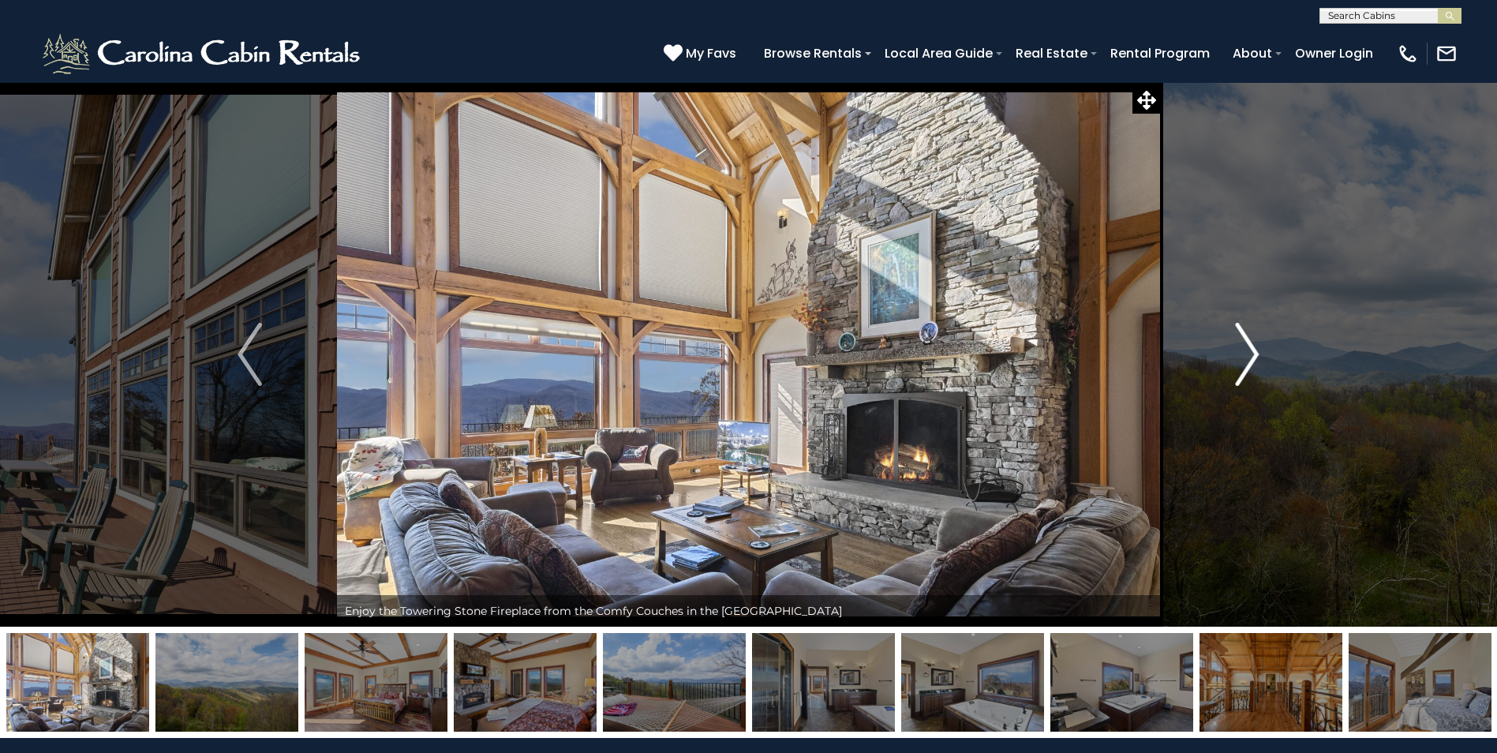
click at [1242, 334] on img "Next" at bounding box center [1247, 354] width 24 height 63
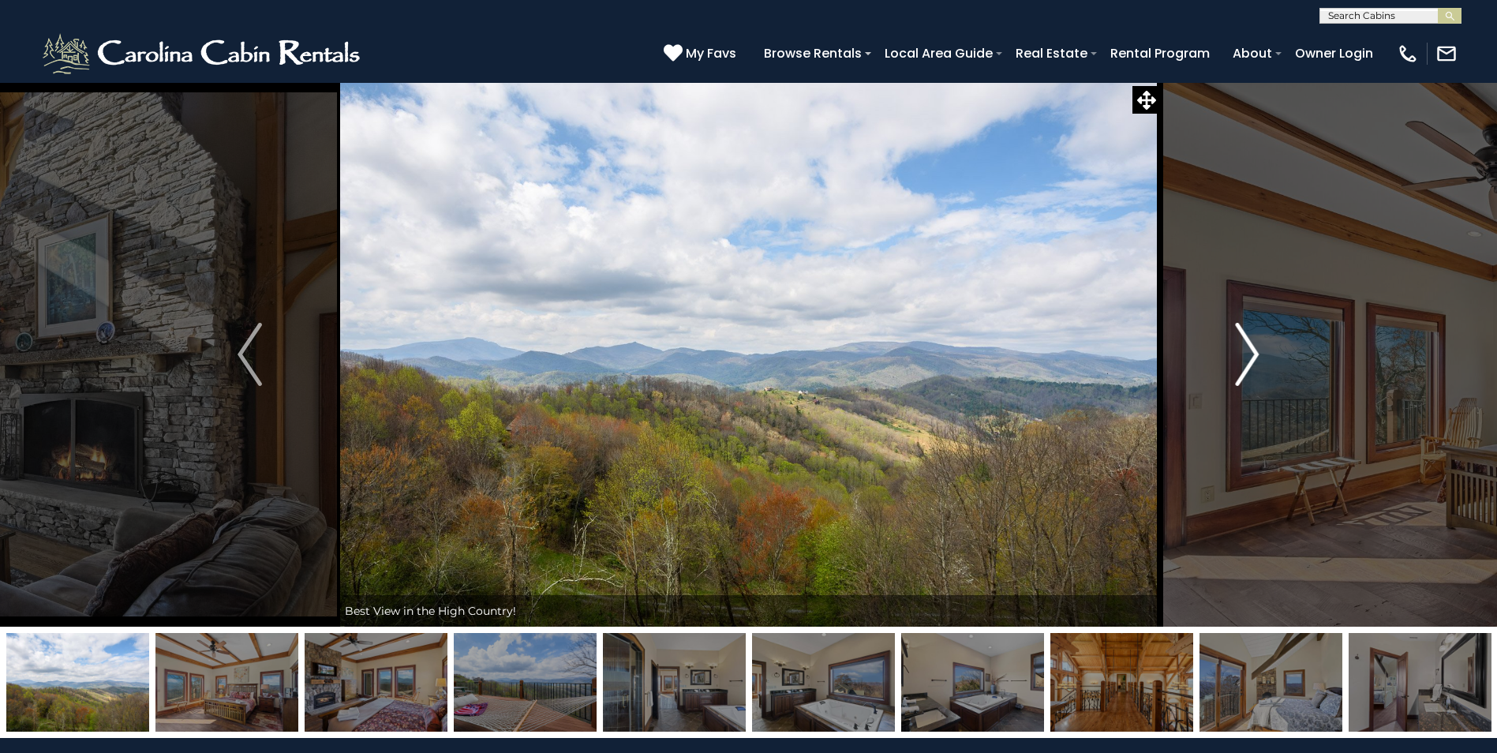
click at [1242, 334] on img "Next" at bounding box center [1247, 354] width 24 height 63
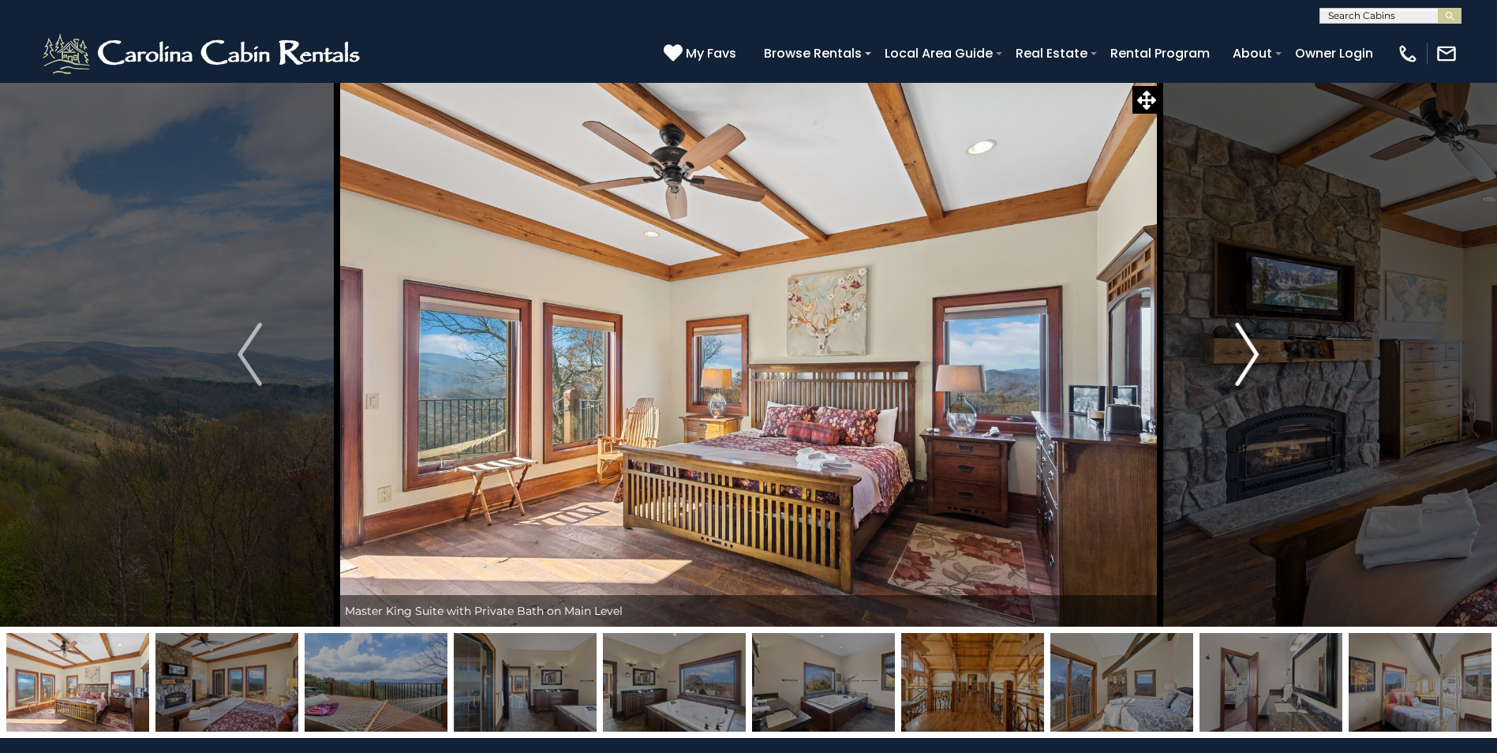
click at [1242, 334] on img "Next" at bounding box center [1247, 354] width 24 height 63
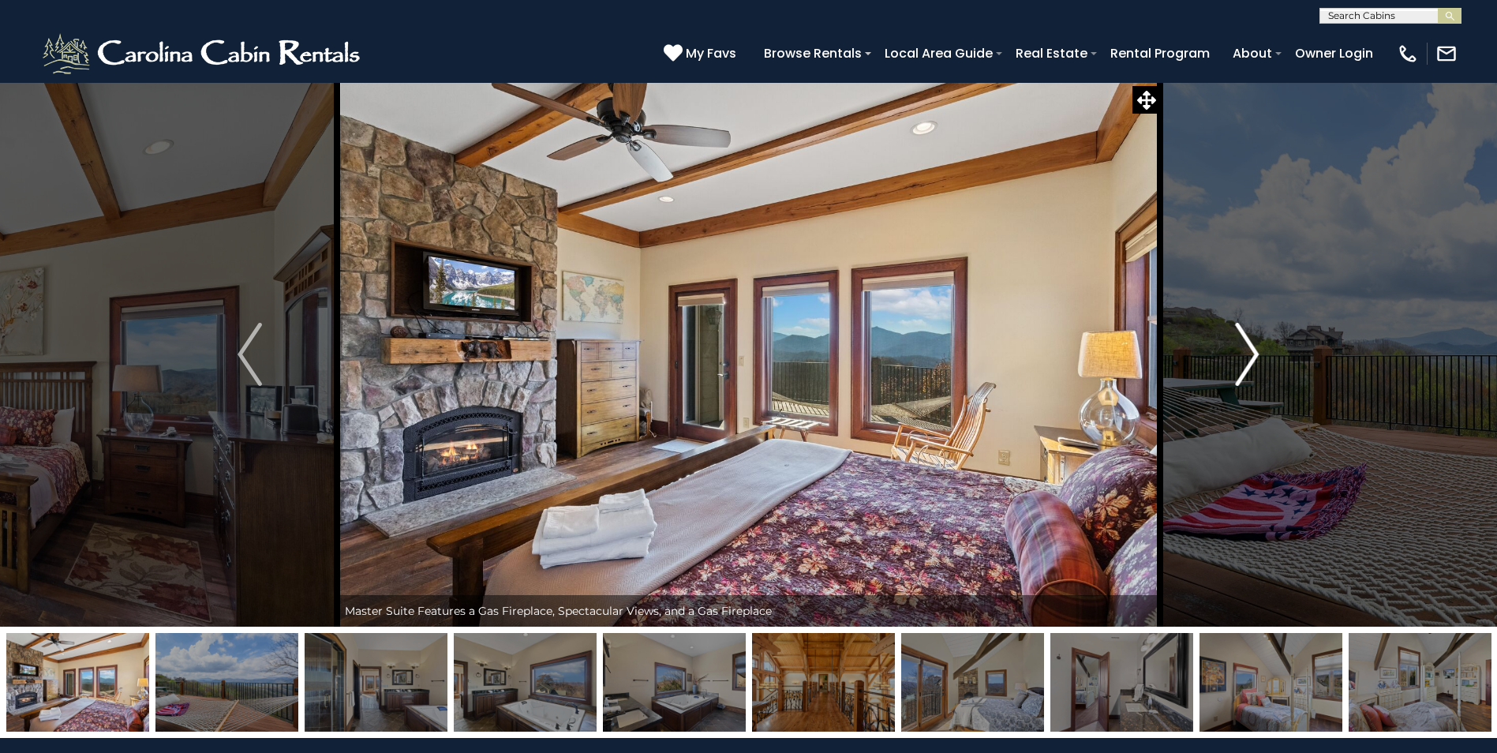
click at [1242, 334] on img "Next" at bounding box center [1247, 354] width 24 height 63
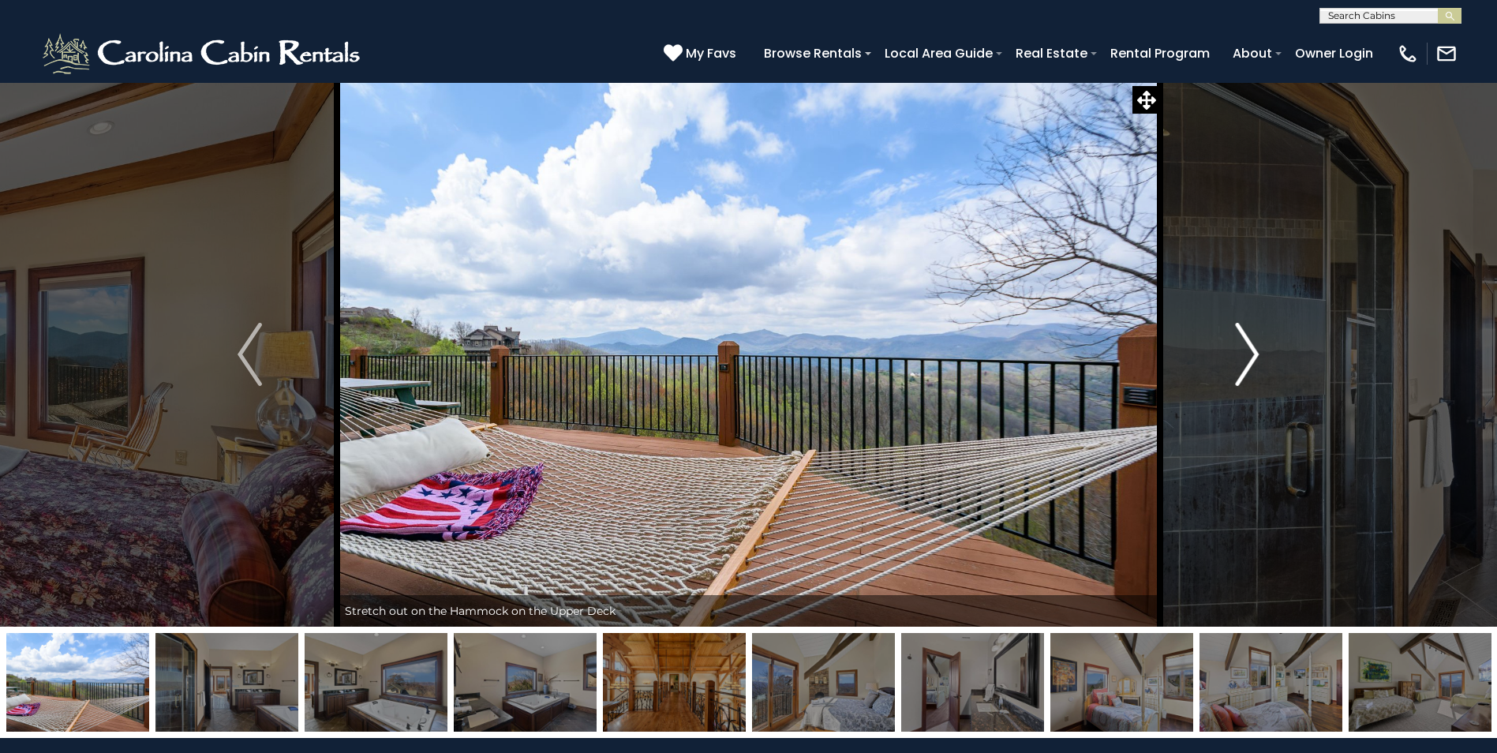
click at [1242, 334] on img "Next" at bounding box center [1247, 354] width 24 height 63
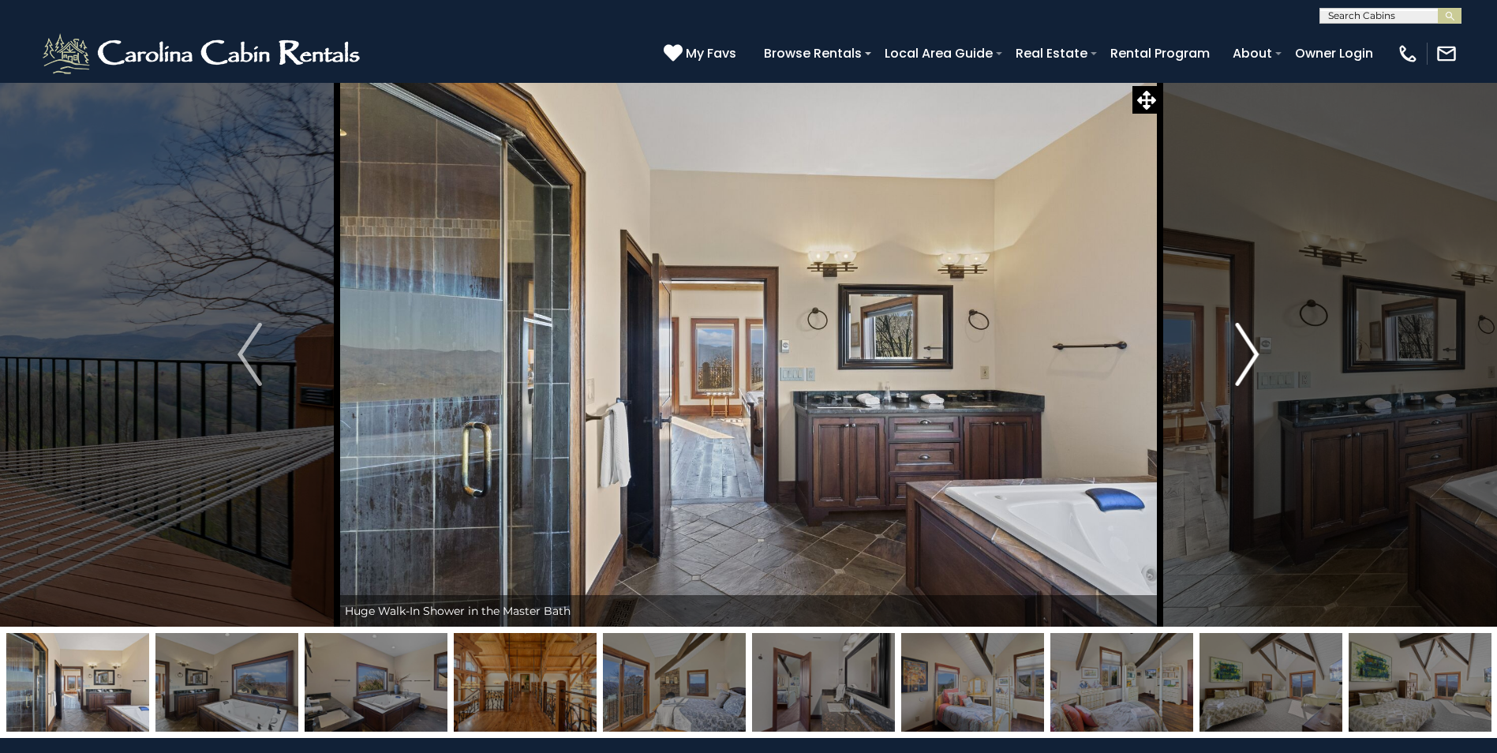
click at [1242, 334] on img "Next" at bounding box center [1247, 354] width 24 height 63
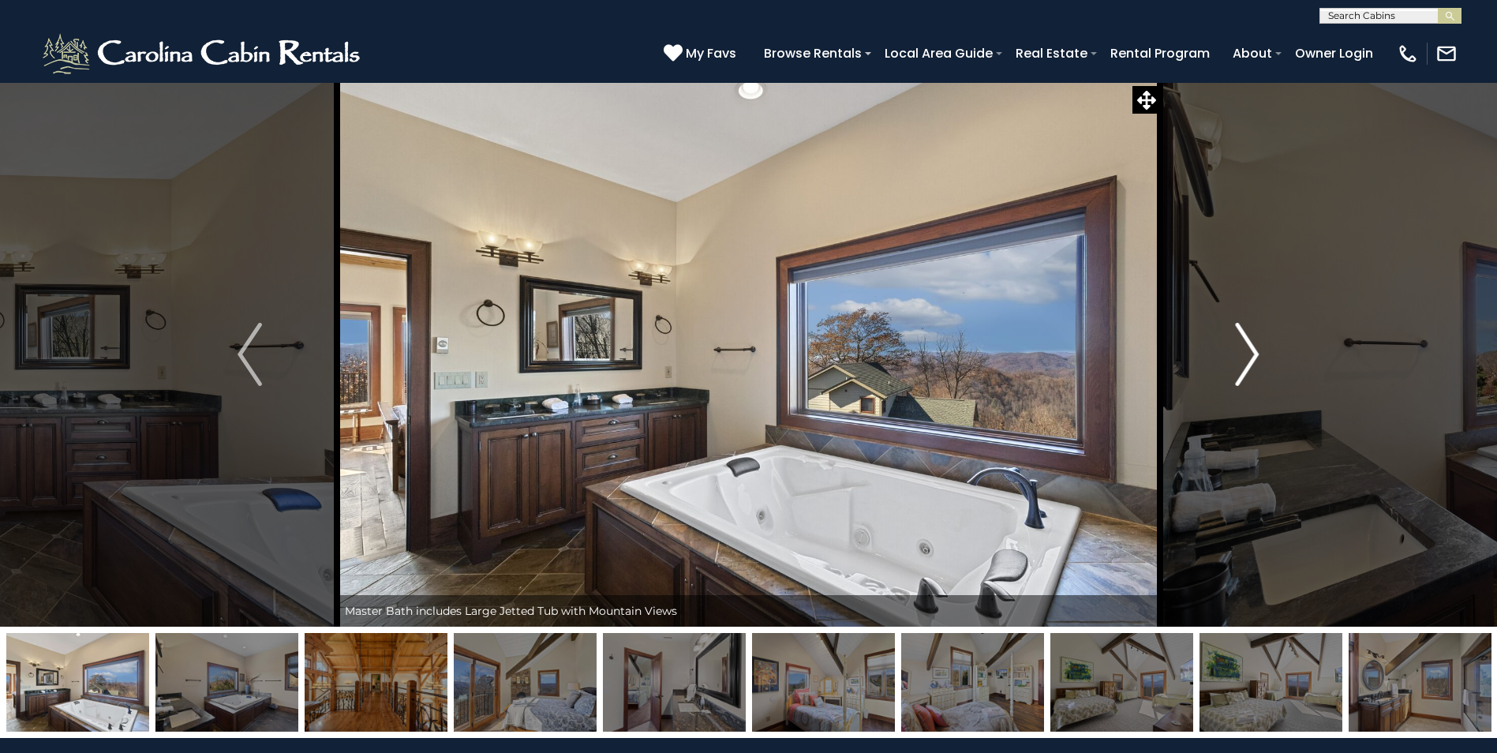
click at [1242, 334] on img "Next" at bounding box center [1247, 354] width 24 height 63
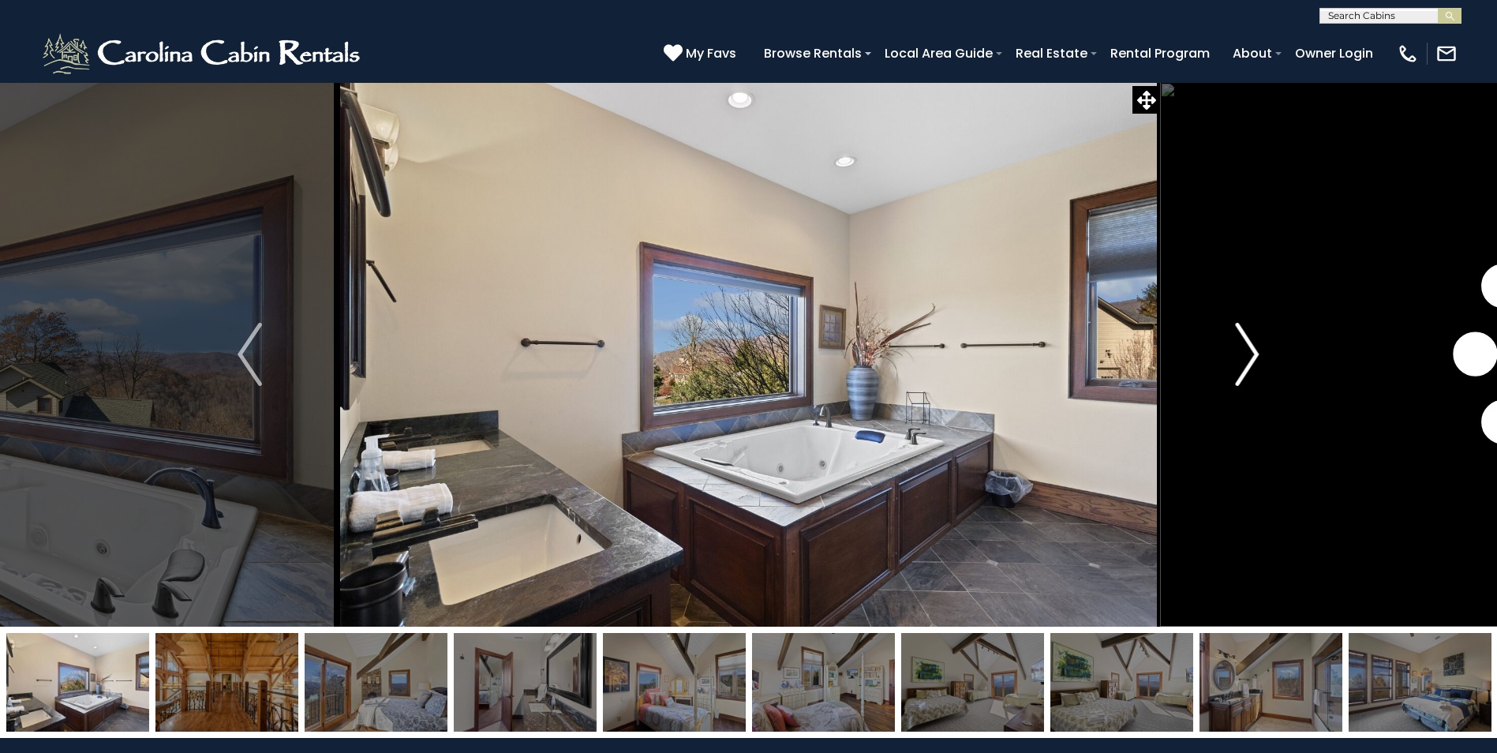
click at [1242, 334] on img "Next" at bounding box center [1247, 354] width 24 height 63
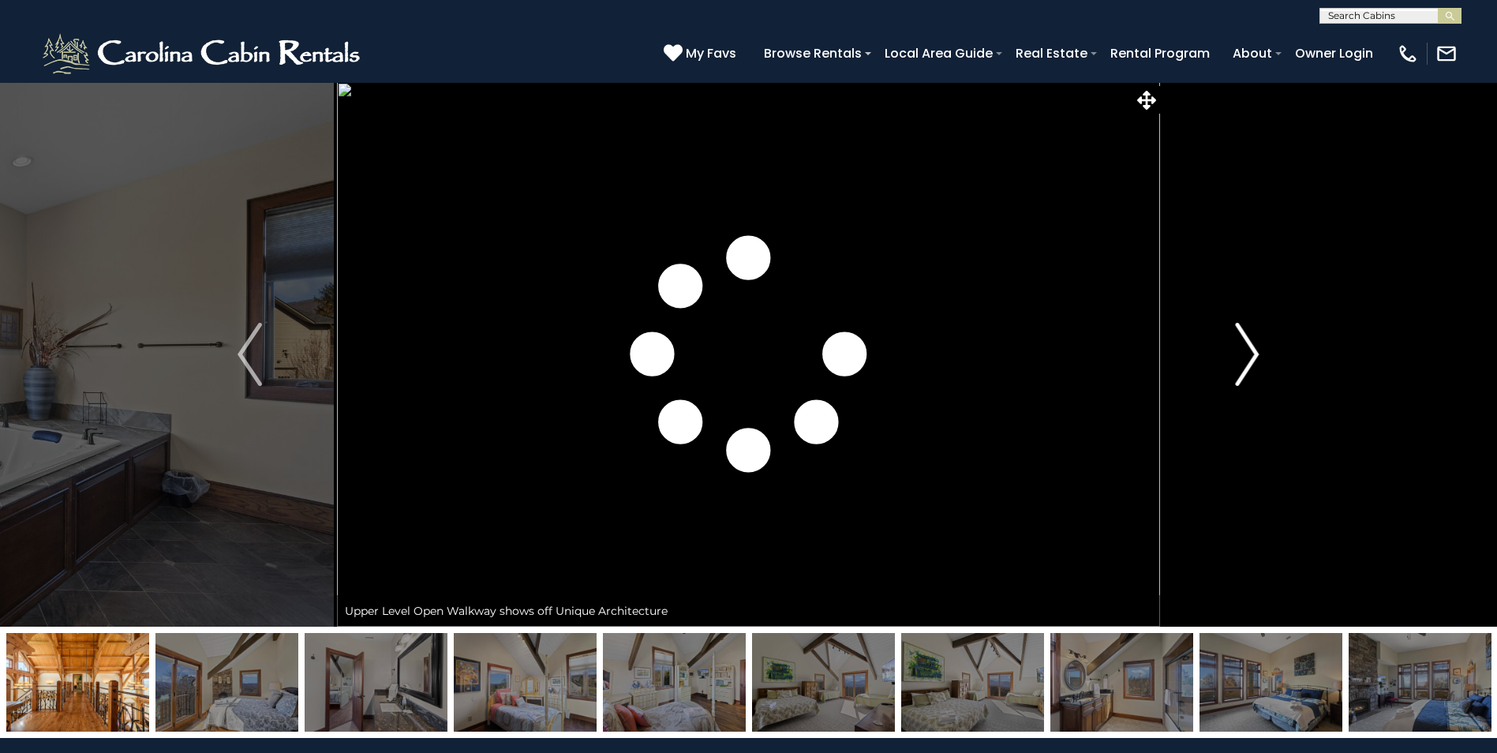
click at [1242, 334] on img "Next" at bounding box center [1247, 354] width 24 height 63
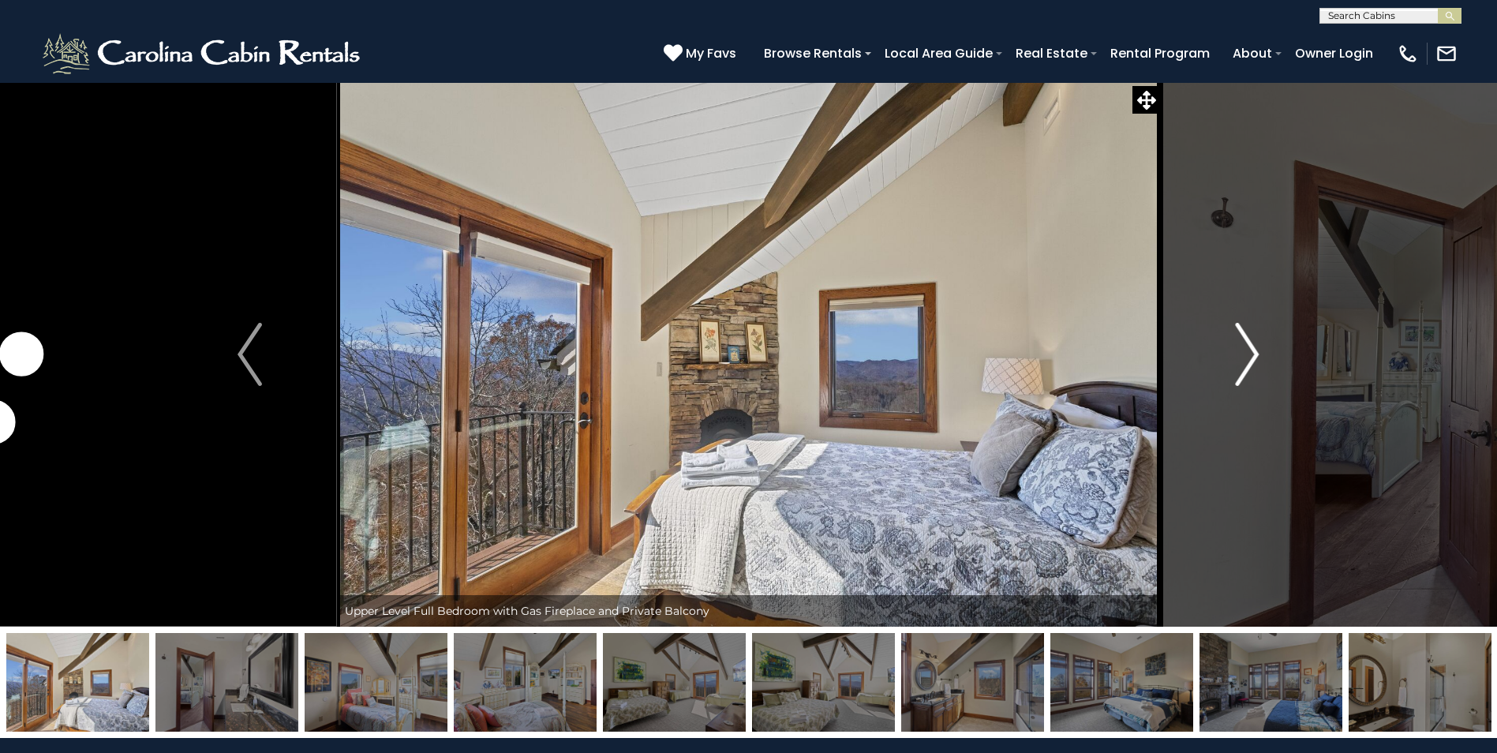
click at [1242, 334] on img "Next" at bounding box center [1247, 354] width 24 height 63
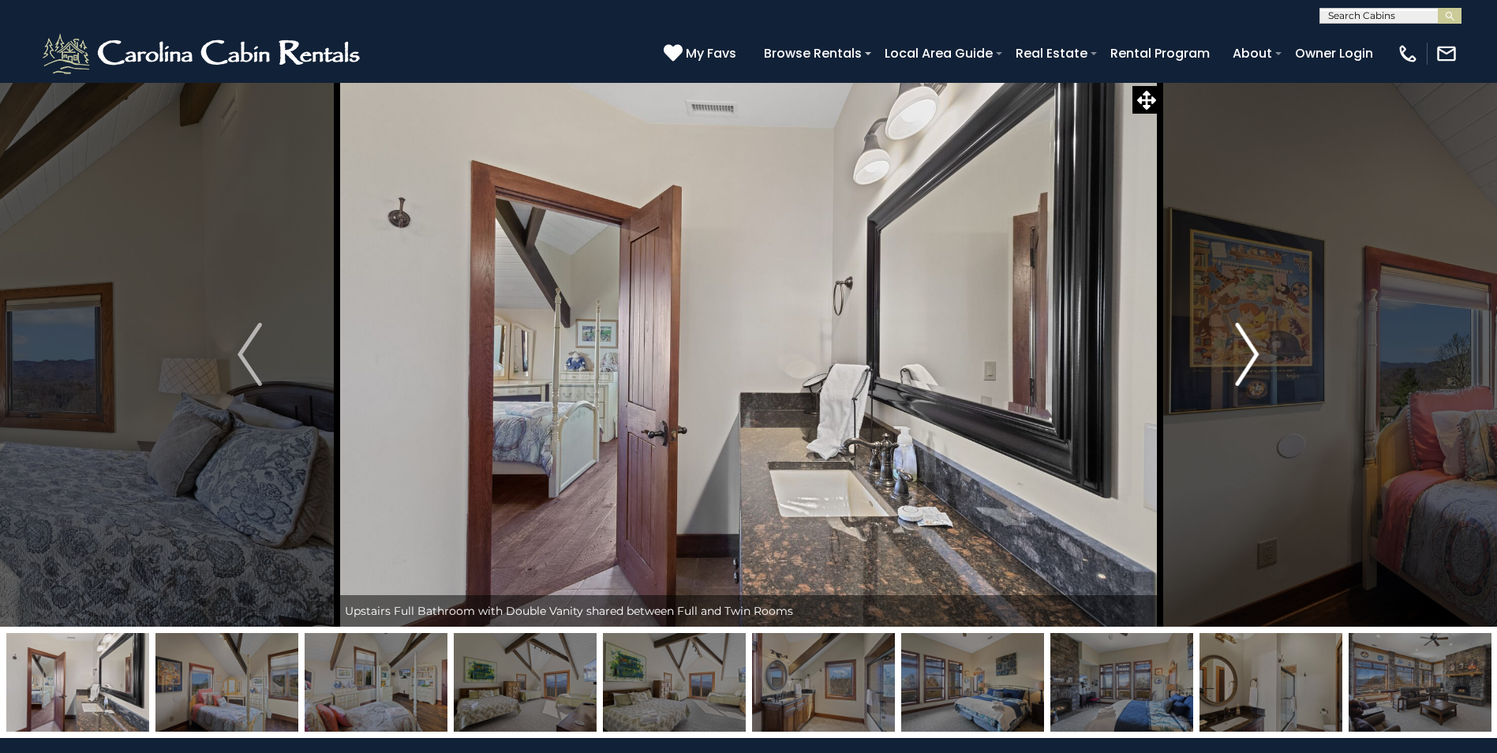
click at [1242, 334] on img "Next" at bounding box center [1247, 354] width 24 height 63
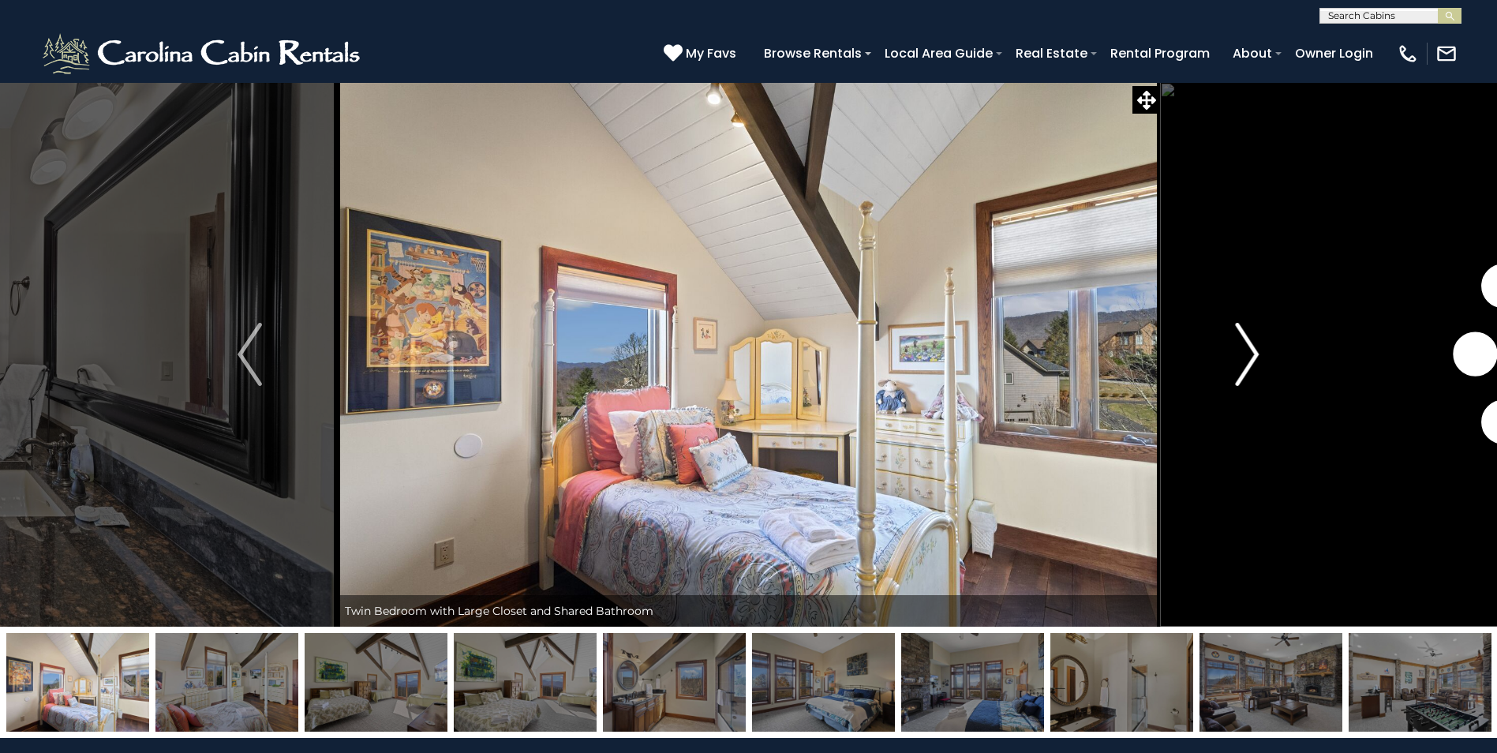
click at [1242, 334] on img "Next" at bounding box center [1247, 354] width 24 height 63
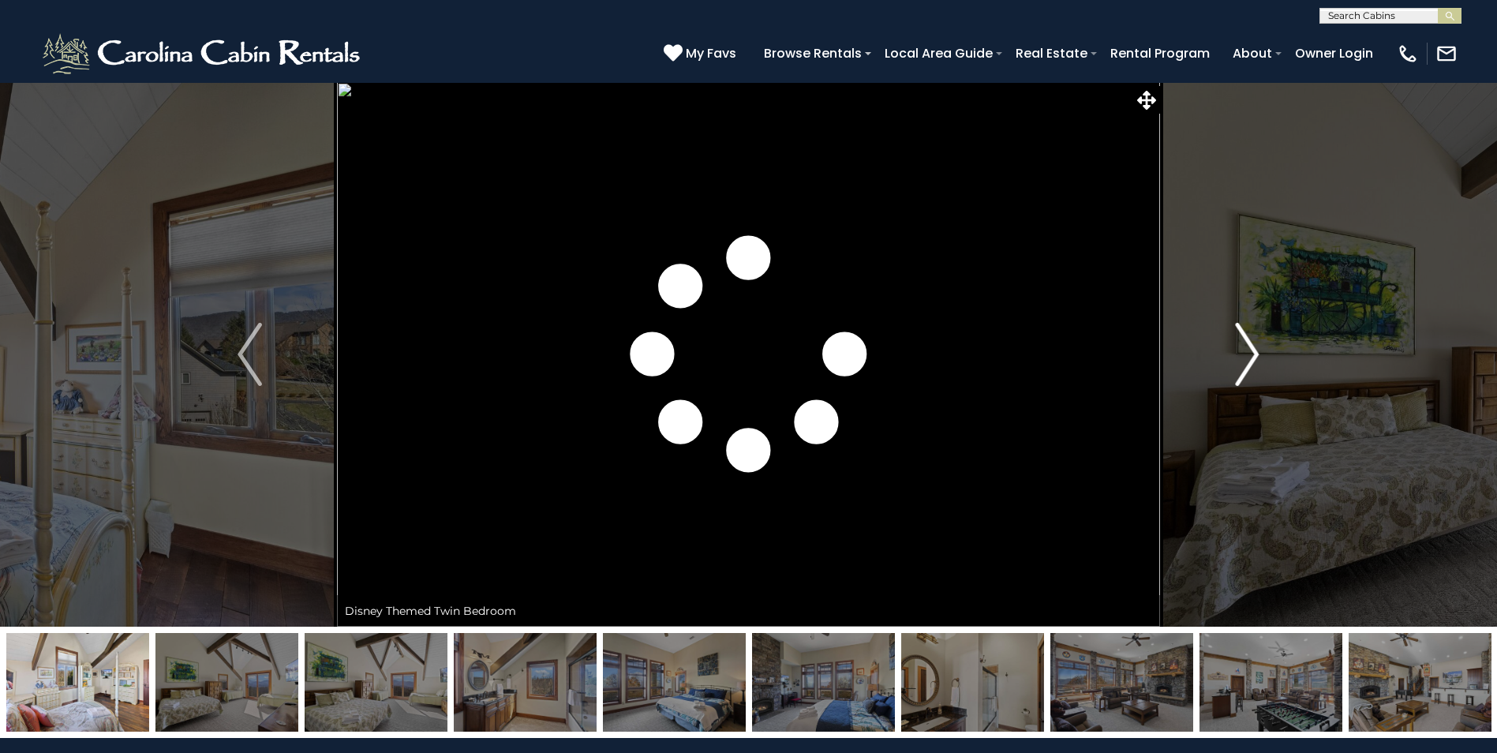
click at [1242, 334] on img "Next" at bounding box center [1247, 354] width 24 height 63
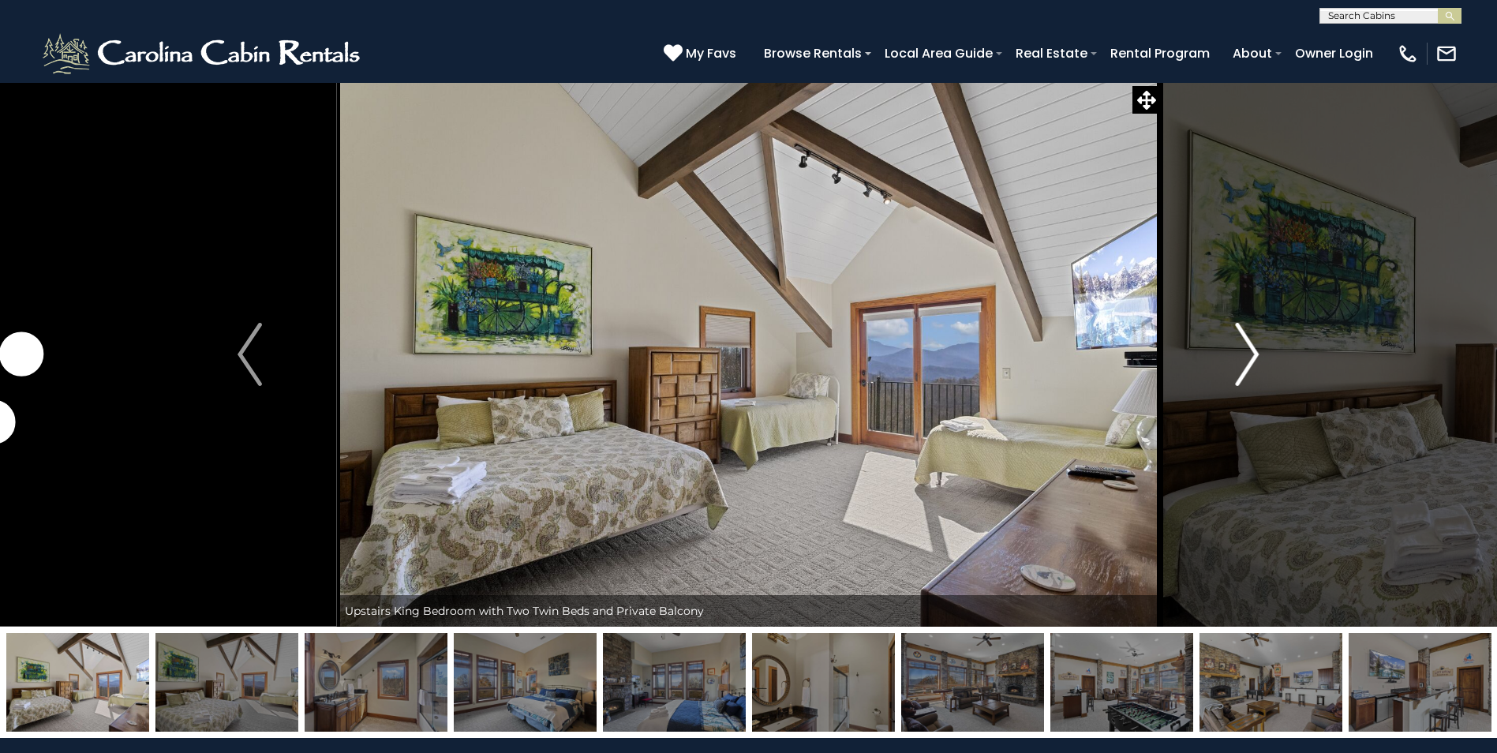
click at [1242, 334] on img "Next" at bounding box center [1247, 354] width 24 height 63
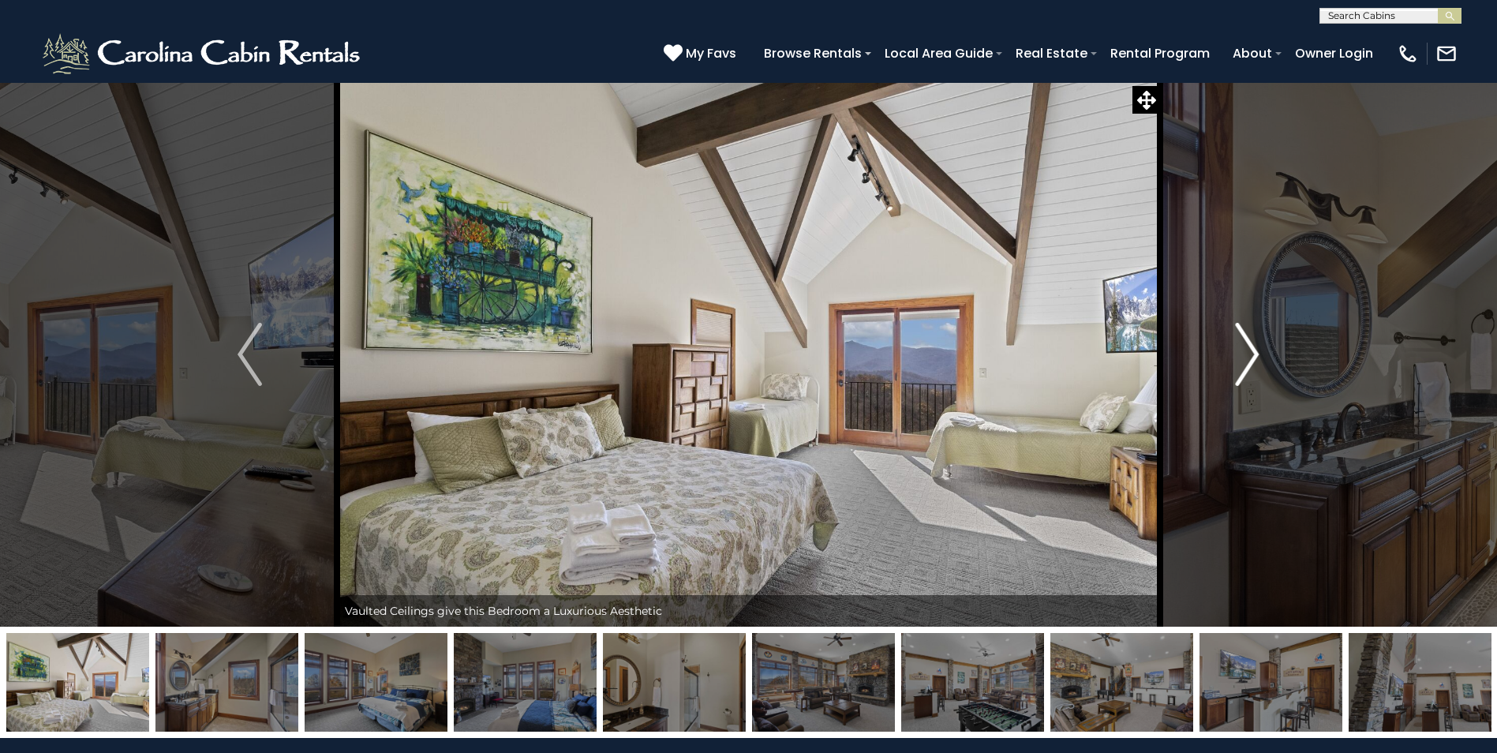
click at [1242, 334] on img "Next" at bounding box center [1247, 354] width 24 height 63
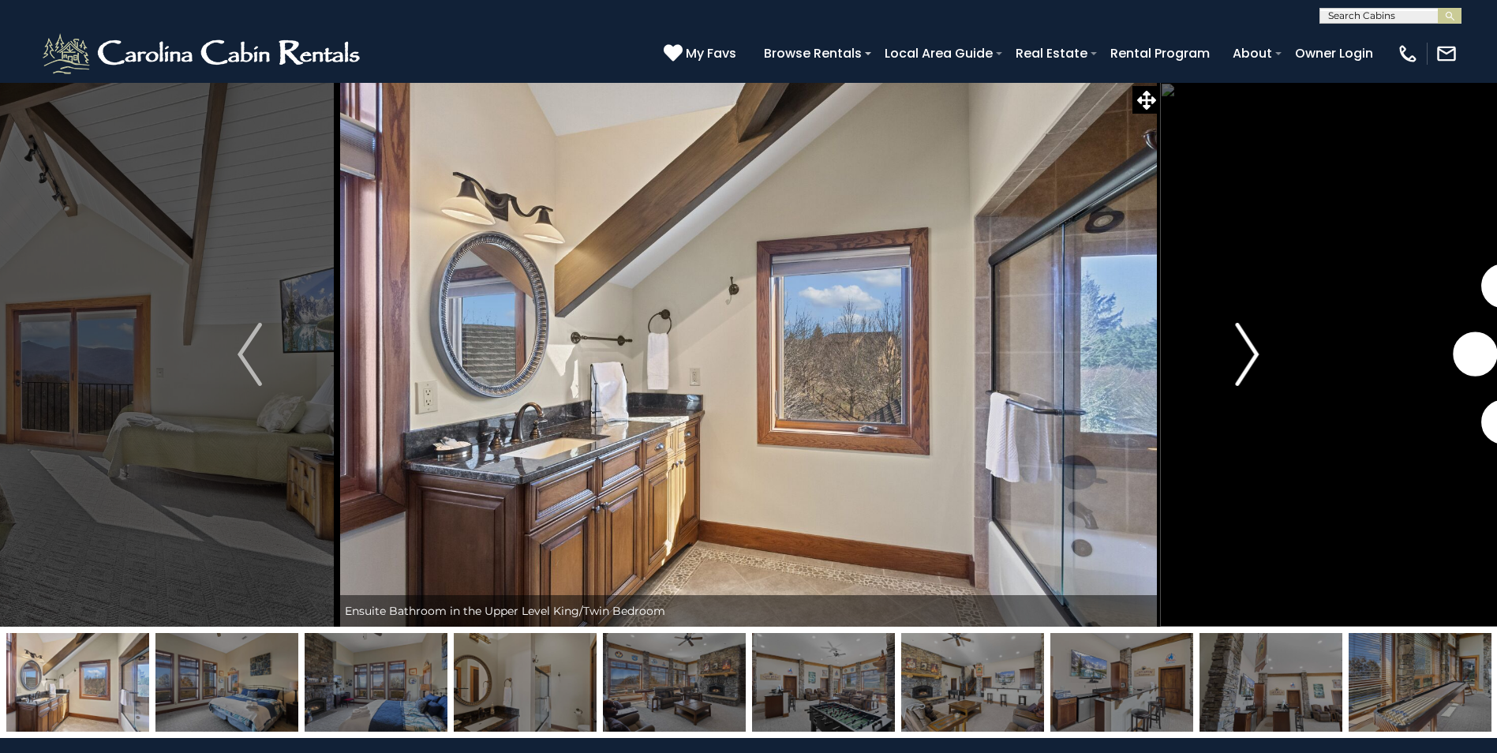
click at [1242, 334] on img "Next" at bounding box center [1247, 354] width 24 height 63
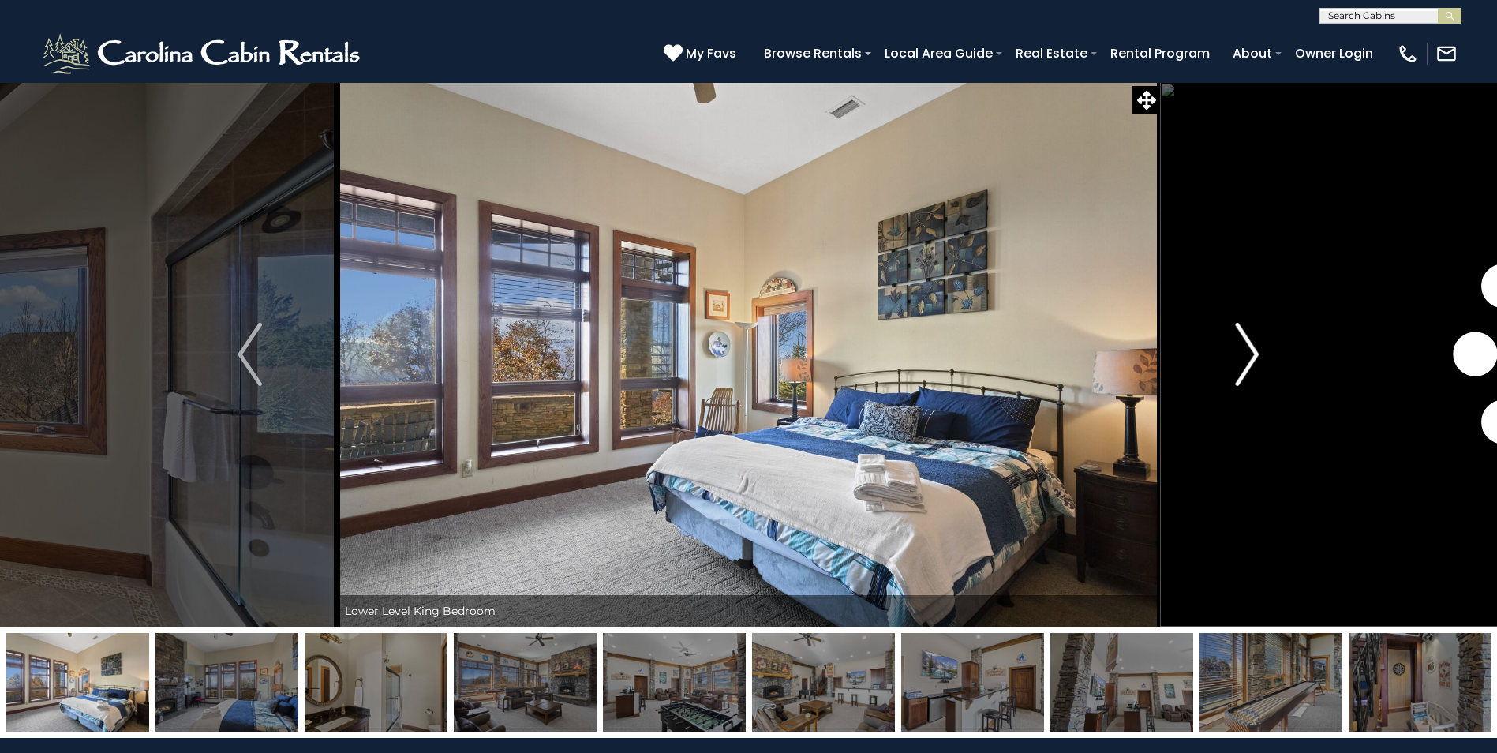
click at [1242, 334] on img "Next" at bounding box center [1247, 354] width 24 height 63
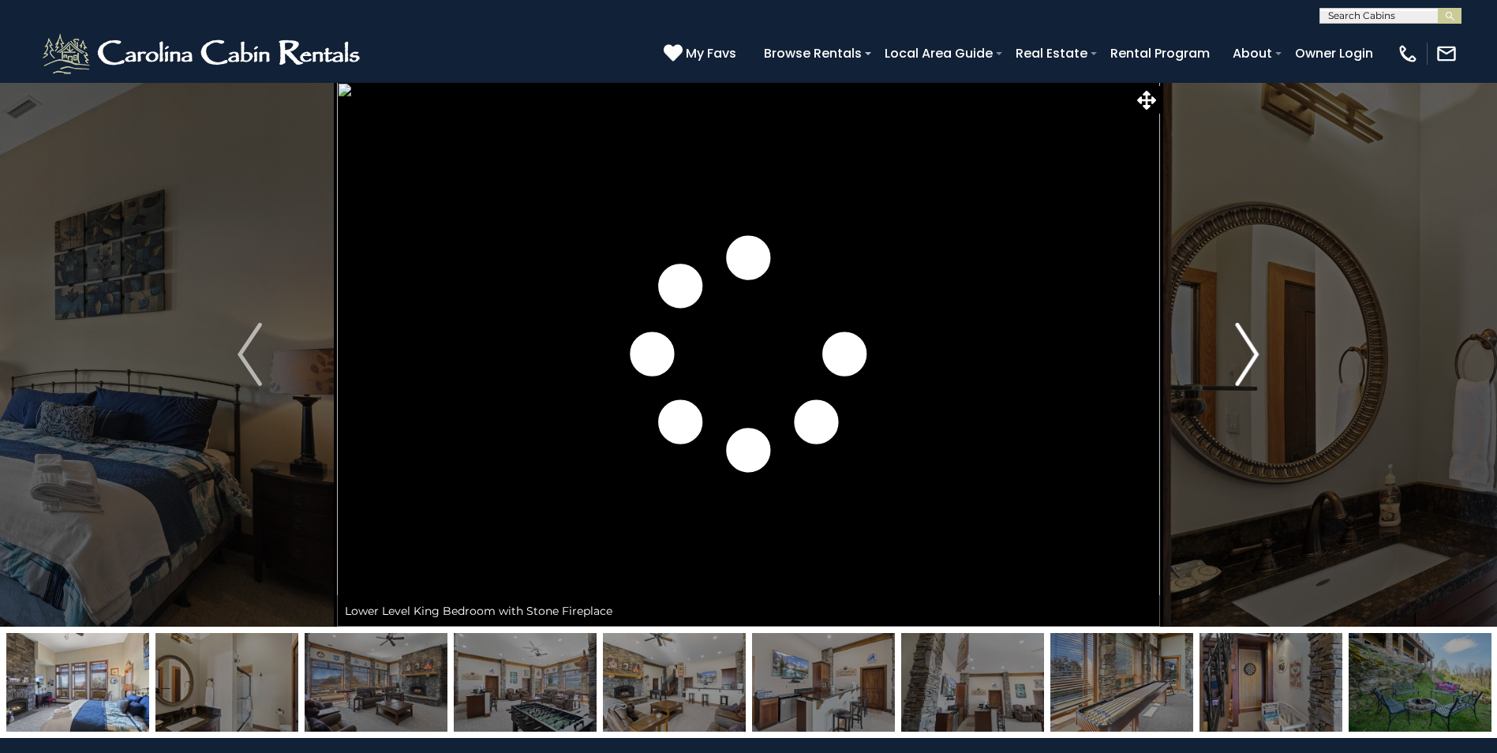
click at [1242, 334] on img "Next" at bounding box center [1247, 354] width 24 height 63
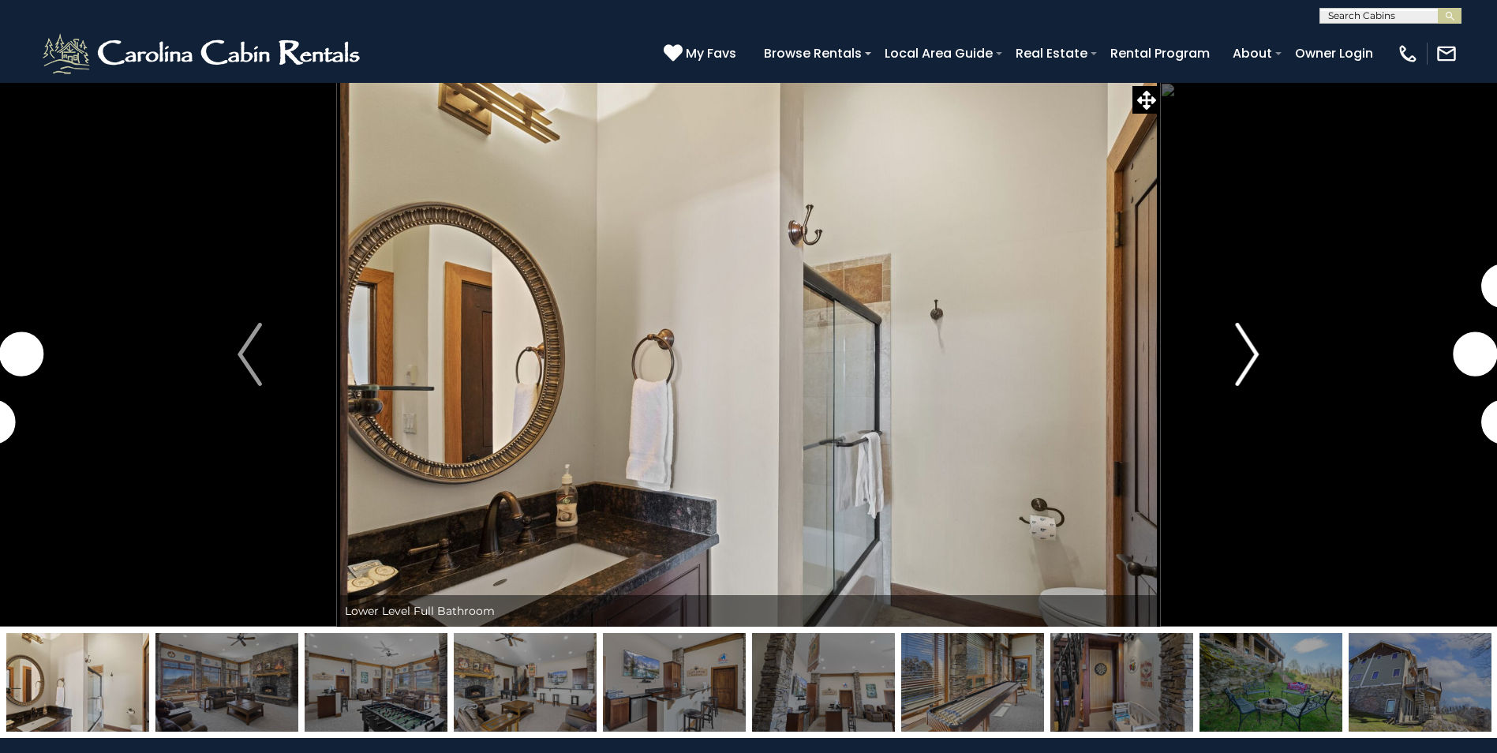
click at [1242, 334] on img "Next" at bounding box center [1247, 354] width 24 height 63
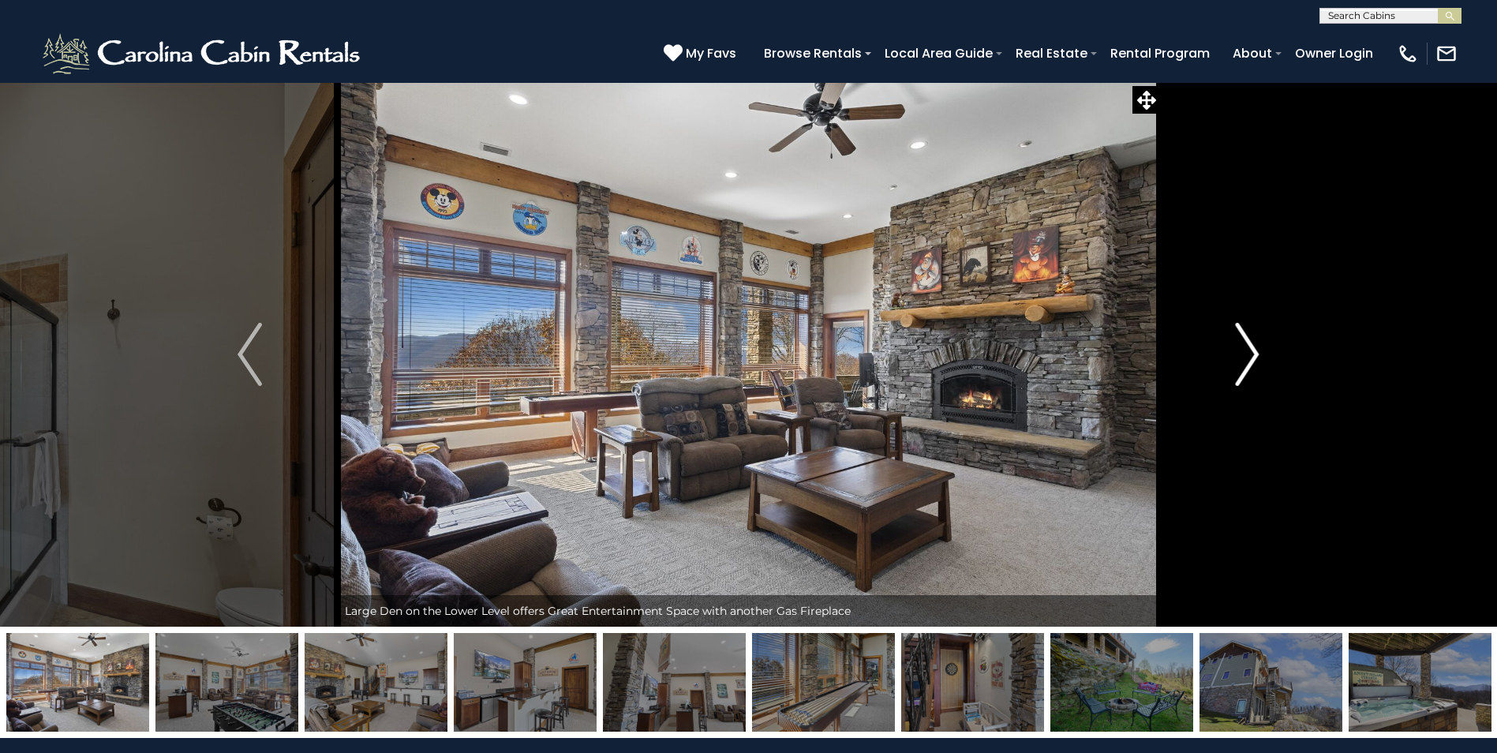
click at [1242, 334] on img "Next" at bounding box center [1247, 354] width 24 height 63
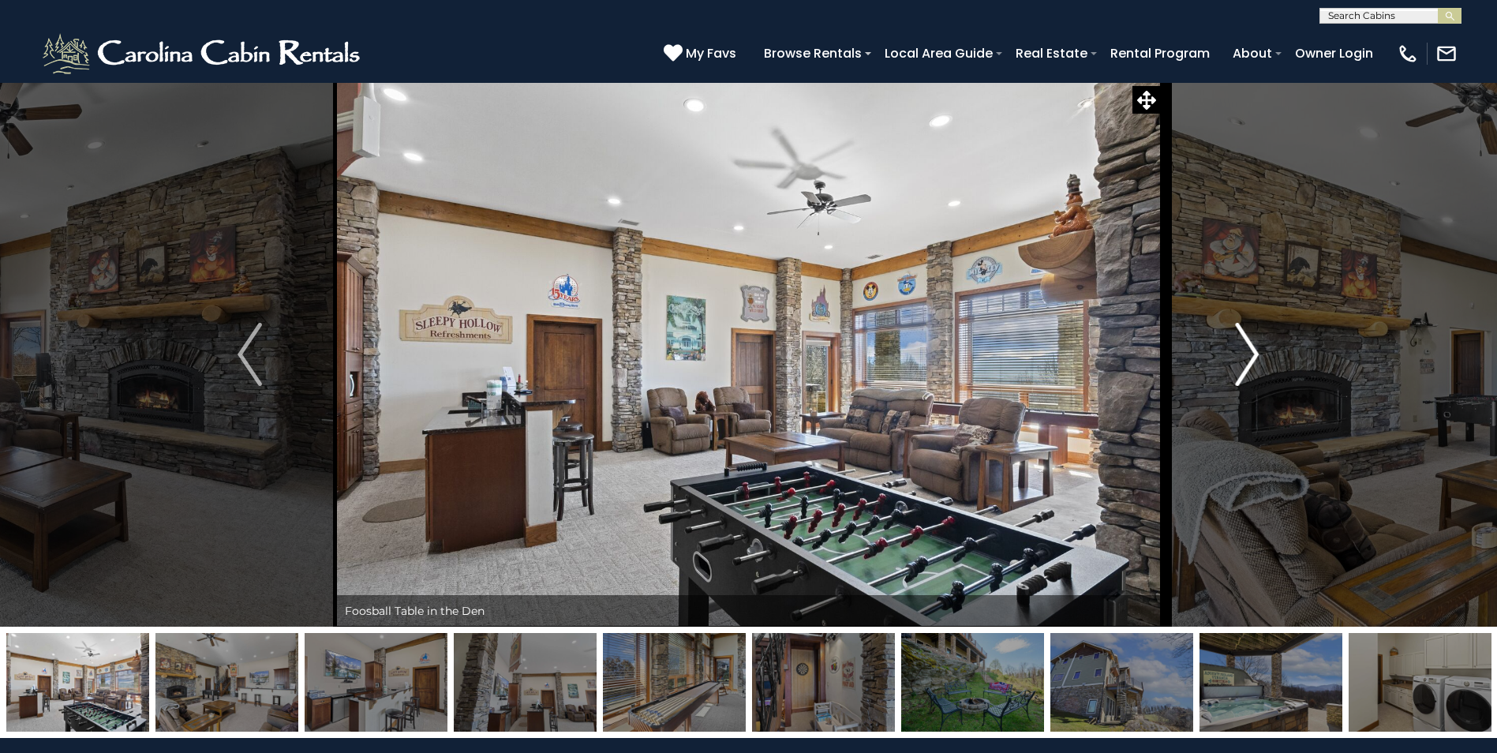
click at [1242, 334] on img "Next" at bounding box center [1247, 354] width 24 height 63
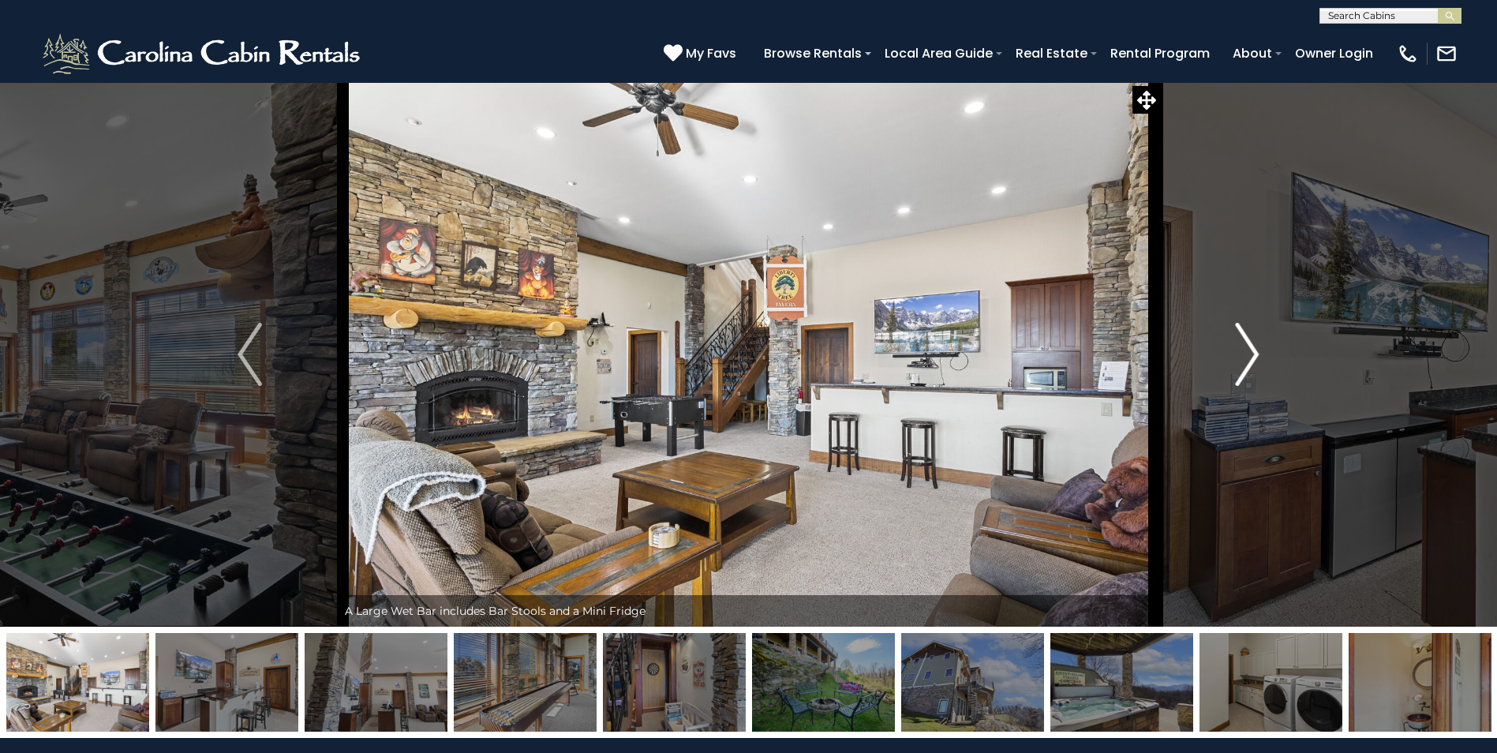
click at [1242, 334] on img "Next" at bounding box center [1247, 354] width 24 height 63
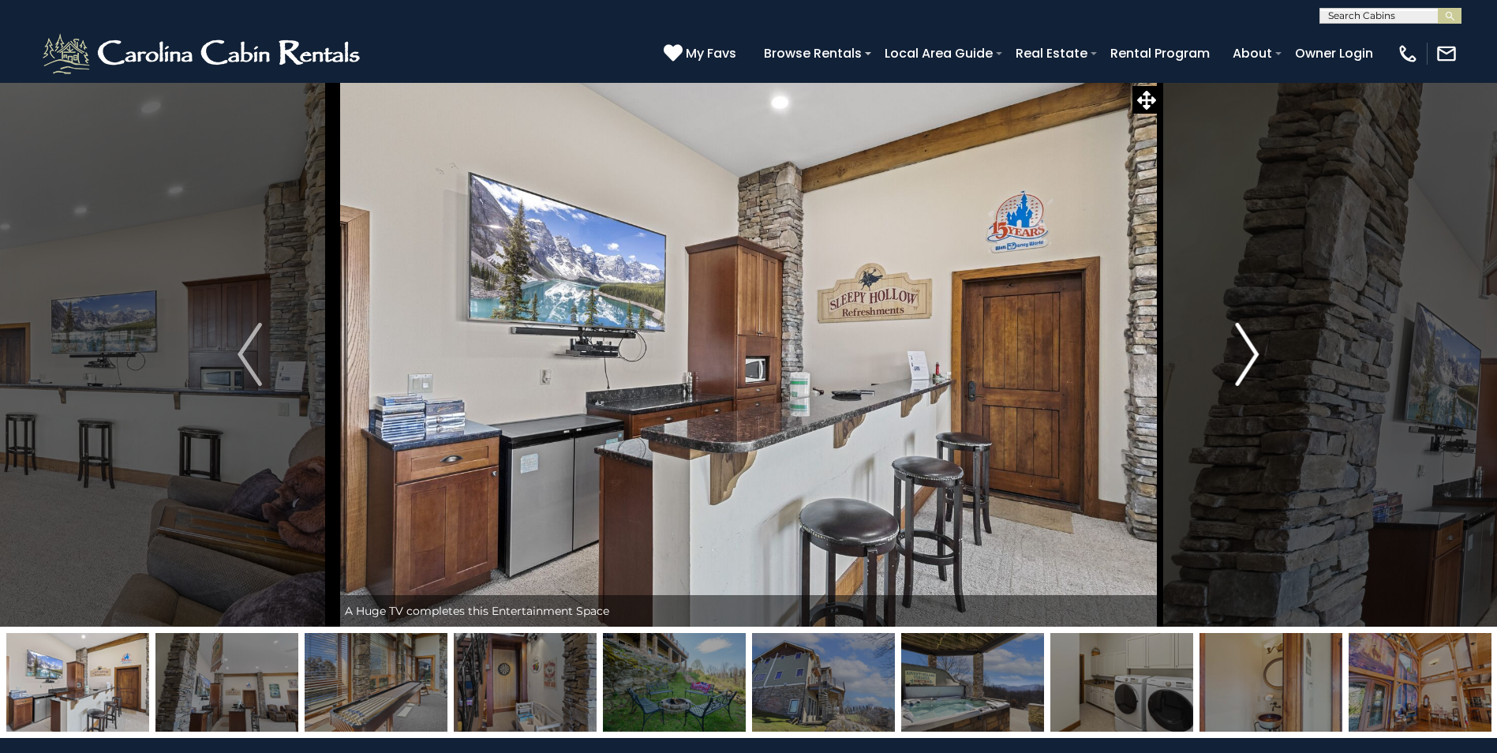
click at [1242, 334] on img "Next" at bounding box center [1247, 354] width 24 height 63
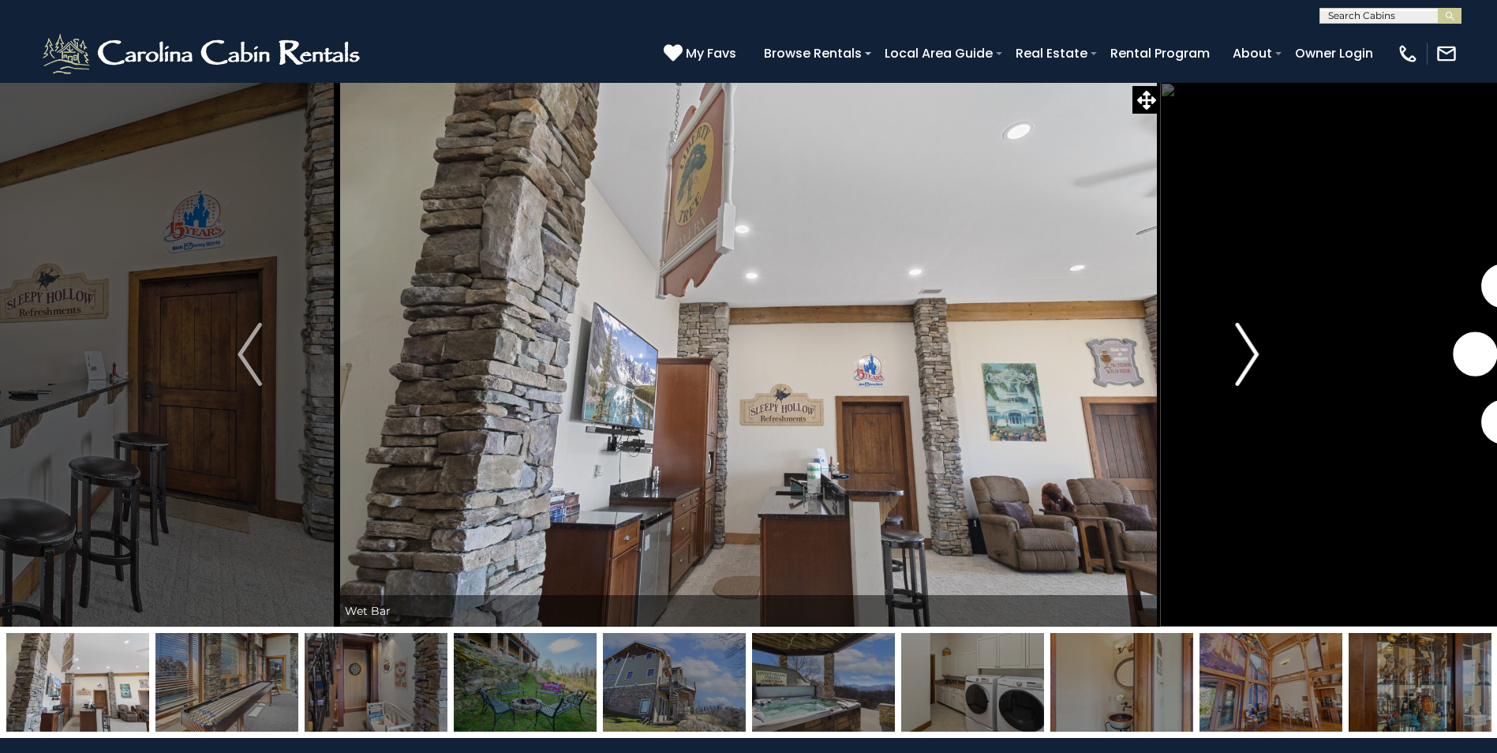
click at [1242, 334] on img "Next" at bounding box center [1247, 354] width 24 height 63
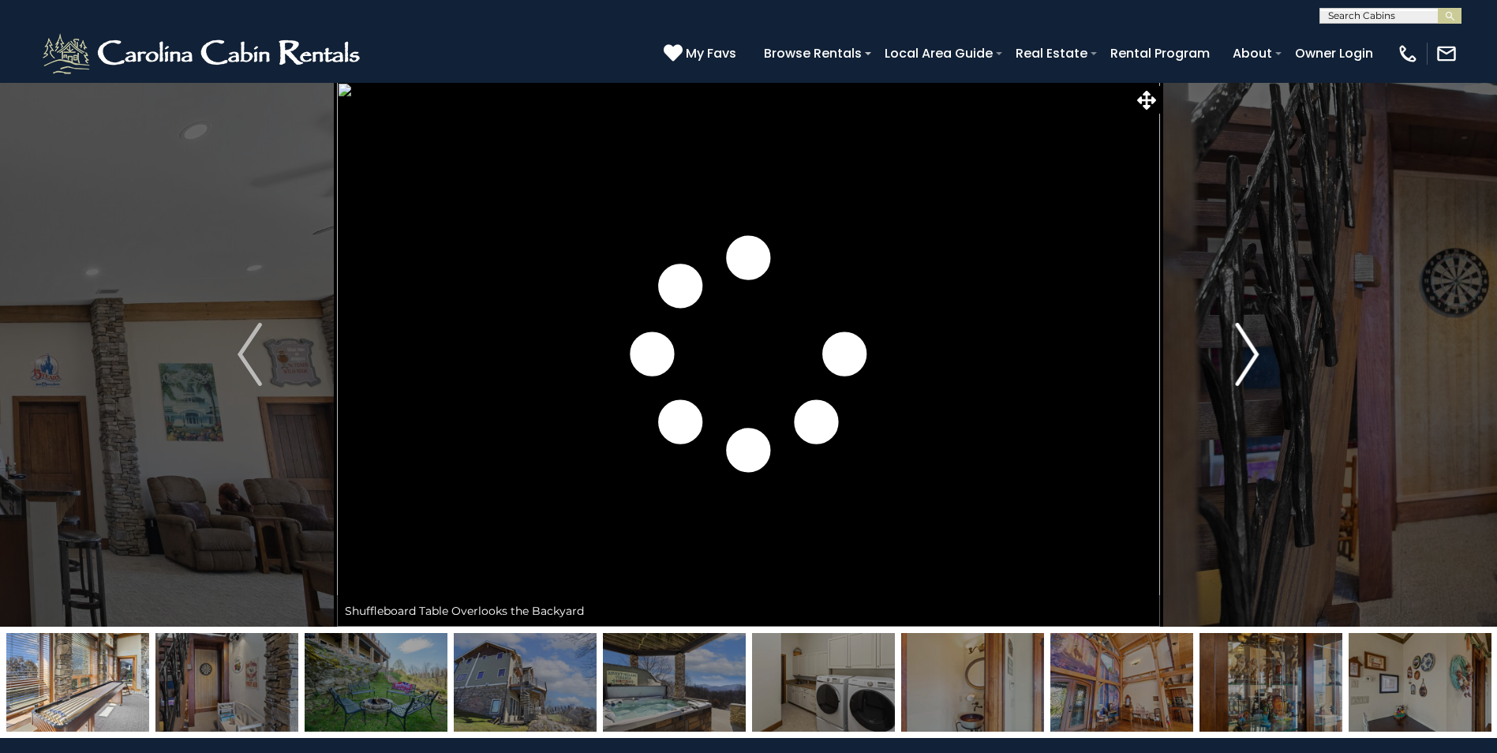
click at [1242, 334] on img "Next" at bounding box center [1247, 354] width 24 height 63
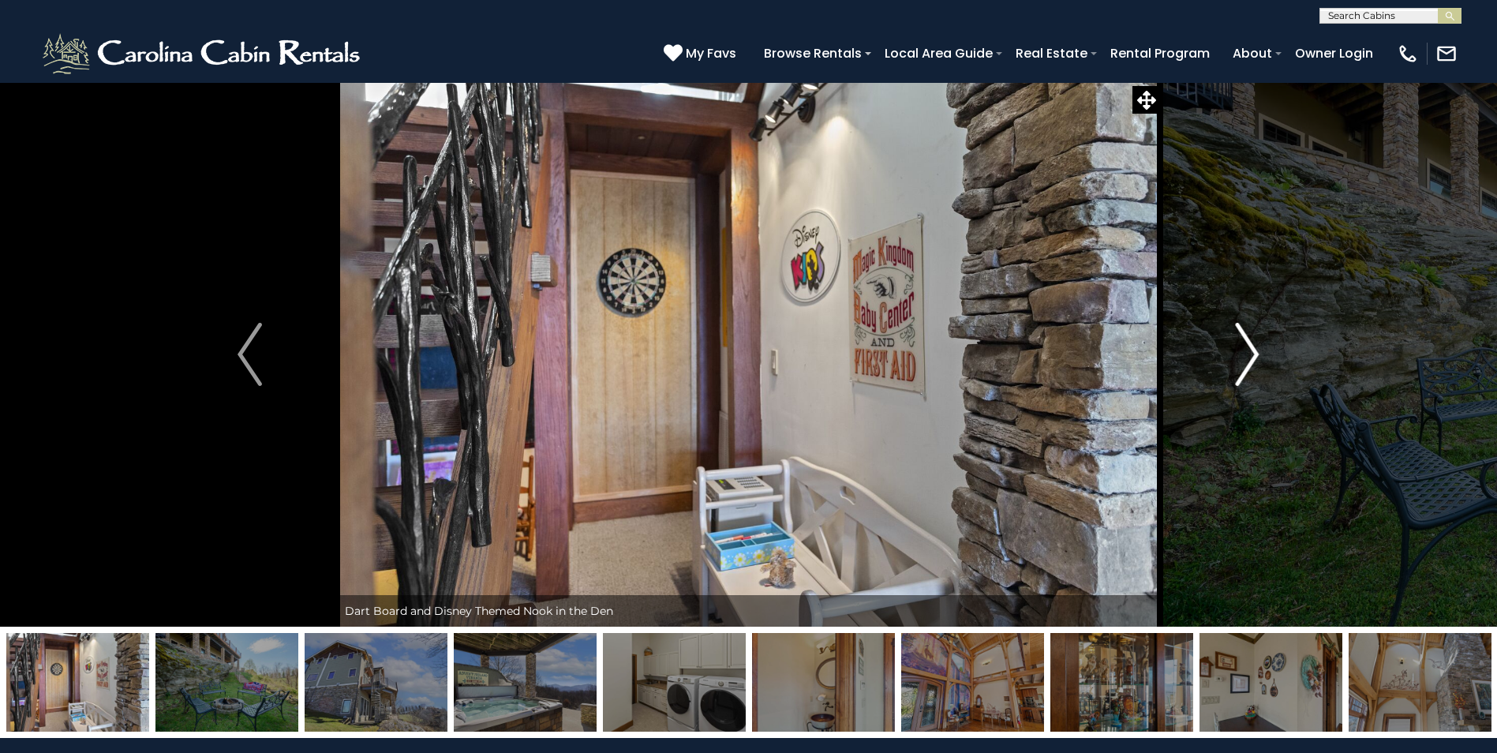
click at [1242, 334] on img "Next" at bounding box center [1247, 354] width 24 height 63
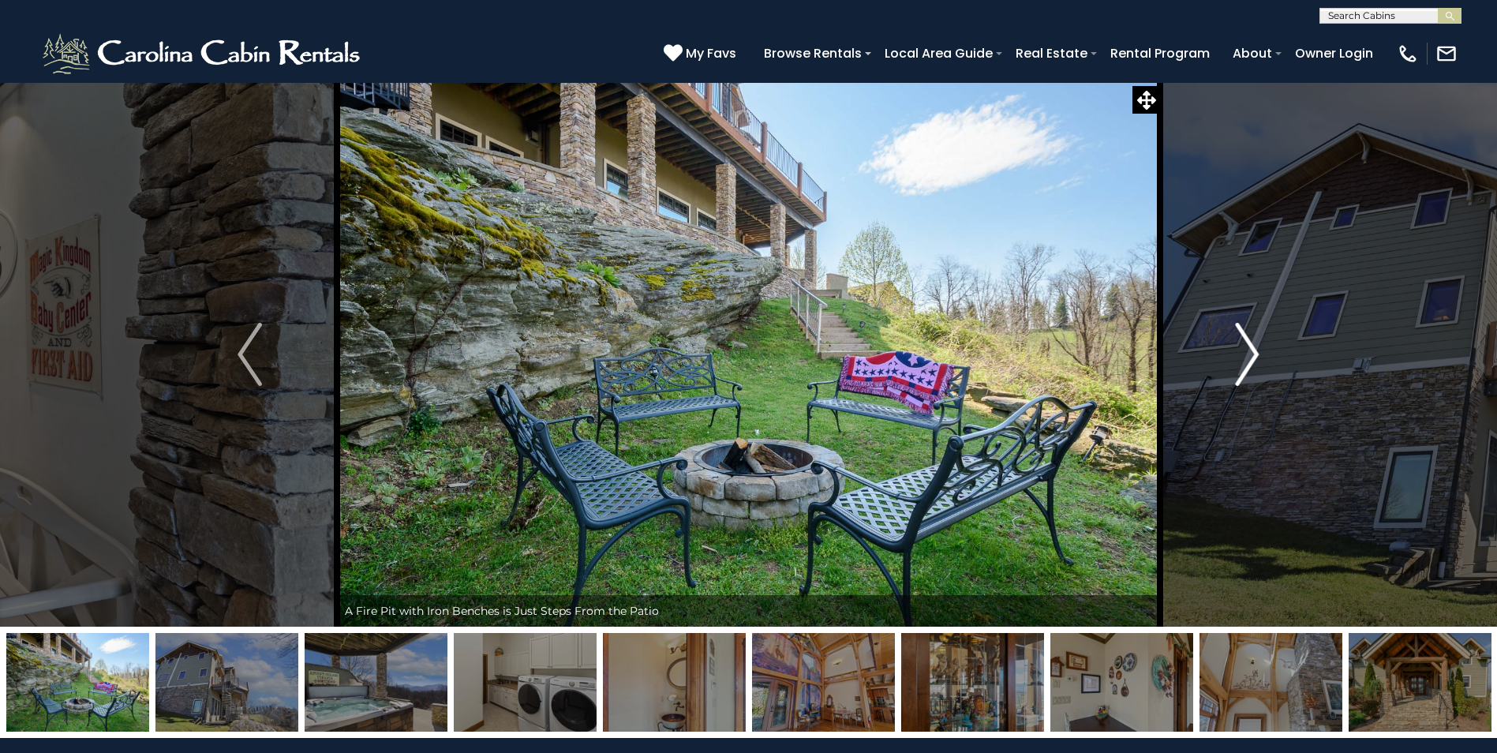
click at [1254, 359] on img "Next" at bounding box center [1247, 354] width 24 height 63
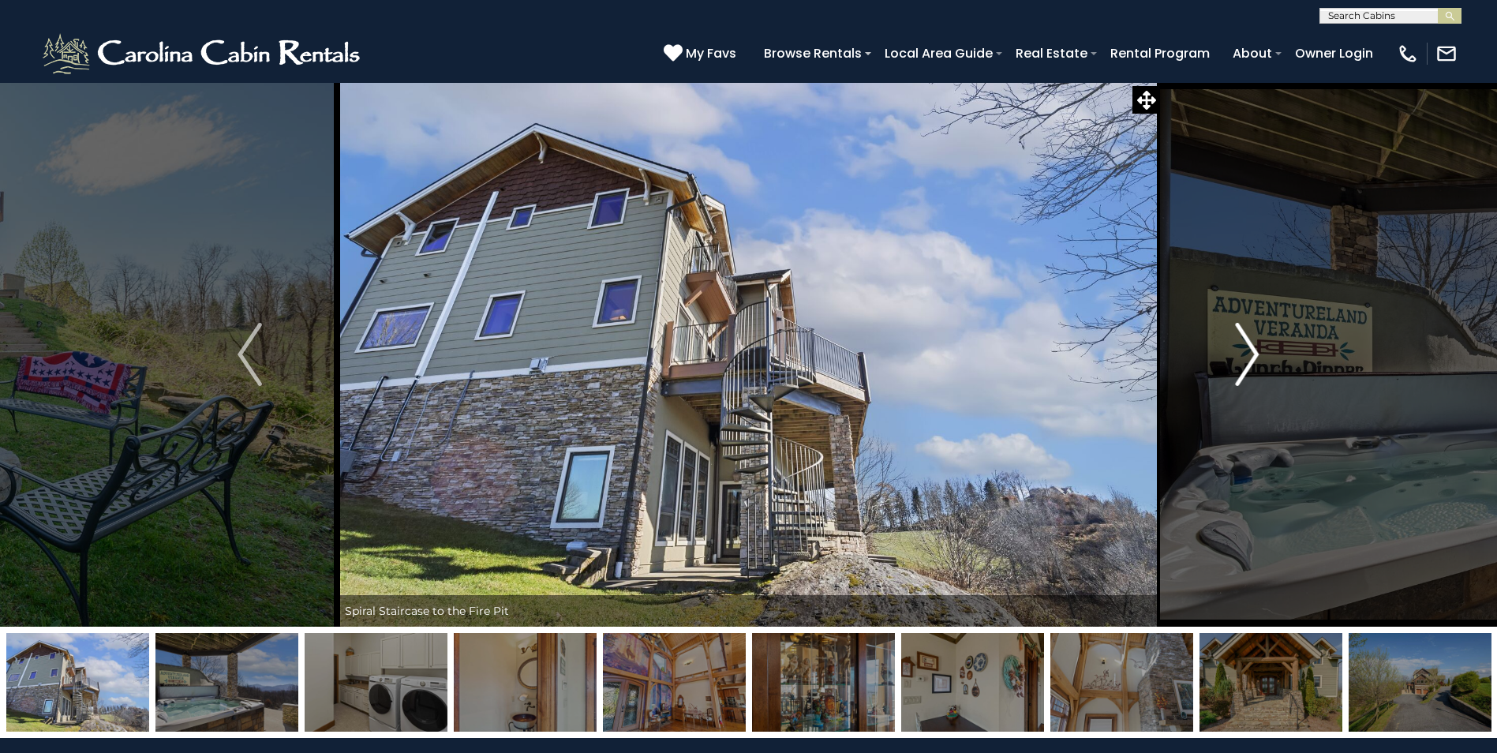
click at [1254, 359] on img "Next" at bounding box center [1247, 354] width 24 height 63
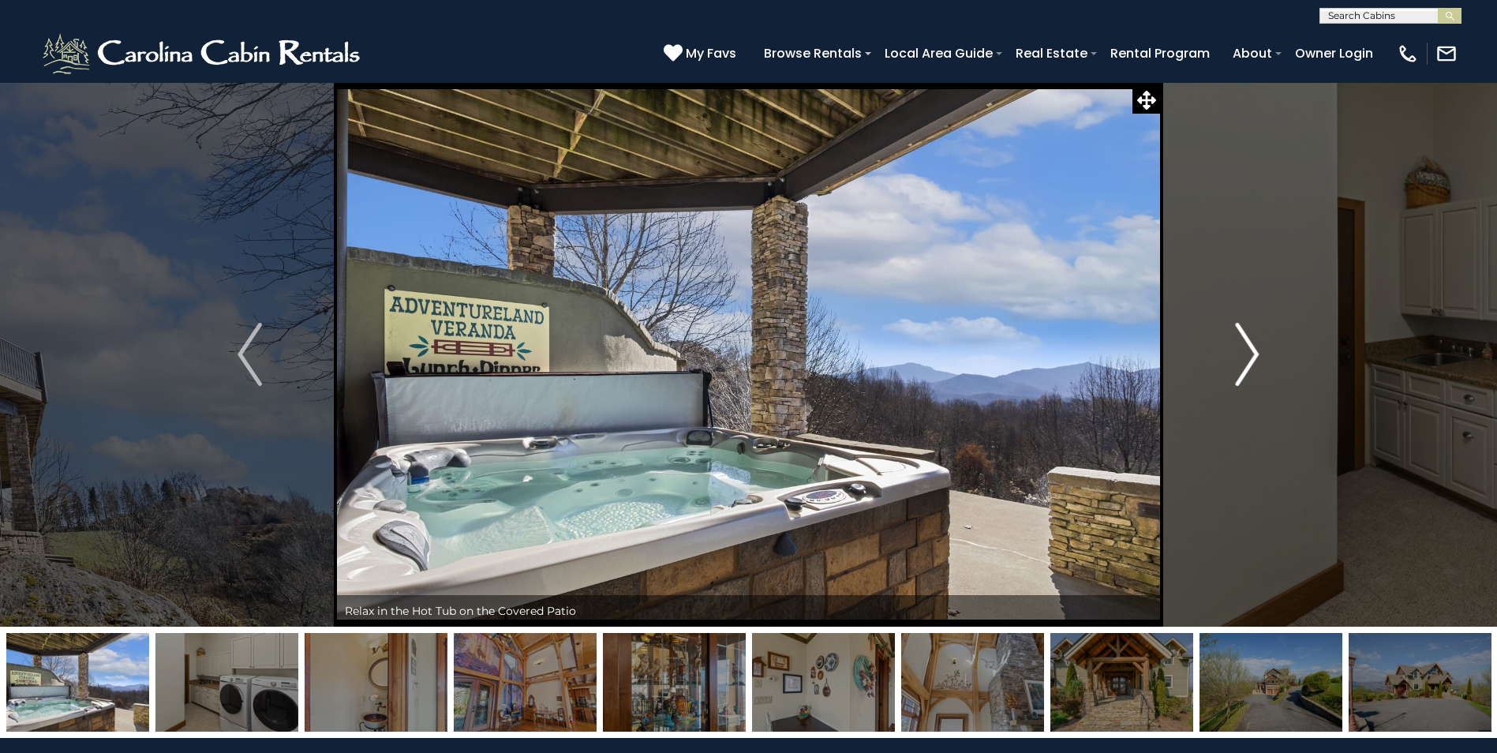
click at [1254, 359] on img "Next" at bounding box center [1247, 354] width 24 height 63
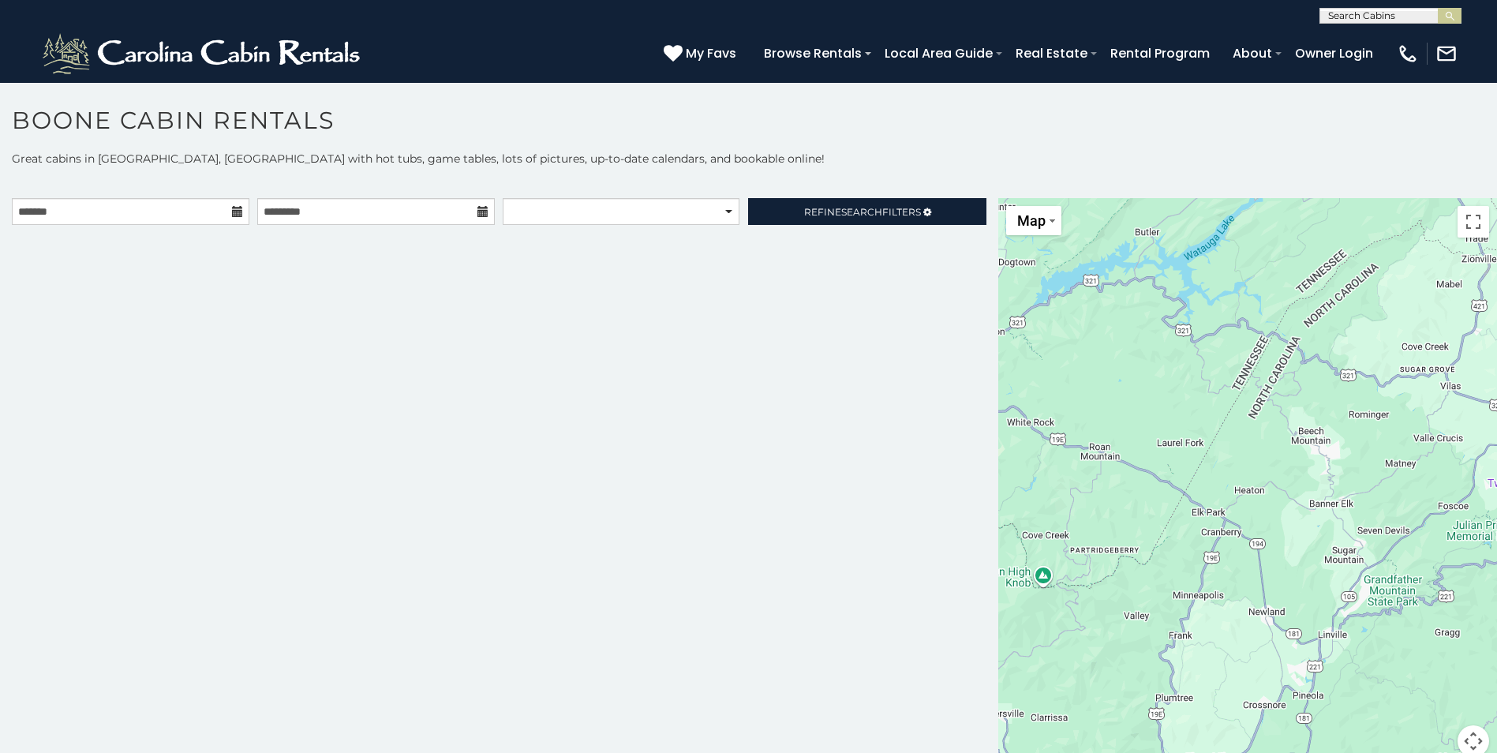
scroll to position [9, 0]
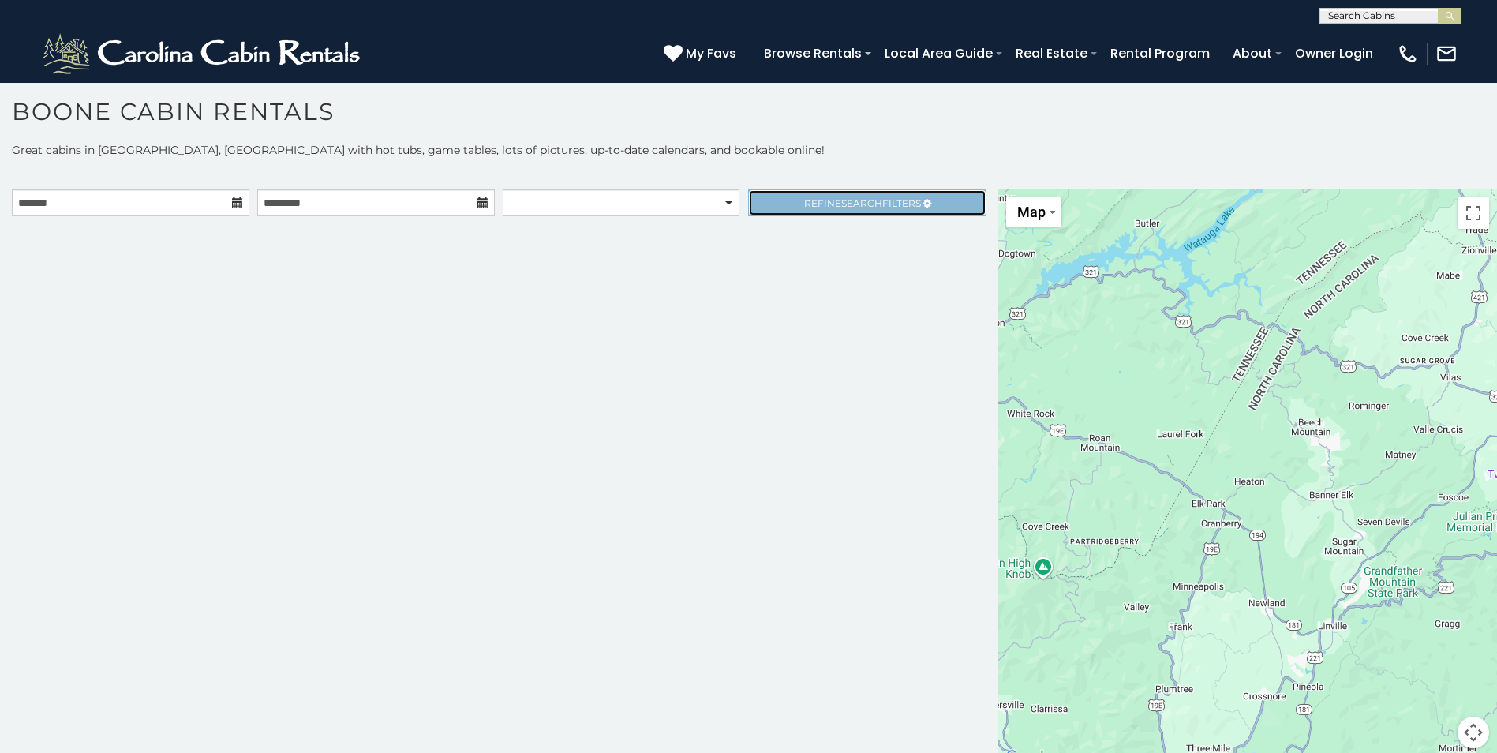
click at [802, 193] on link "Refine Search Filters" at bounding box center [867, 202] width 238 height 27
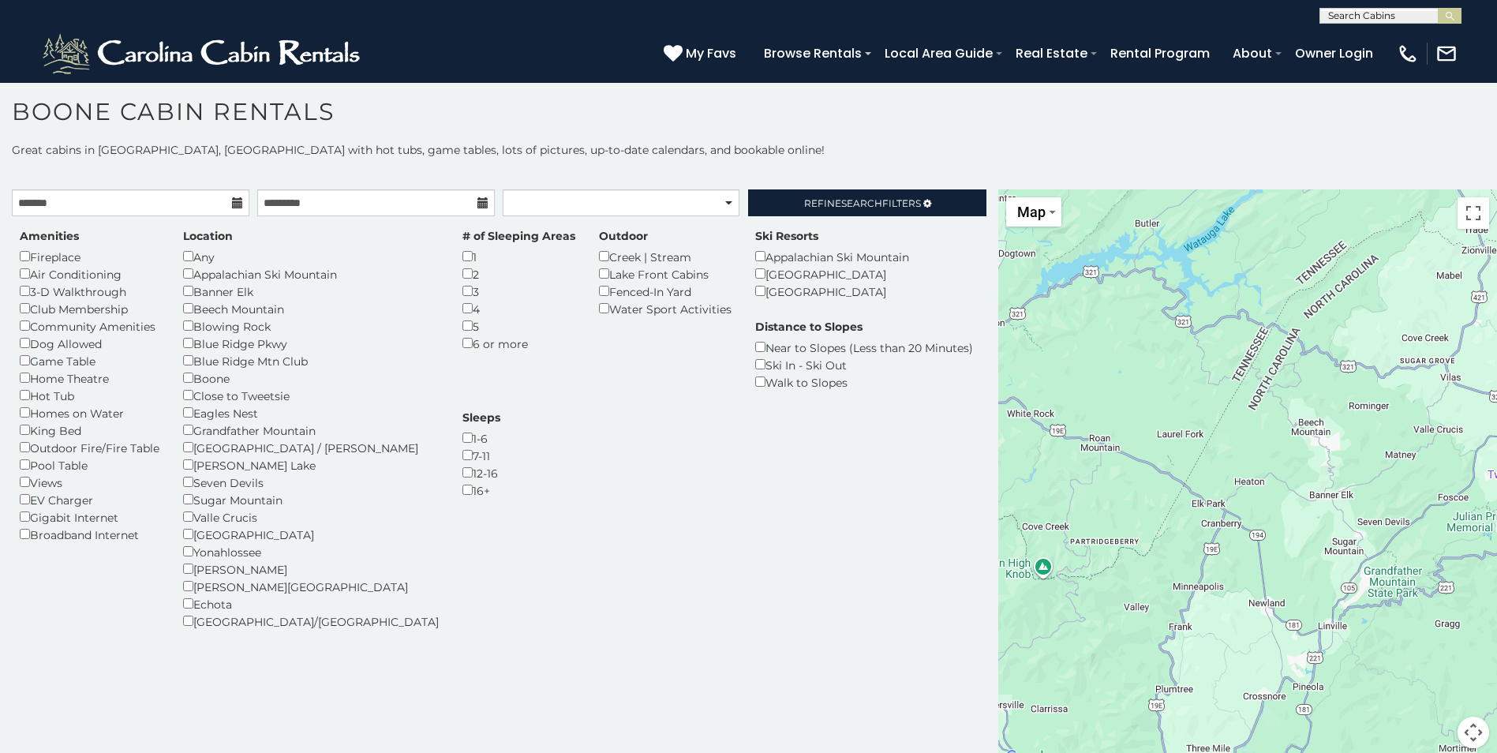
click at [772, 217] on div "Amenities Fireplace Air Conditioning 3-D Walkthrough Club Membership Community …" at bounding box center [499, 444] width 982 height 456
click at [782, 210] on link "Refine Search Filters" at bounding box center [867, 202] width 238 height 27
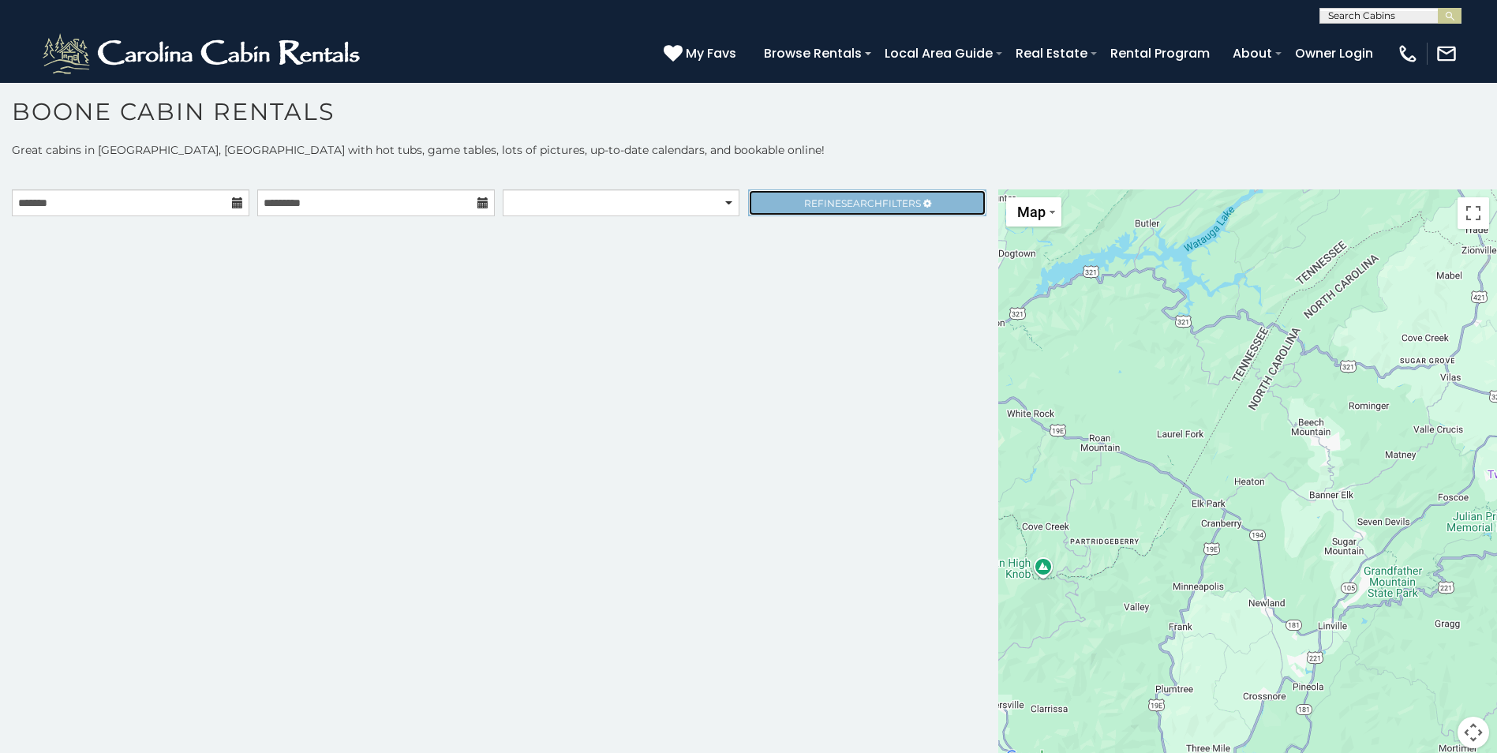
click at [757, 197] on link "Refine Search Filters" at bounding box center [867, 202] width 238 height 27
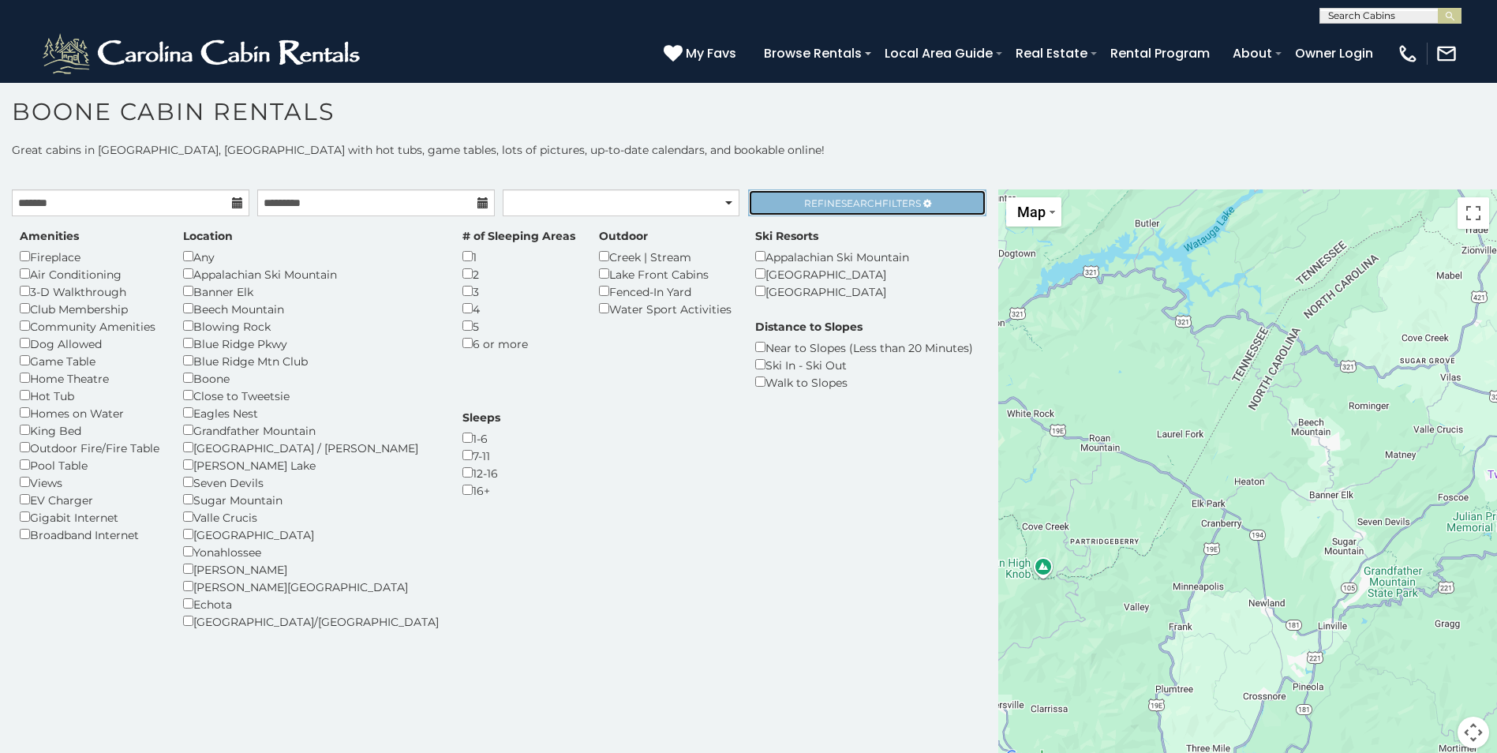
click at [889, 202] on span "Refine Search Filters" at bounding box center [862, 203] width 117 height 12
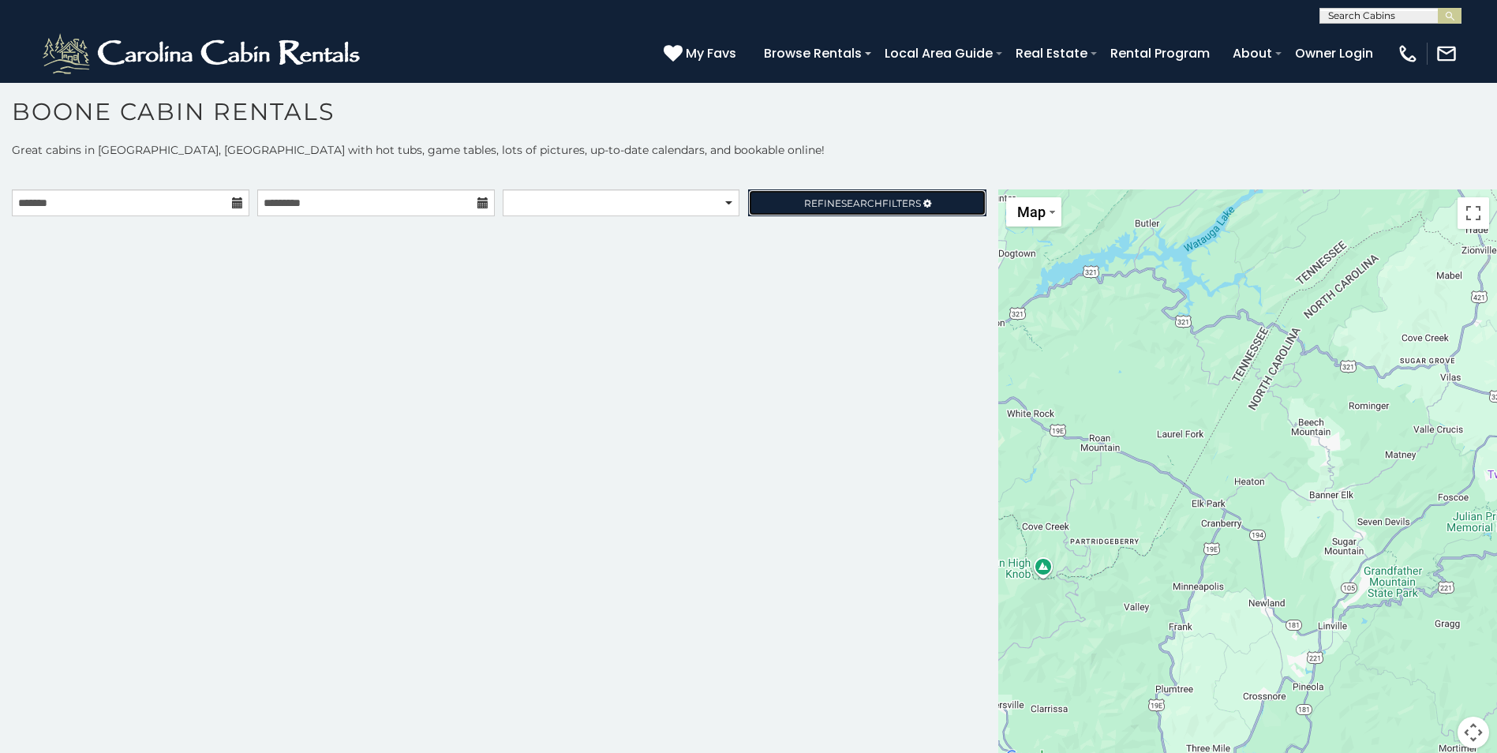
scroll to position [14, 0]
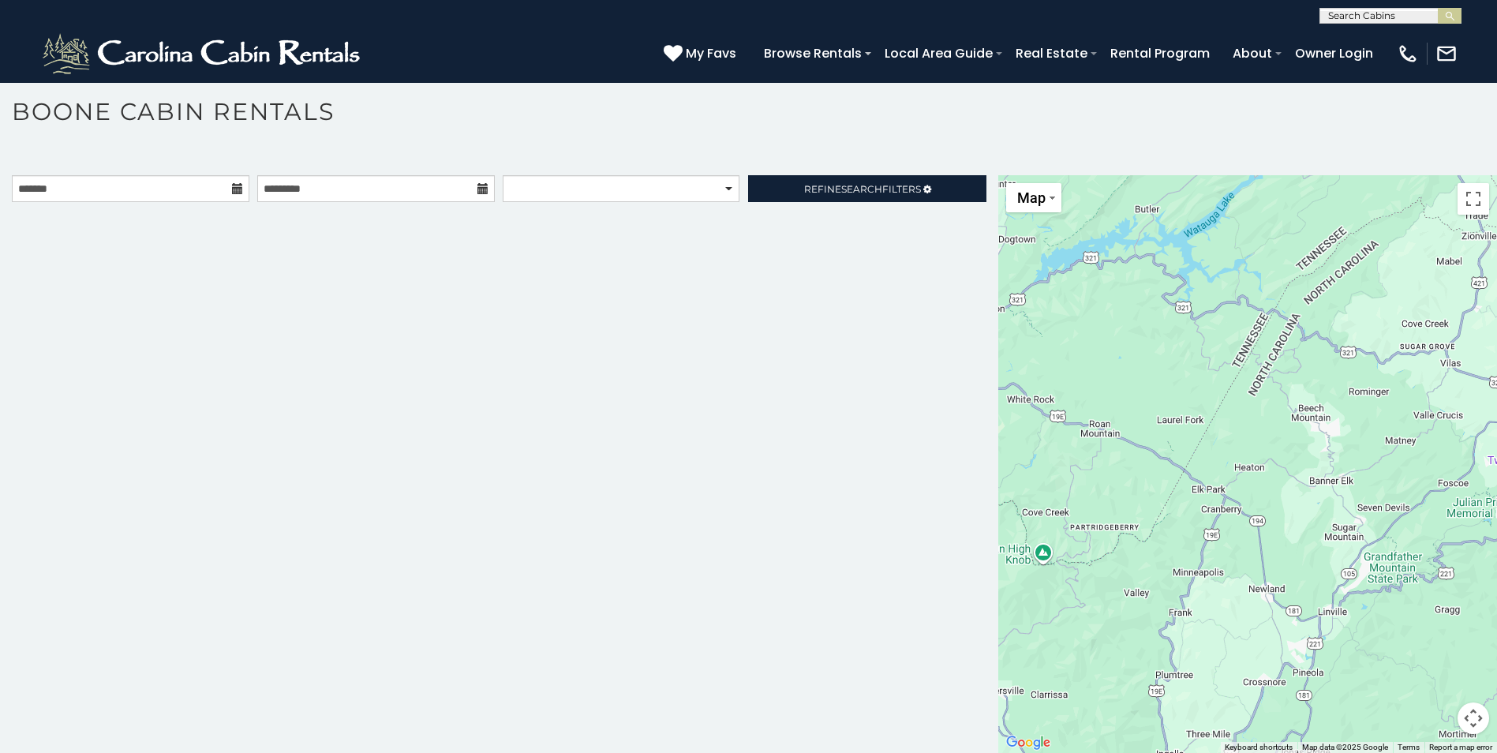
click at [967, 249] on div "**********" at bounding box center [499, 464] width 998 height 578
click at [1023, 232] on div at bounding box center [1247, 464] width 499 height 578
click at [863, 183] on span "Search" at bounding box center [861, 189] width 41 height 12
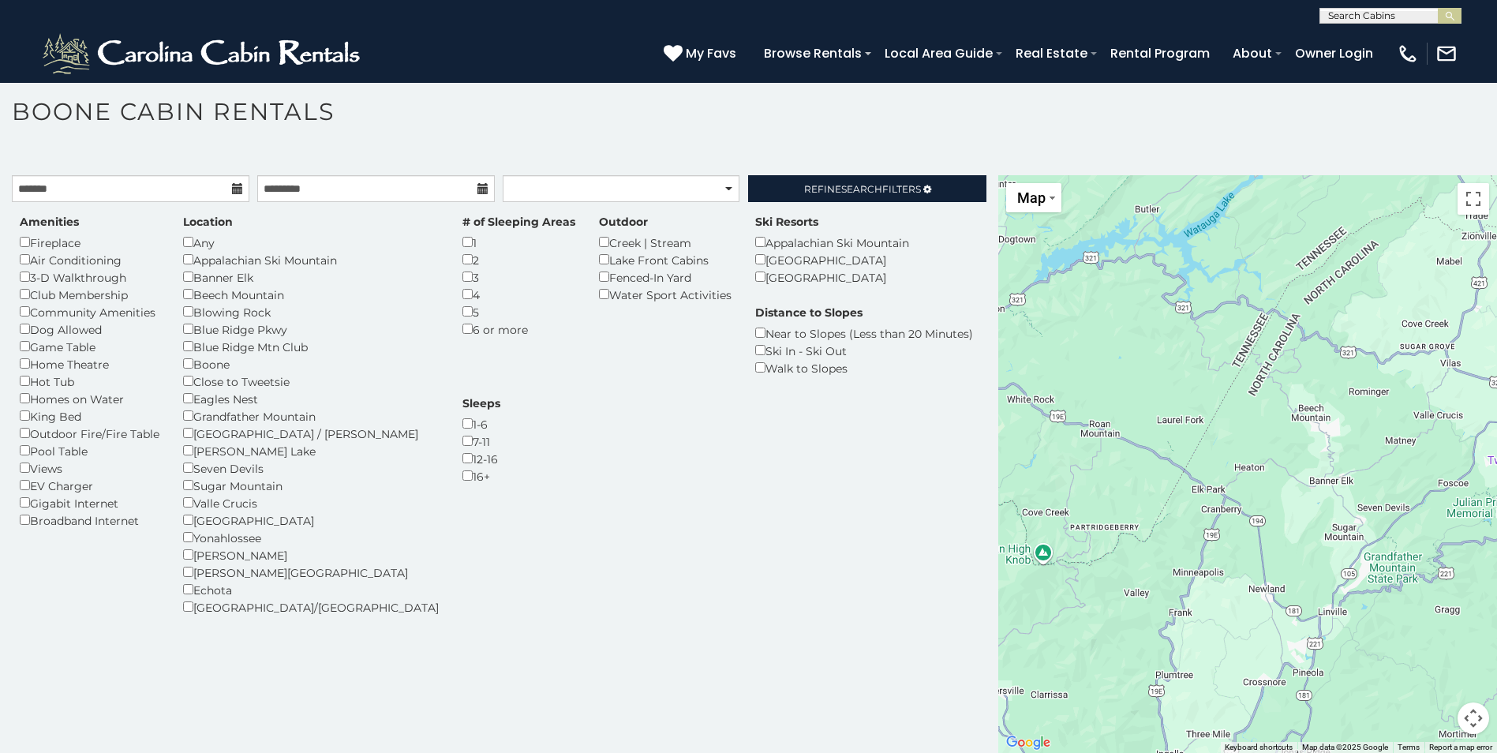
click at [41, 346] on div "Game Table" at bounding box center [90, 346] width 140 height 17
click at [624, 198] on select "**********" at bounding box center [621, 188] width 236 height 27
click at [590, 197] on select "**********" at bounding box center [621, 188] width 236 height 27
click at [847, 37] on div "My Favs Browse Rentals Local Area Guide Activities & Attractions Area Map Drivi…" at bounding box center [1061, 53] width 794 height 43
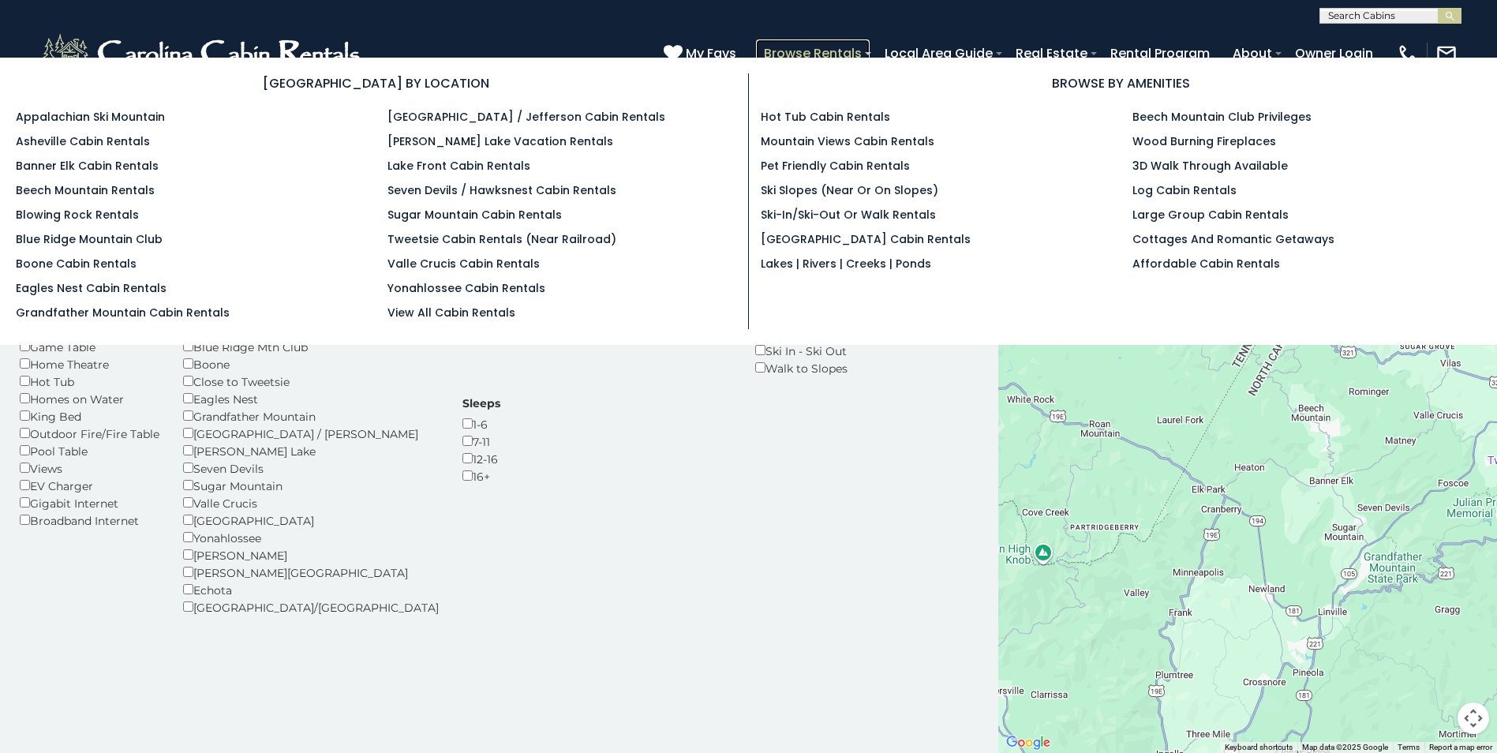
click at [820, 54] on link "Browse Rentals" at bounding box center [813, 53] width 114 height 28
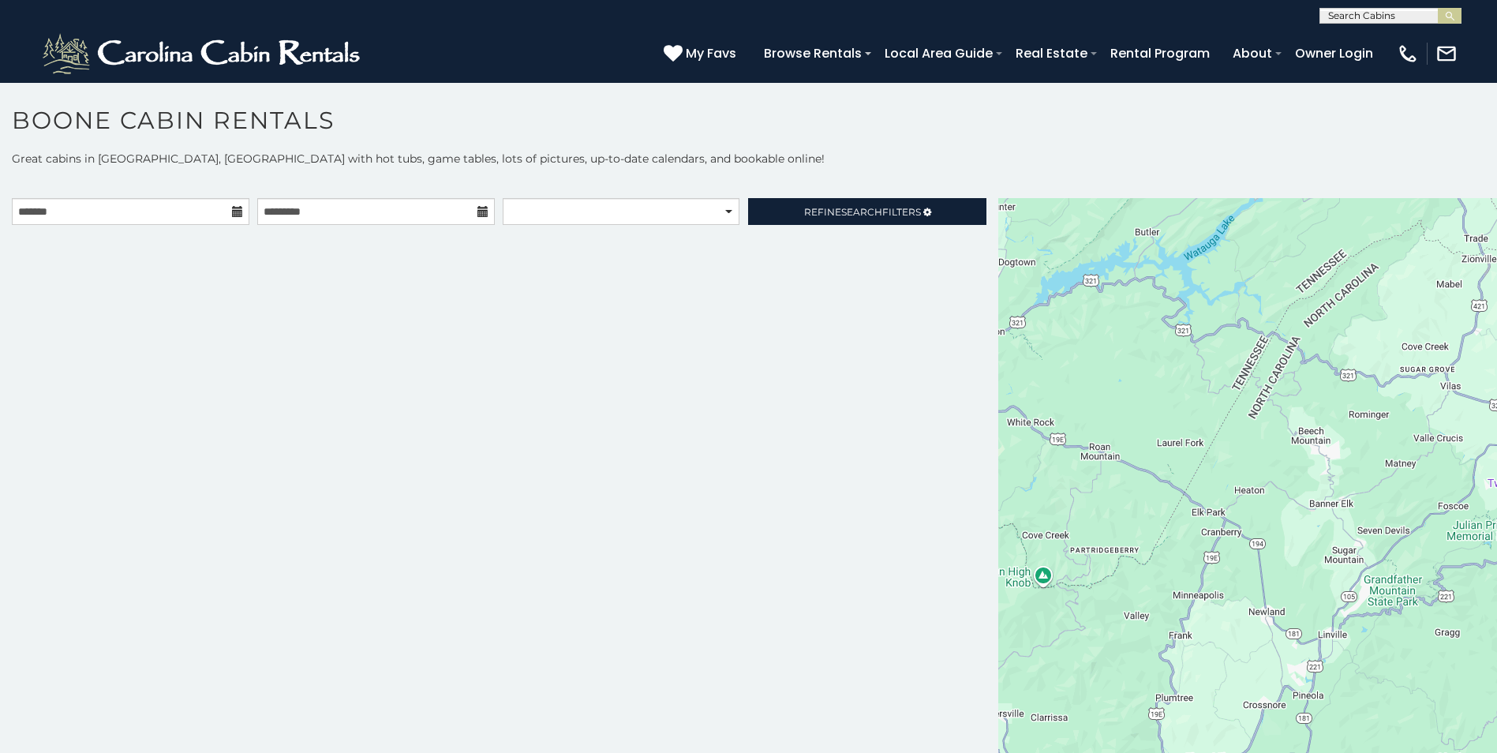
scroll to position [9, 0]
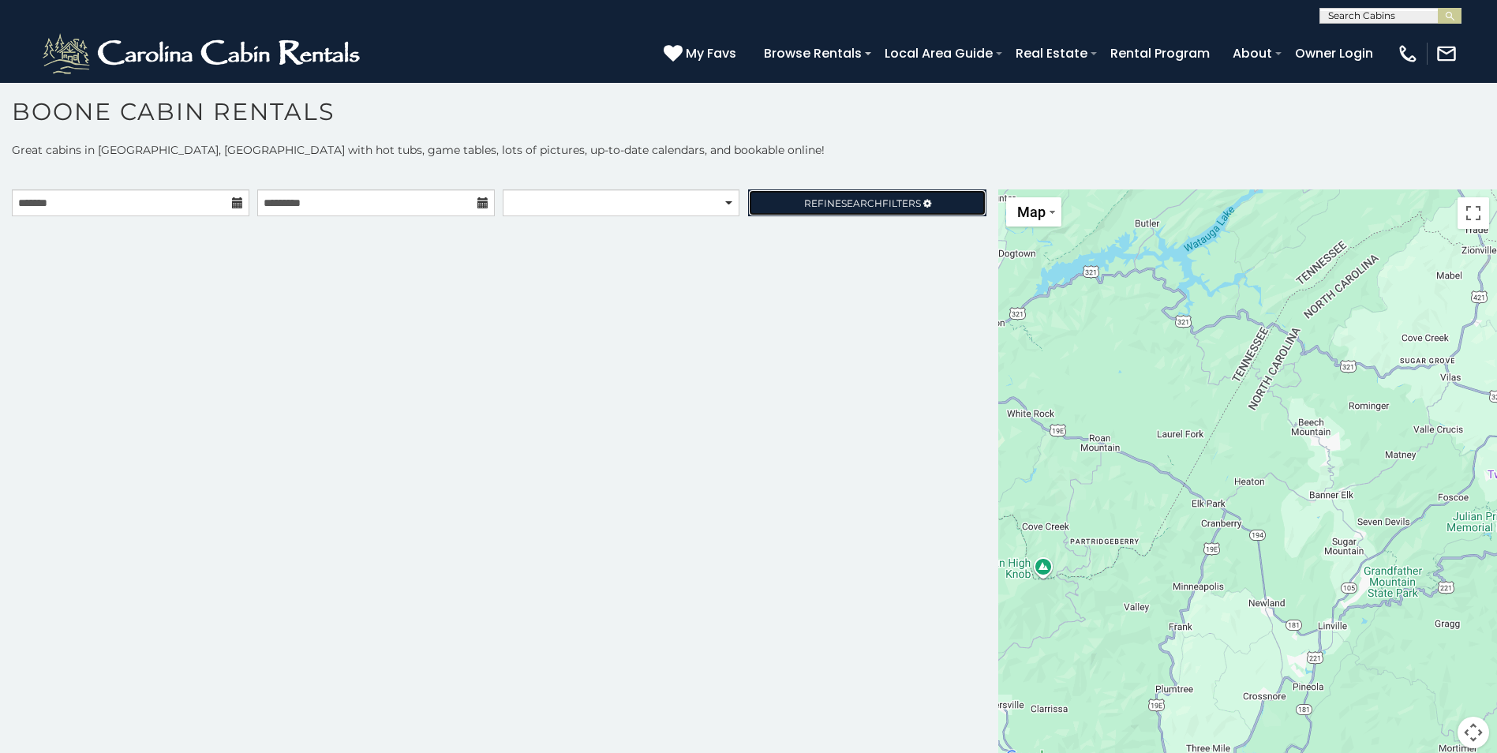
click at [851, 204] on span "Search" at bounding box center [861, 203] width 41 height 12
